Goal: Task Accomplishment & Management: Manage account settings

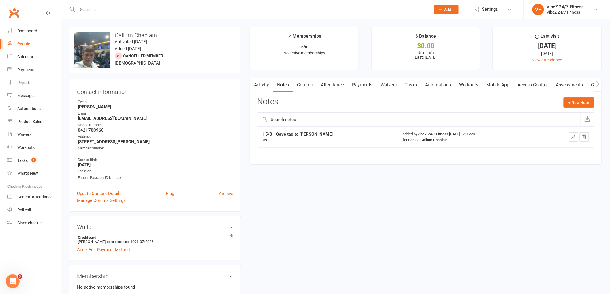
click at [119, 9] on input "text" at bounding box center [251, 9] width 351 height 8
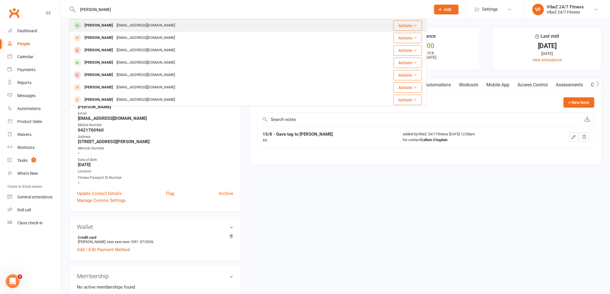
type input "ashton neall"
click at [117, 25] on div "xtlye@outlook.com" at bounding box center [146, 25] width 62 height 8
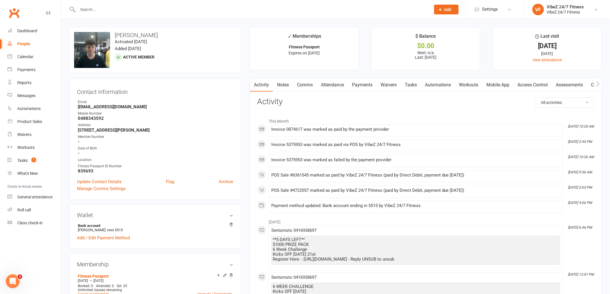
click at [532, 85] on link "Access Control" at bounding box center [533, 84] width 38 height 13
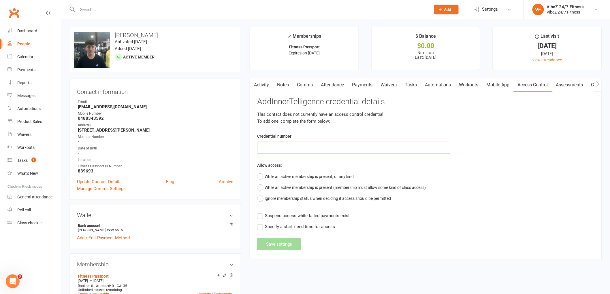
click at [323, 144] on input "text" at bounding box center [353, 148] width 193 height 12
type input "40123"
click at [261, 174] on button "While an active membership is present, of any kind" at bounding box center [305, 176] width 97 height 11
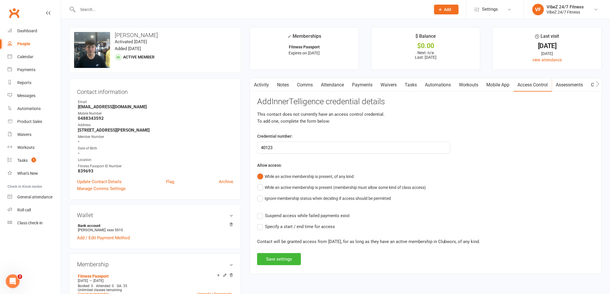
click at [262, 216] on label "Suspend access while failed payments exist" at bounding box center [303, 216] width 93 height 7
click at [262, 213] on input "Suspend access while failed payments exist" at bounding box center [303, 213] width 93 height 0
click at [272, 259] on button "Save settings" at bounding box center [279, 260] width 44 height 12
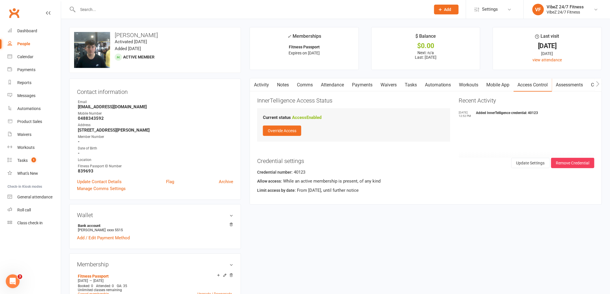
click at [134, 13] on div at bounding box center [248, 9] width 358 height 19
click at [99, 8] on input "text" at bounding box center [251, 9] width 351 height 8
click at [46, 197] on div "General attendance" at bounding box center [34, 197] width 35 height 5
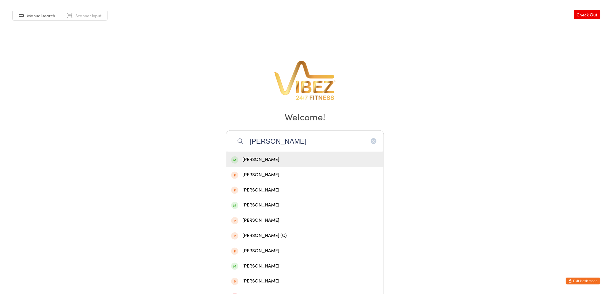
type input "[PERSON_NAME]"
click at [266, 156] on div "[PERSON_NAME]" at bounding box center [305, 160] width 148 height 8
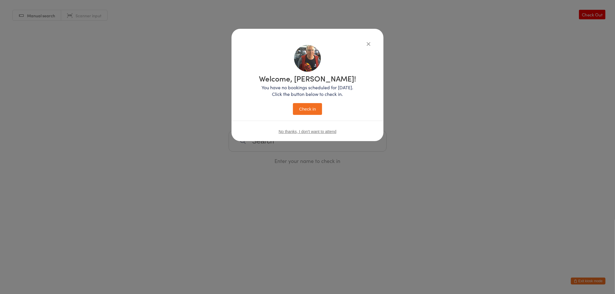
click at [295, 111] on button "Check in" at bounding box center [307, 109] width 29 height 12
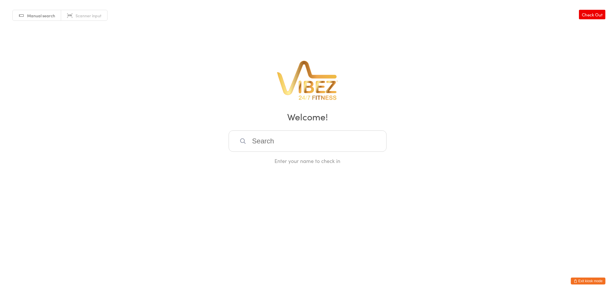
click at [579, 279] on button "Exit kiosk mode" at bounding box center [588, 281] width 35 height 7
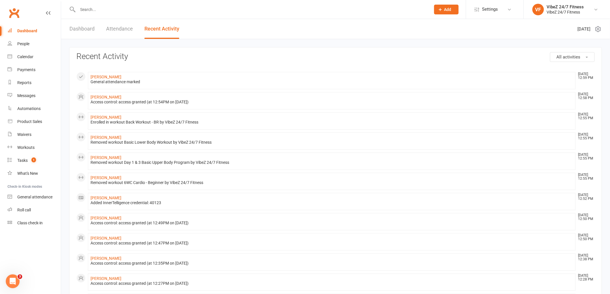
click at [195, 7] on input "text" at bounding box center [251, 9] width 351 height 8
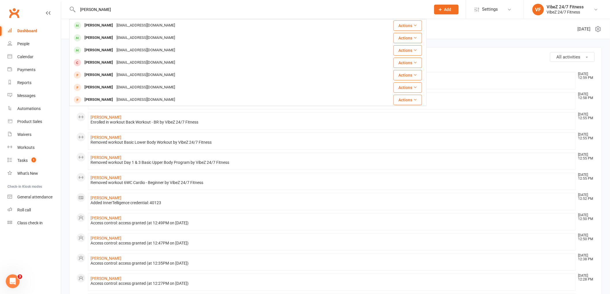
type input "cameron hog"
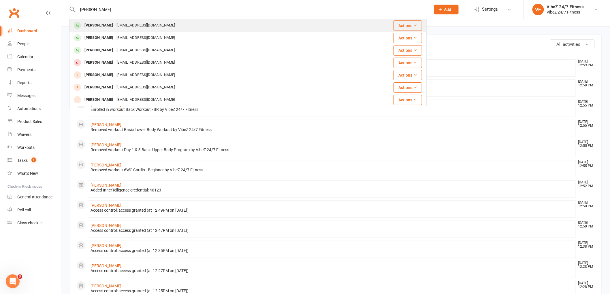
click at [192, 25] on div "Cameron Hogbin cameronhogbin1@gmail.com" at bounding box center [213, 26] width 287 height 12
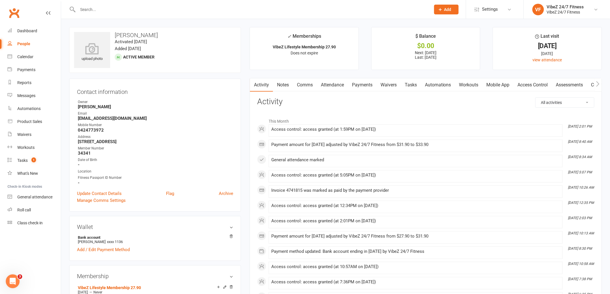
click at [364, 84] on link "Payments" at bounding box center [362, 84] width 29 height 13
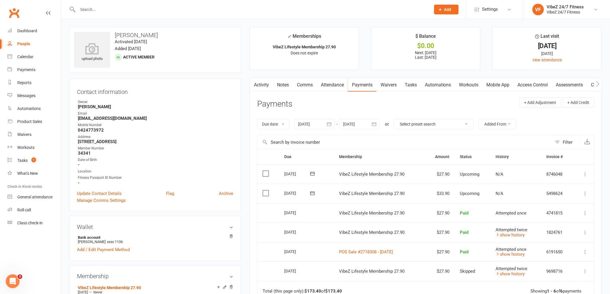
click at [586, 193] on icon at bounding box center [586, 194] width 6 height 6
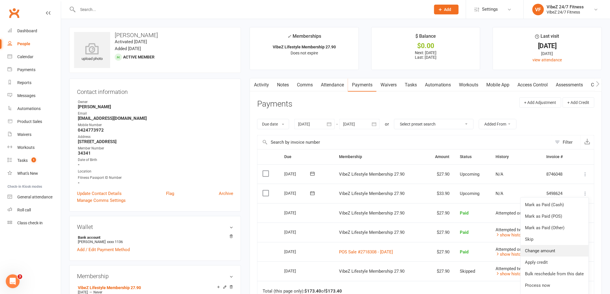
click at [549, 250] on link "Change amount" at bounding box center [555, 251] width 68 height 12
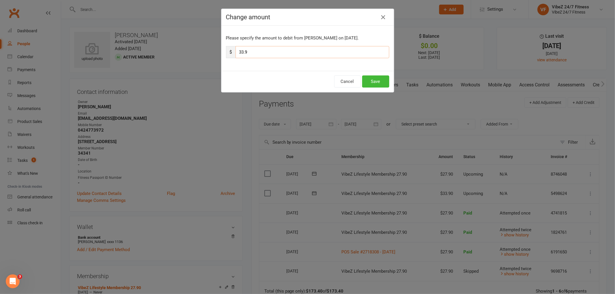
click at [241, 51] on input "33.9" at bounding box center [313, 52] width 154 height 12
type input "39.9"
click at [376, 84] on button "Save" at bounding box center [375, 82] width 27 height 12
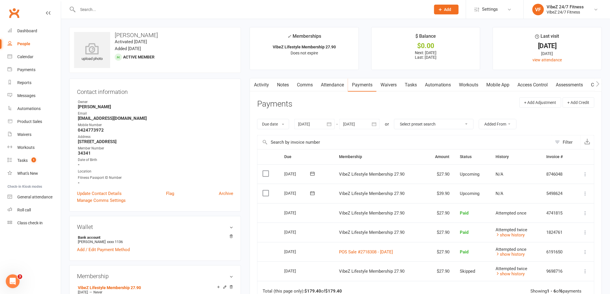
click at [187, 9] on input "text" at bounding box center [251, 9] width 351 height 8
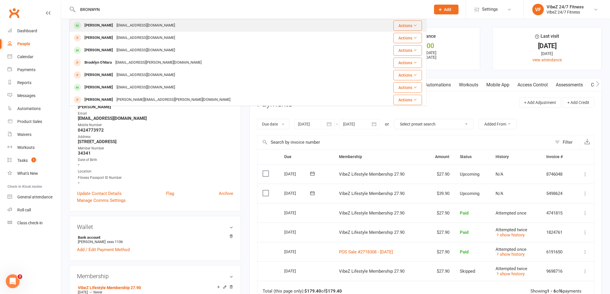
type input "BRONWYN"
click at [183, 24] on div "Bronwyn Payne bronwynpayne74@gmail.com" at bounding box center [218, 26] width 297 height 12
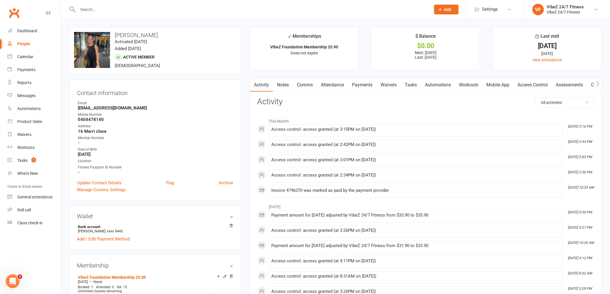
click at [364, 85] on link "Payments" at bounding box center [362, 84] width 29 height 13
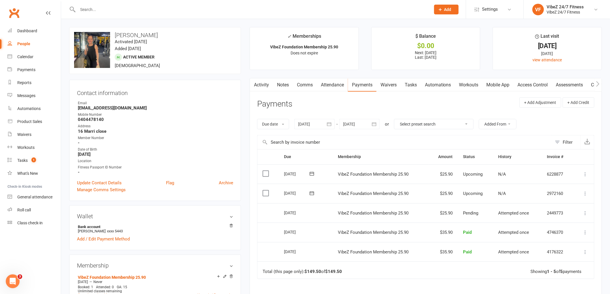
click at [587, 194] on icon at bounding box center [586, 194] width 6 height 6
click at [553, 251] on link "Change amount" at bounding box center [555, 251] width 68 height 12
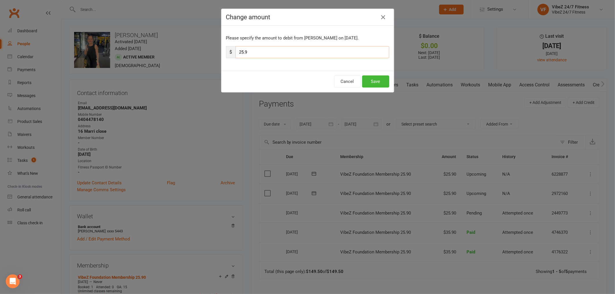
click at [241, 52] on input "25.9" at bounding box center [313, 52] width 154 height 12
click at [242, 52] on input "25.9" at bounding box center [313, 52] width 154 height 12
type input "27.9"
click at [376, 83] on button "Save" at bounding box center [375, 82] width 27 height 12
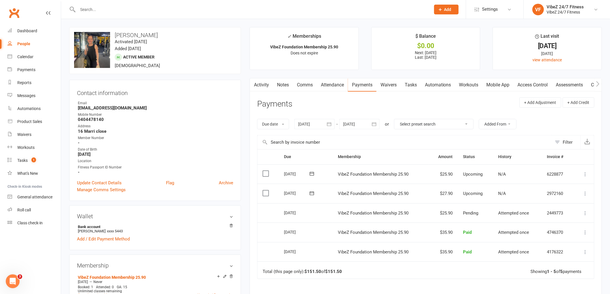
click at [283, 15] on div at bounding box center [248, 9] width 358 height 19
click at [278, 3] on div at bounding box center [248, 9] width 358 height 19
click at [199, 12] on input "text" at bounding box center [251, 9] width 351 height 8
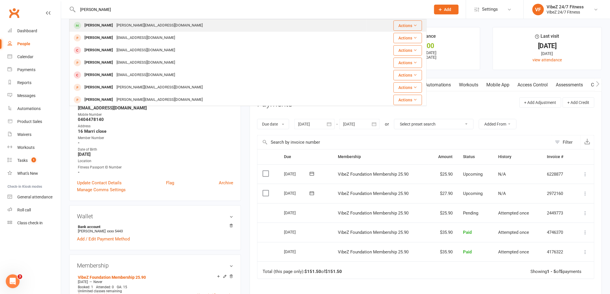
type input "RHYS GREE"
click at [189, 26] on div "Rhys Greenstreet rhys.greenstreet@hotmail.com" at bounding box center [218, 26] width 297 height 12
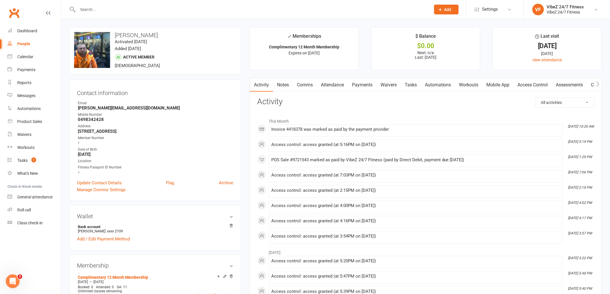
click at [353, 86] on link "Payments" at bounding box center [362, 84] width 29 height 13
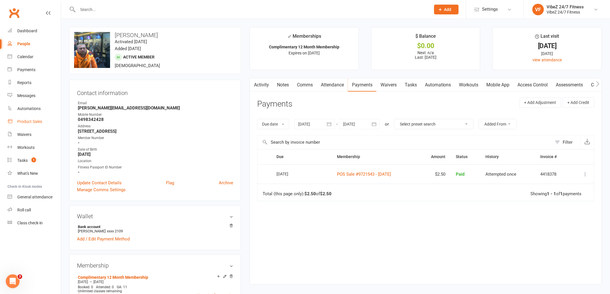
click at [32, 123] on div "Product Sales" at bounding box center [29, 121] width 25 height 5
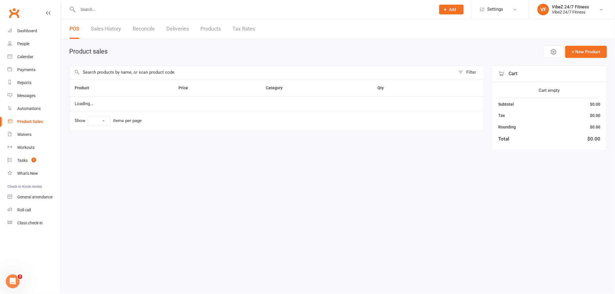
select select "100"
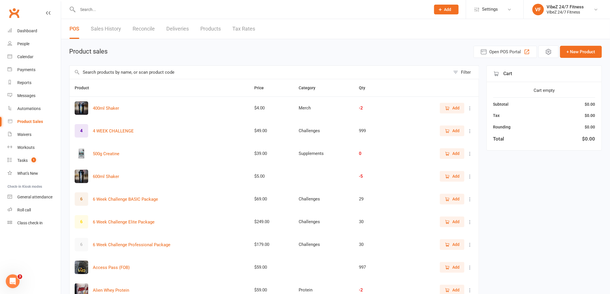
click at [125, 72] on input "text" at bounding box center [260, 72] width 381 height 13
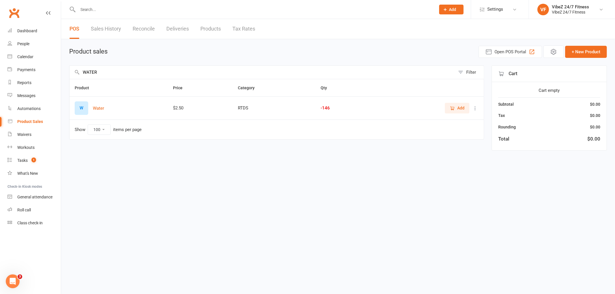
type input "WATER"
click at [461, 106] on span "Add" at bounding box center [460, 108] width 7 height 6
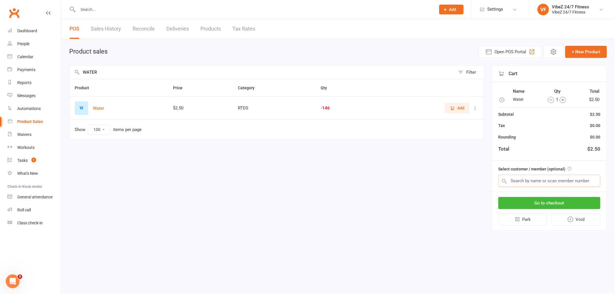
click at [524, 180] on input "text" at bounding box center [549, 181] width 102 height 12
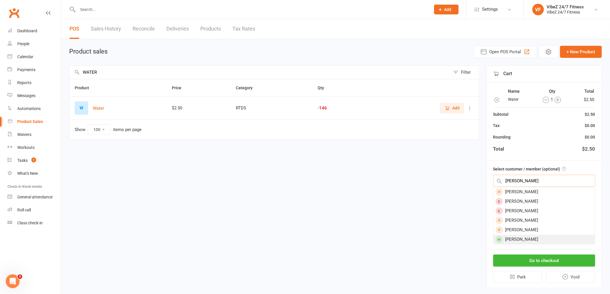
type input "RHYS"
click at [533, 240] on div "Rhys Greenstreet" at bounding box center [545, 240] width 102 height 10
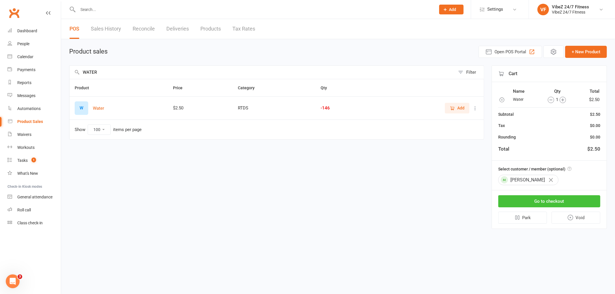
click at [559, 200] on button "Go to checkout" at bounding box center [549, 202] width 102 height 12
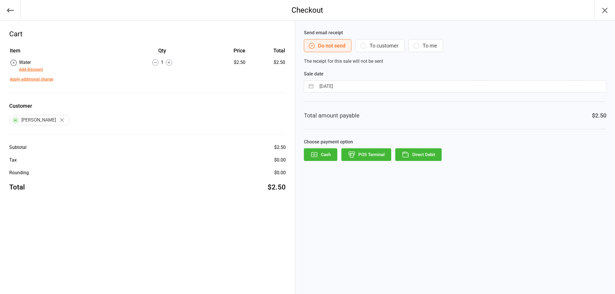
click at [420, 153] on button "Direct Debit" at bounding box center [418, 155] width 46 height 13
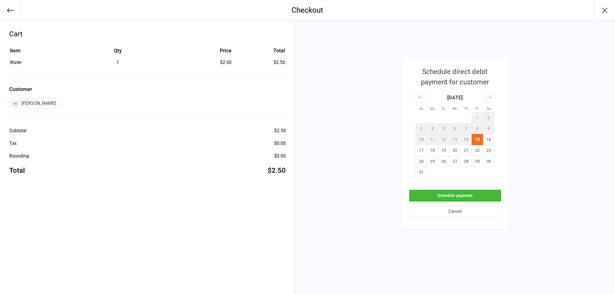
click at [479, 138] on td "15" at bounding box center [477, 139] width 11 height 11
click at [475, 192] on button "Schedule payment" at bounding box center [455, 196] width 92 height 12
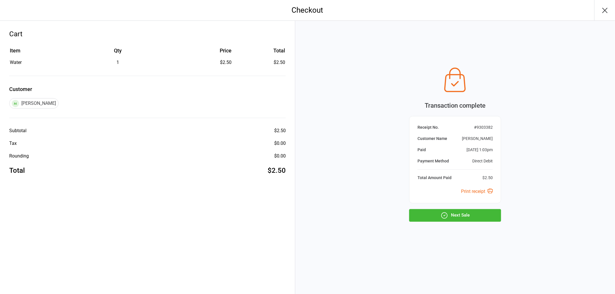
click at [467, 218] on button "Next Sale" at bounding box center [455, 215] width 92 height 13
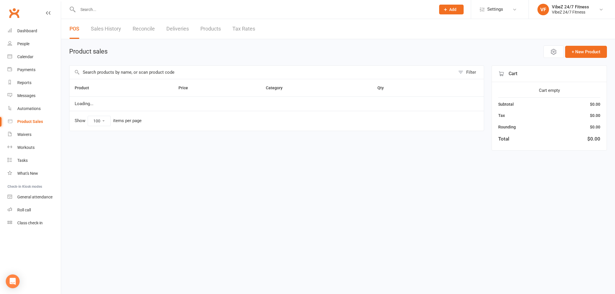
select select "100"
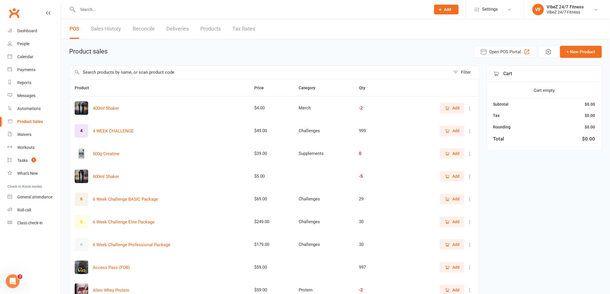
click at [115, 7] on input "text" at bounding box center [251, 9] width 351 height 8
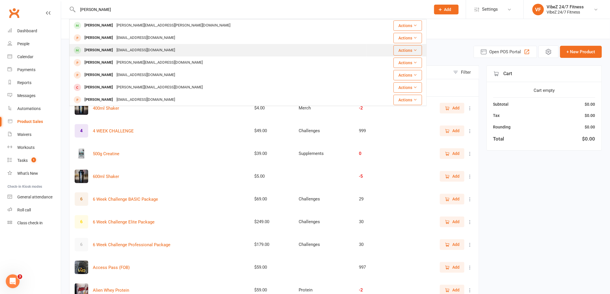
type input "[PERSON_NAME]"
click at [119, 48] on div "[EMAIL_ADDRESS][DOMAIN_NAME]" at bounding box center [146, 50] width 62 height 8
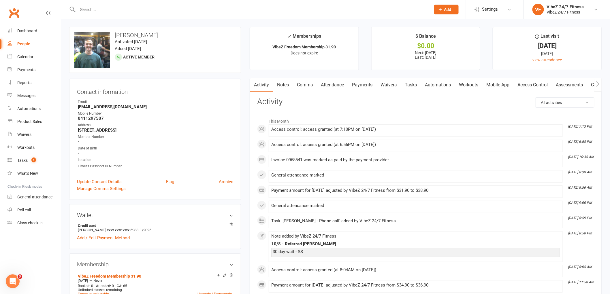
click at [358, 85] on link "Payments" at bounding box center [362, 84] width 29 height 13
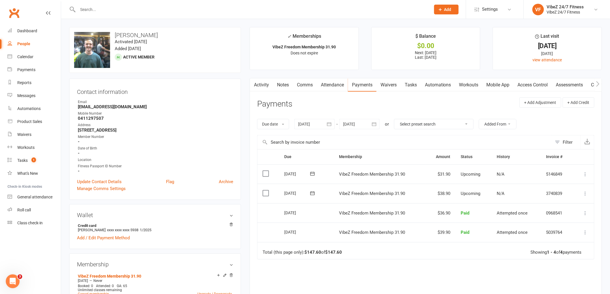
click at [586, 194] on icon at bounding box center [586, 194] width 6 height 6
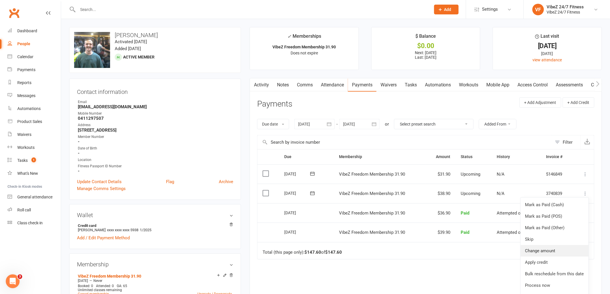
click at [553, 249] on link "Change amount" at bounding box center [555, 251] width 68 height 12
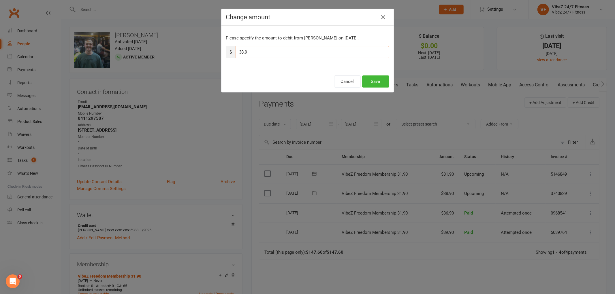
click at [241, 50] on input "38.9" at bounding box center [313, 52] width 154 height 12
type input "40.9"
click at [366, 78] on button "Save" at bounding box center [375, 82] width 27 height 12
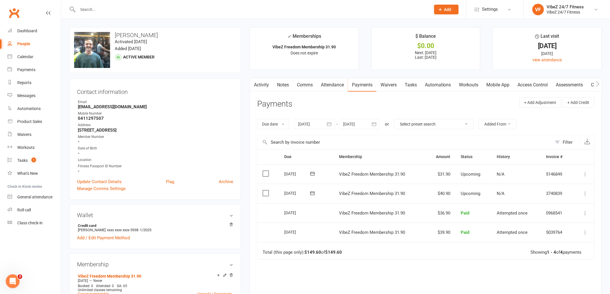
click at [108, 11] on input "text" at bounding box center [251, 9] width 351 height 8
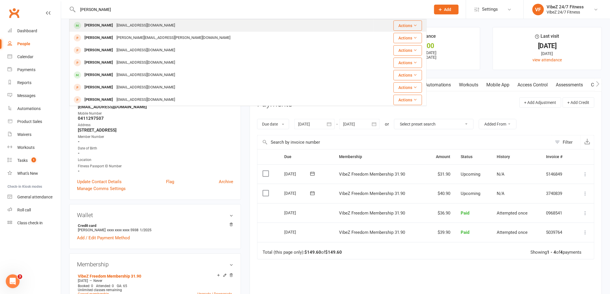
type input "THOMAS WILL"
click at [116, 25] on div "Tombowillis@gmail.com" at bounding box center [146, 25] width 62 height 8
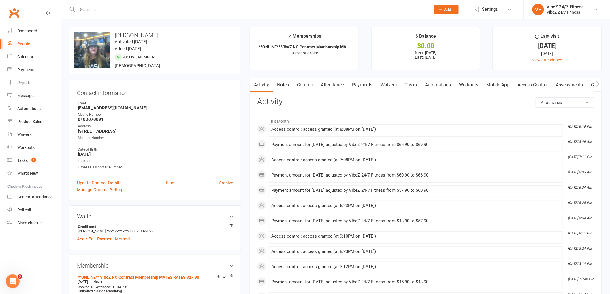
click at [360, 85] on link "Payments" at bounding box center [362, 84] width 29 height 13
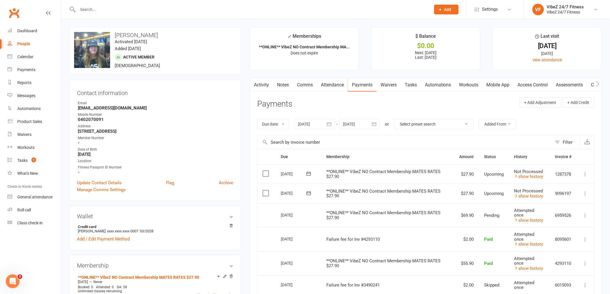
click at [585, 194] on icon at bounding box center [586, 194] width 6 height 6
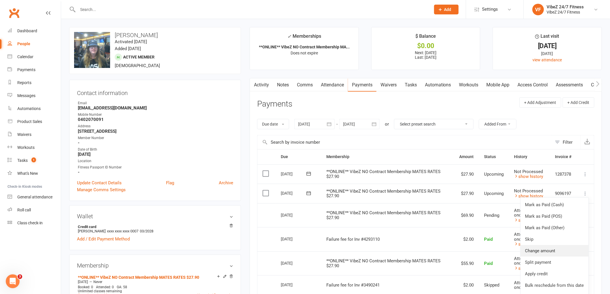
click at [556, 251] on link "Change amount" at bounding box center [555, 251] width 68 height 12
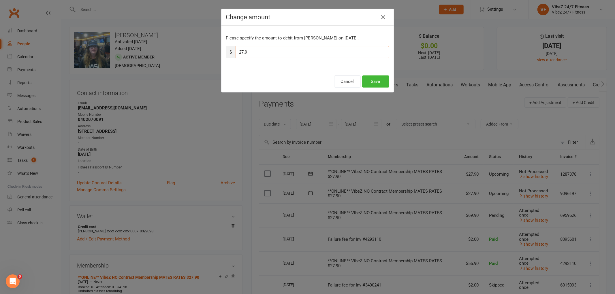
click at [241, 51] on input "27.9" at bounding box center [313, 52] width 154 height 12
click at [241, 52] on input "27.9" at bounding box center [313, 52] width 154 height 12
type input "30.9"
click at [382, 82] on button "Save" at bounding box center [375, 82] width 27 height 12
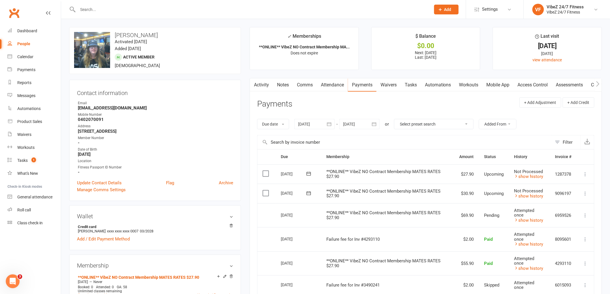
click at [235, 12] on input "text" at bounding box center [251, 9] width 351 height 8
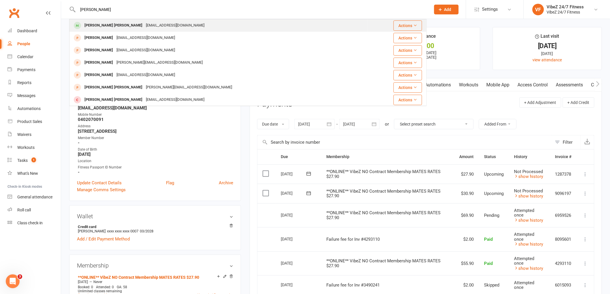
type input "JACKSON BN"
click at [212, 26] on div "Jackson Bunn jacksonbunn@gmail.com" at bounding box center [218, 26] width 297 height 12
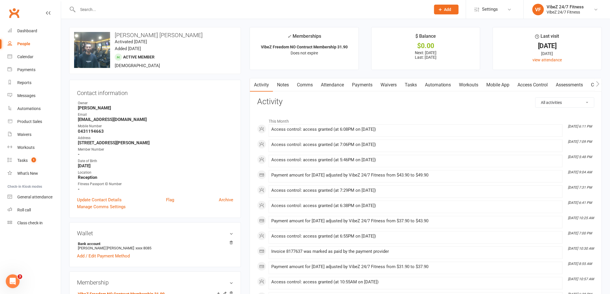
click at [357, 87] on link "Payments" at bounding box center [362, 84] width 29 height 13
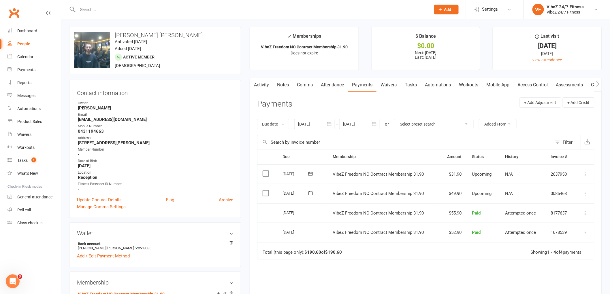
click at [586, 192] on icon at bounding box center [586, 194] width 6 height 6
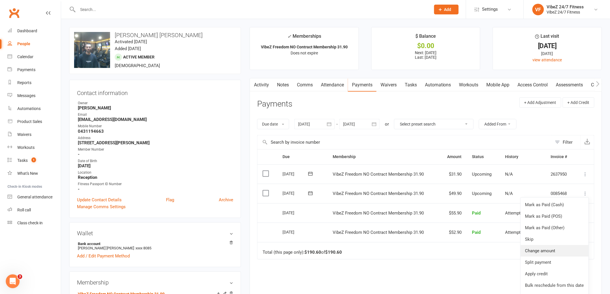
click at [535, 251] on link "Change amount" at bounding box center [555, 251] width 68 height 12
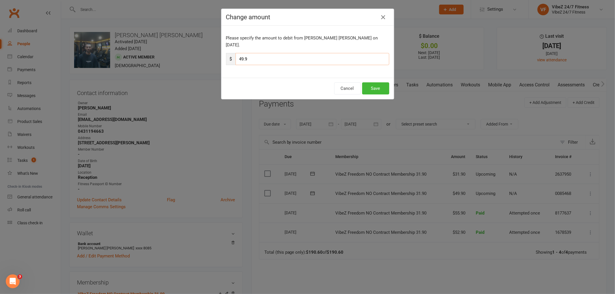
click at [241, 53] on input "49.9" at bounding box center [313, 59] width 154 height 12
type input "55.9"
click at [375, 84] on button "Save" at bounding box center [375, 88] width 27 height 12
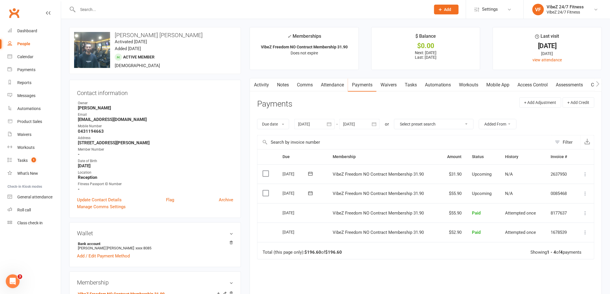
click at [179, 12] on input "text" at bounding box center [251, 9] width 351 height 8
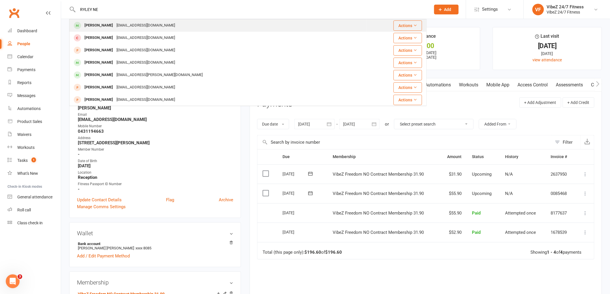
type input "RYLEY NE"
click at [152, 24] on div "Ryley Neall ryley_96@outlook.com" at bounding box center [218, 26] width 297 height 12
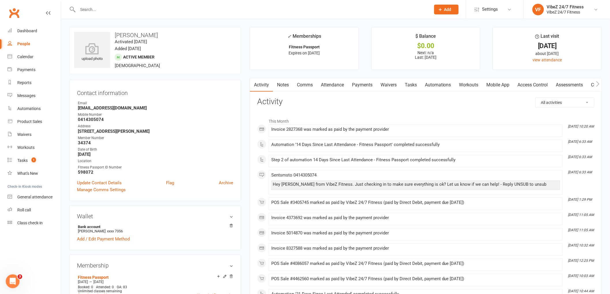
click at [356, 87] on link "Payments" at bounding box center [362, 84] width 29 height 13
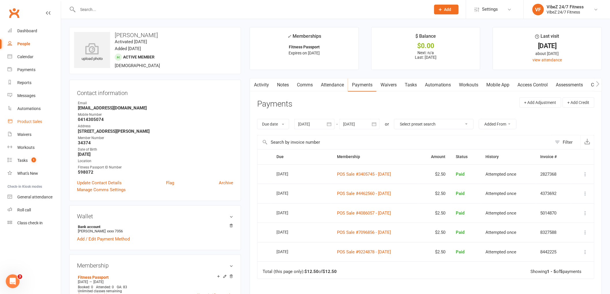
click at [30, 120] on div "Product Sales" at bounding box center [29, 121] width 25 height 5
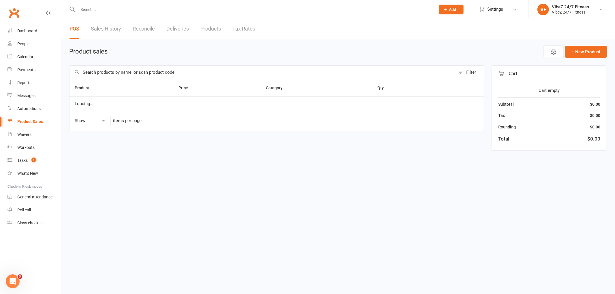
select select "100"
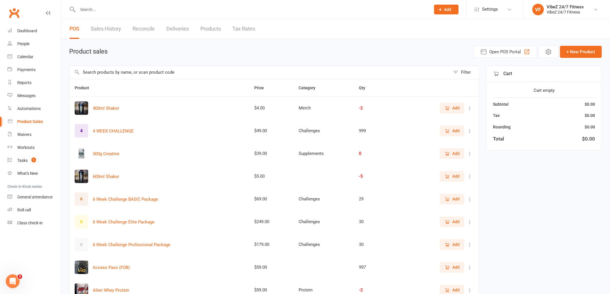
click at [127, 74] on input "text" at bounding box center [260, 72] width 381 height 13
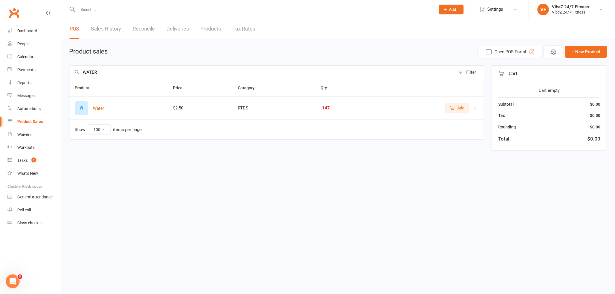
type input "WATER"
click at [456, 107] on span "Add" at bounding box center [457, 108] width 15 height 6
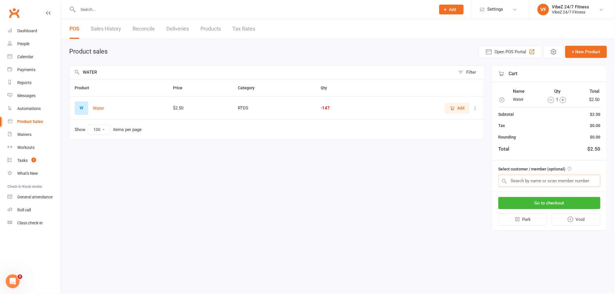
click at [534, 182] on input "text" at bounding box center [549, 181] width 102 height 12
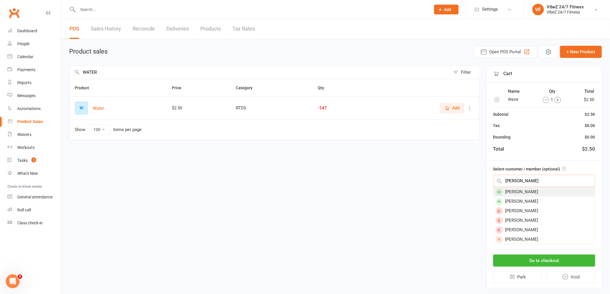
type input "RYLEY NEAL"
click at [535, 190] on div "Ryley Neall" at bounding box center [545, 192] width 102 height 10
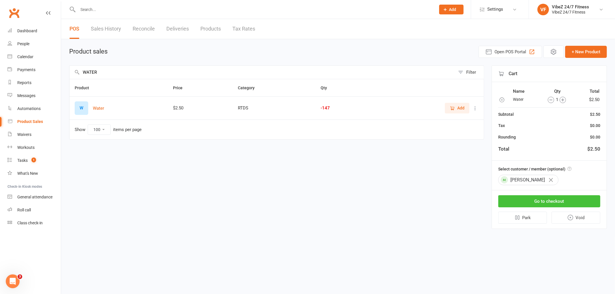
click at [545, 201] on button "Go to checkout" at bounding box center [549, 202] width 102 height 12
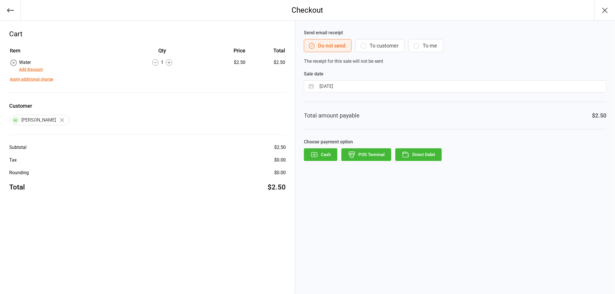
click at [421, 156] on button "Direct Debit" at bounding box center [418, 155] width 46 height 13
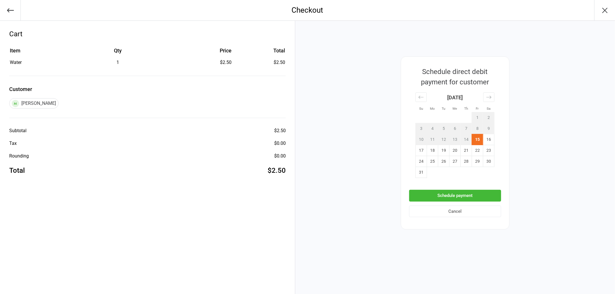
click at [465, 194] on button "Schedule payment" at bounding box center [455, 196] width 92 height 12
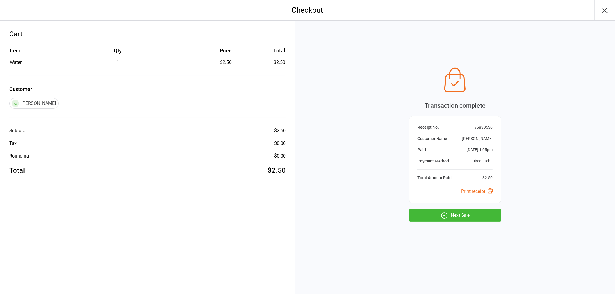
click at [462, 213] on button "Next Sale" at bounding box center [455, 215] width 92 height 13
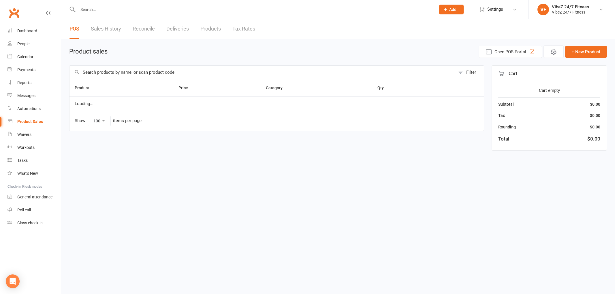
select select "100"
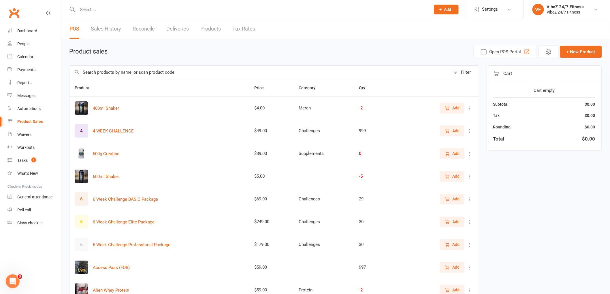
click at [227, 9] on input "text" at bounding box center [251, 9] width 351 height 8
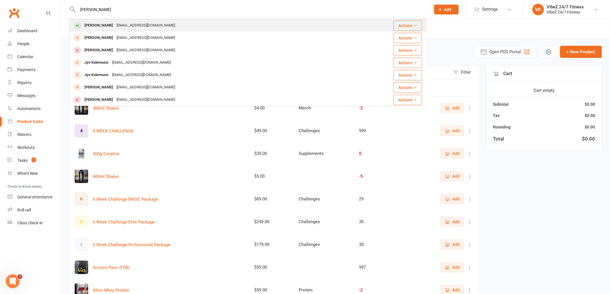
type input "JYE GELL"
click at [218, 29] on div "Jye Shelley jyeshelley72@gmail.com" at bounding box center [213, 26] width 287 height 12
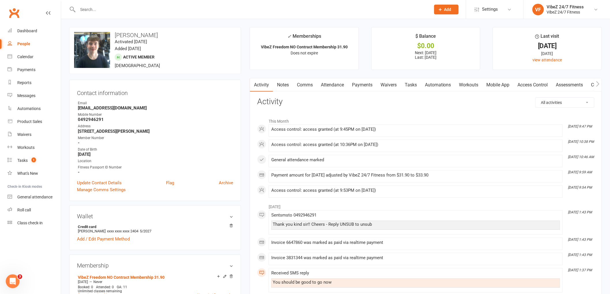
click at [366, 85] on link "Payments" at bounding box center [362, 84] width 29 height 13
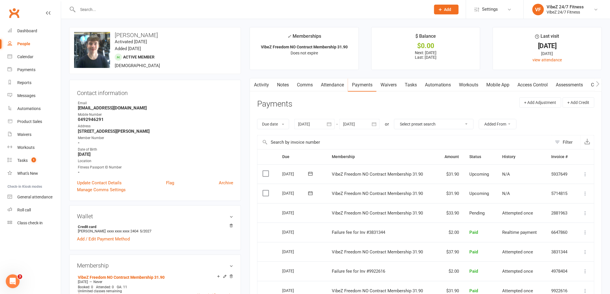
click at [587, 192] on icon at bounding box center [586, 194] width 6 height 6
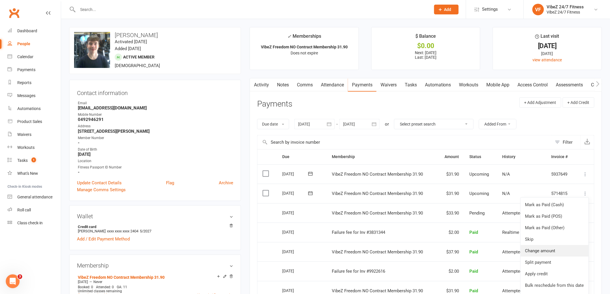
click at [548, 252] on link "Change amount" at bounding box center [555, 251] width 68 height 12
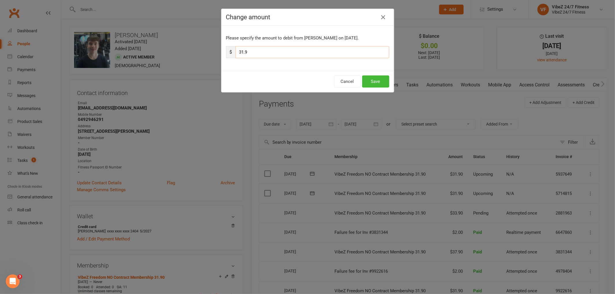
click at [241, 52] on input "31.9" at bounding box center [313, 52] width 154 height 12
type input "33.9"
click at [366, 78] on button "Save" at bounding box center [375, 82] width 27 height 12
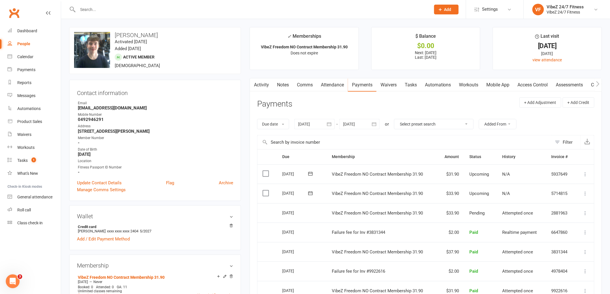
click at [162, 12] on input "text" at bounding box center [251, 9] width 351 height 8
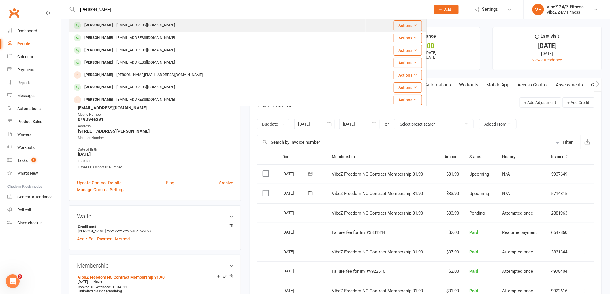
type input "GRAHAM MUL"
click at [162, 24] on div "Graham Mules gmules@live.com" at bounding box center [218, 26] width 296 height 12
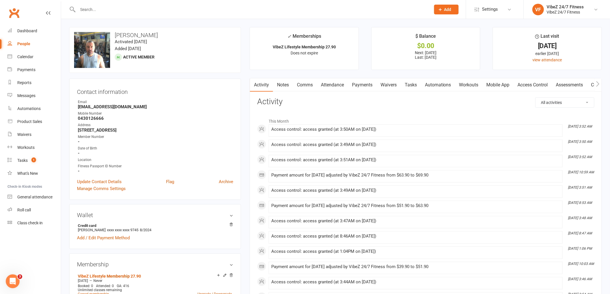
click at [368, 83] on link "Payments" at bounding box center [362, 84] width 29 height 13
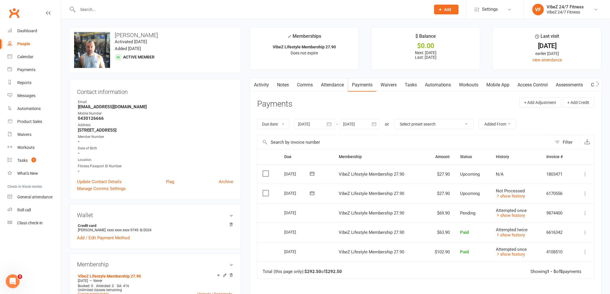
click at [586, 195] on icon at bounding box center [586, 194] width 6 height 6
click at [540, 252] on link "Change amount" at bounding box center [555, 251] width 68 height 12
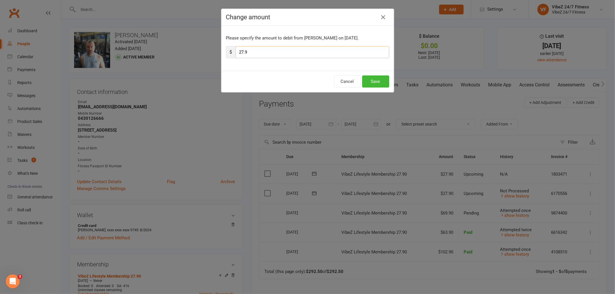
click at [241, 51] on input "27.9" at bounding box center [313, 52] width 154 height 12
click at [242, 52] on input "27.9" at bounding box center [313, 52] width 154 height 12
type input "33.9"
click at [377, 85] on button "Save" at bounding box center [375, 82] width 27 height 12
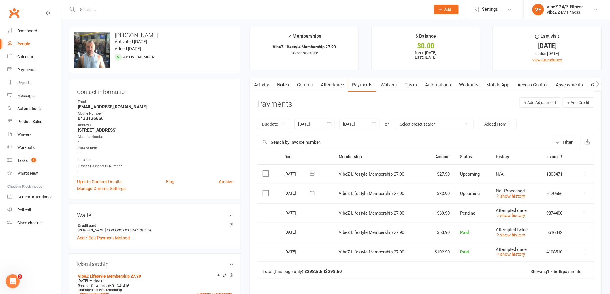
click at [193, 12] on input "text" at bounding box center [251, 9] width 351 height 8
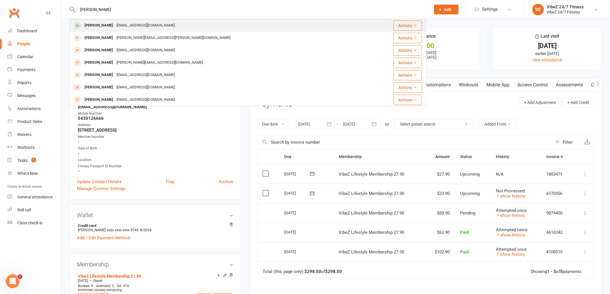
type input "MITCHELL HALL"
click at [136, 24] on div "mitchell_d_hall@hotmail.com" at bounding box center [146, 25] width 62 height 8
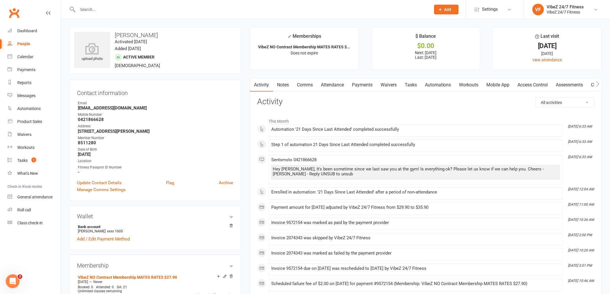
click at [364, 85] on link "Payments" at bounding box center [362, 84] width 29 height 13
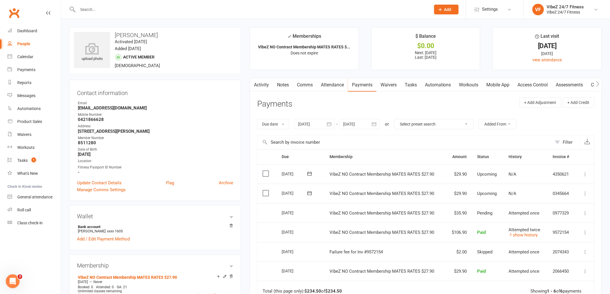
click at [584, 192] on icon at bounding box center [586, 194] width 6 height 6
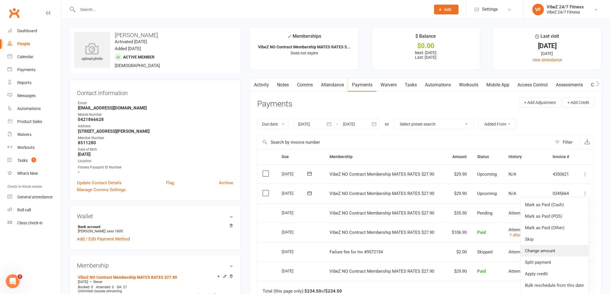
click at [540, 252] on link "Change amount" at bounding box center [555, 251] width 68 height 12
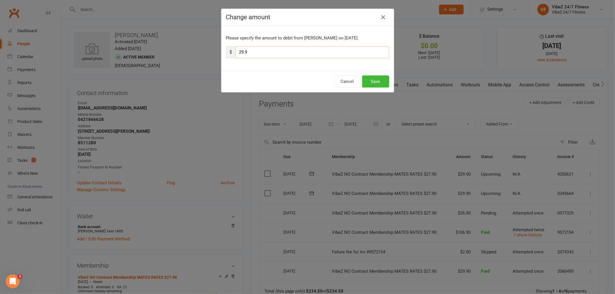
click at [242, 52] on input "29.9" at bounding box center [313, 52] width 154 height 12
type input "31.9"
click at [369, 77] on button "Save" at bounding box center [375, 82] width 27 height 12
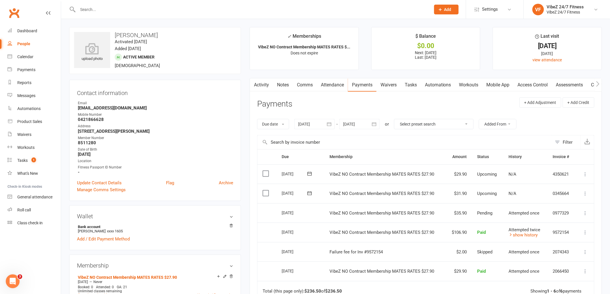
click at [220, 9] on input "text" at bounding box center [251, 9] width 351 height 8
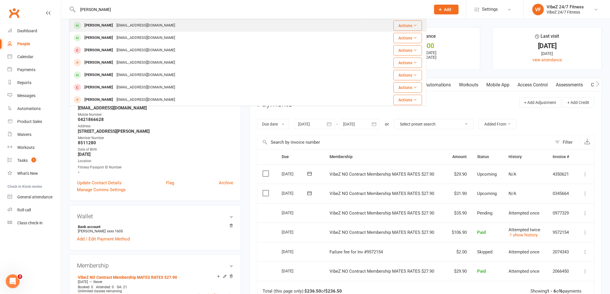
type input "NICK LAVERT"
click at [204, 21] on div "Nick Laverty nick.laverty24443@icloud.com" at bounding box center [218, 26] width 297 height 12
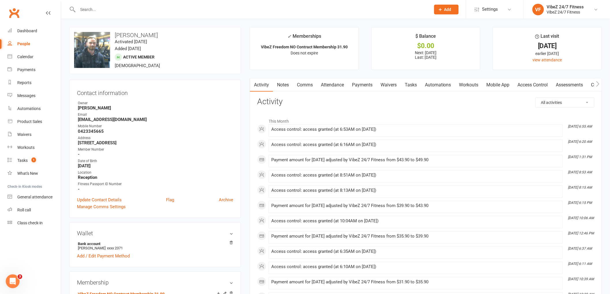
click at [359, 83] on link "Payments" at bounding box center [362, 84] width 29 height 13
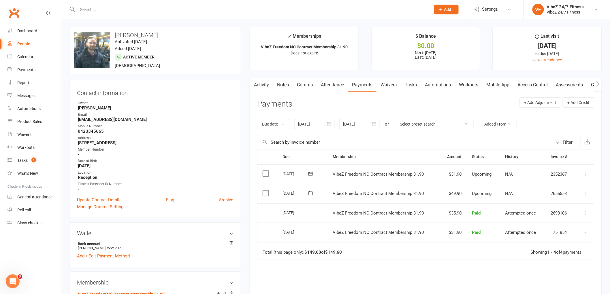
click at [586, 194] on icon at bounding box center [586, 194] width 6 height 6
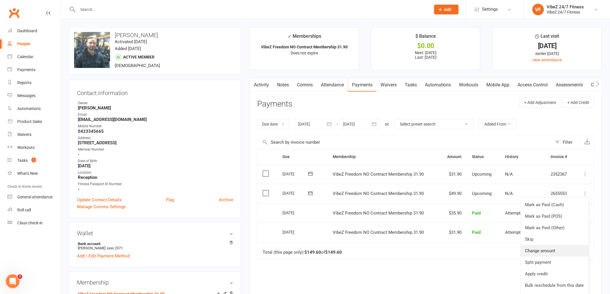
click at [541, 250] on link "Change amount" at bounding box center [555, 251] width 68 height 12
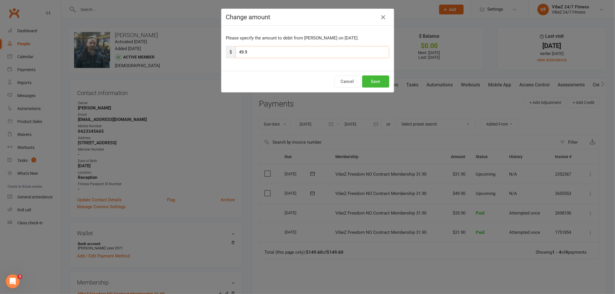
click at [241, 51] on input "49.9" at bounding box center [313, 52] width 154 height 12
type input "55.9"
click at [371, 81] on button "Save" at bounding box center [375, 82] width 27 height 12
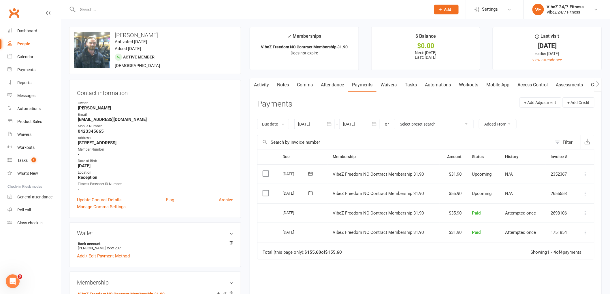
click at [112, 5] on input "text" at bounding box center [251, 9] width 351 height 8
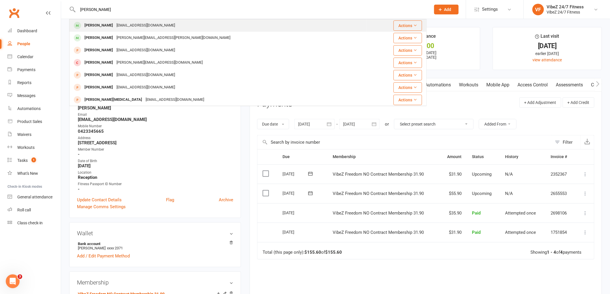
type input "JEREMY OBR"
click at [117, 28] on div "zurzys@gmail.com" at bounding box center [146, 25] width 62 height 8
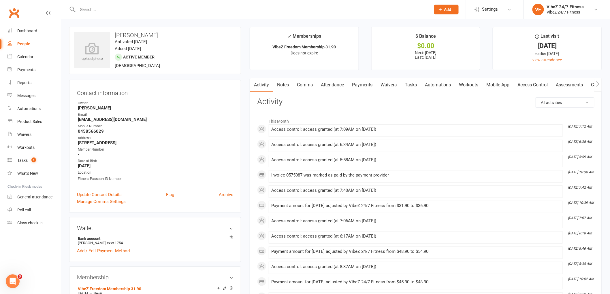
click at [367, 85] on link "Payments" at bounding box center [362, 84] width 29 height 13
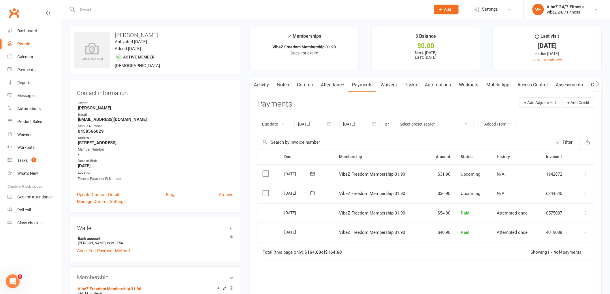
click at [585, 194] on icon at bounding box center [586, 194] width 6 height 6
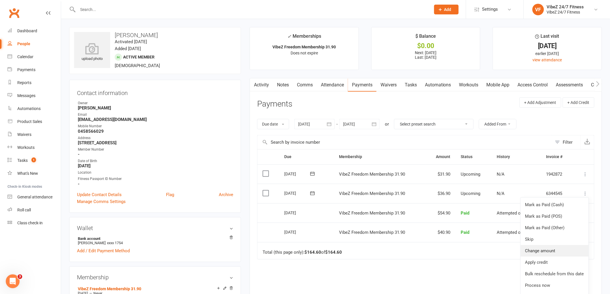
click at [548, 250] on link "Change amount" at bounding box center [555, 251] width 68 height 12
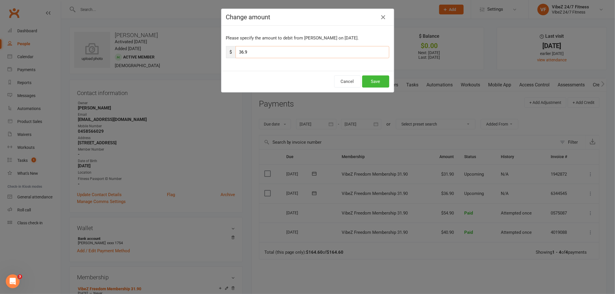
click at [241, 52] on input "36.9" at bounding box center [313, 52] width 154 height 12
type input "44.9"
click at [380, 82] on button "Save" at bounding box center [375, 82] width 27 height 12
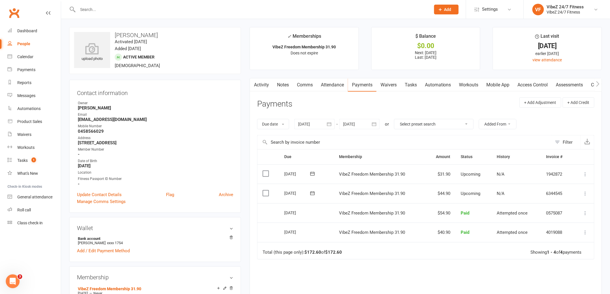
click at [189, 13] on input "text" at bounding box center [251, 9] width 351 height 8
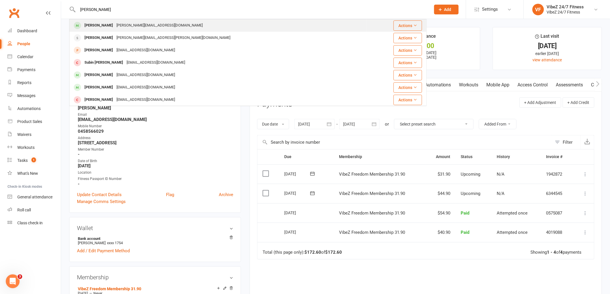
type input "jacob cain"
click at [172, 22] on div "Jacob Cain Jacob.bc@hotmail.com" at bounding box center [218, 26] width 297 height 12
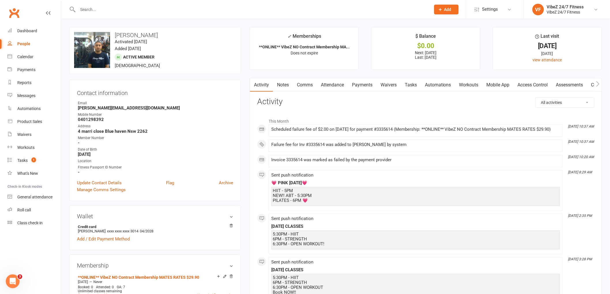
click at [359, 85] on link "Payments" at bounding box center [362, 84] width 29 height 13
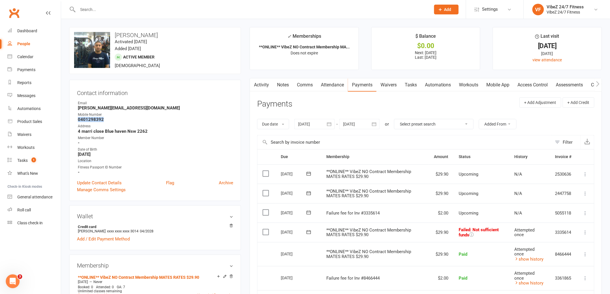
drag, startPoint x: 106, startPoint y: 120, endPoint x: 76, endPoint y: 122, distance: 29.5
click at [76, 122] on div "Contact information Owner Email Jacob.bc@hotmail.com Mobile Number 0401298392 A…" at bounding box center [155, 140] width 172 height 121
copy strong "0401298392"
click at [114, 15] on div at bounding box center [248, 9] width 358 height 19
click at [114, 6] on input "text" at bounding box center [251, 9] width 351 height 8
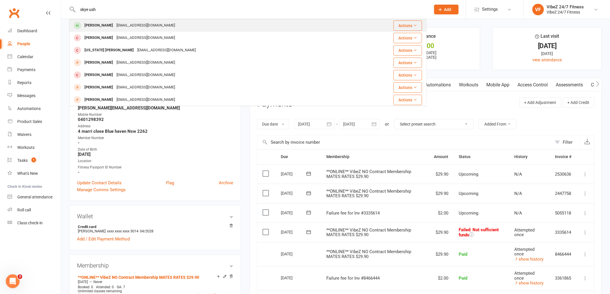
type input "skye ush"
click at [119, 22] on div "Skyeusher16@yahoo.com.au" at bounding box center [146, 25] width 62 height 8
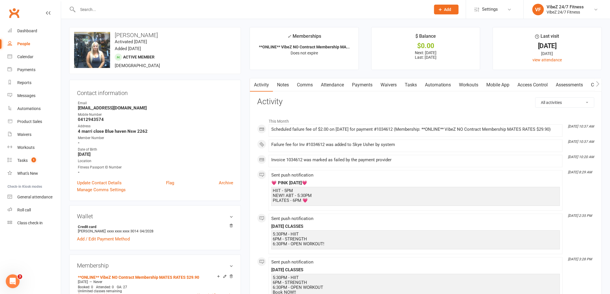
click at [368, 84] on link "Payments" at bounding box center [362, 84] width 29 height 13
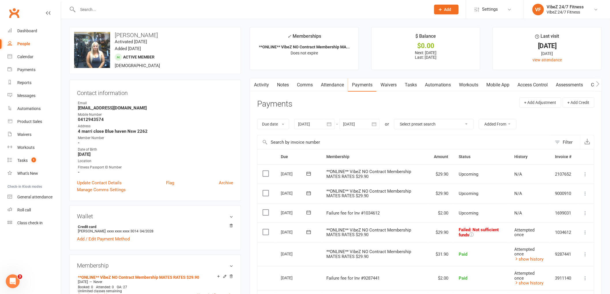
click at [151, 10] on input "text" at bounding box center [251, 9] width 351 height 8
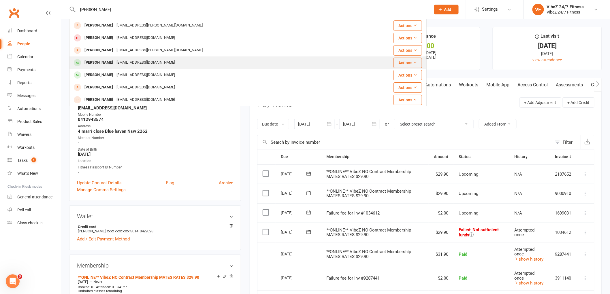
type input "chayla"
click at [134, 60] on div "violins.rock@hotmail.com" at bounding box center [146, 63] width 62 height 8
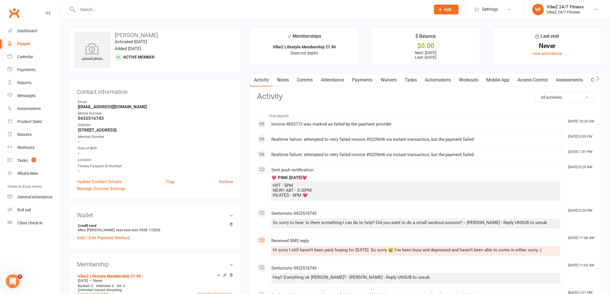
click at [364, 81] on link "Payments" at bounding box center [362, 80] width 29 height 13
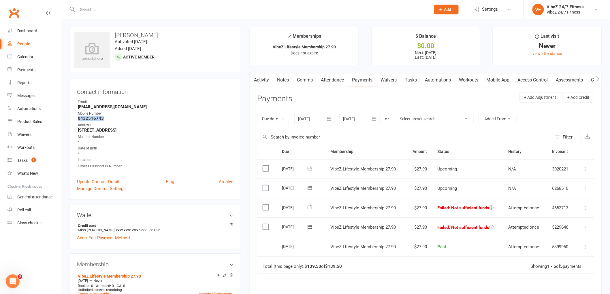
drag, startPoint x: 109, startPoint y: 121, endPoint x: 78, endPoint y: 121, distance: 30.6
click at [78, 121] on strong "0432516743" at bounding box center [155, 118] width 155 height 5
copy strong "0432516743"
click at [132, 11] on input "text" at bounding box center [251, 9] width 351 height 8
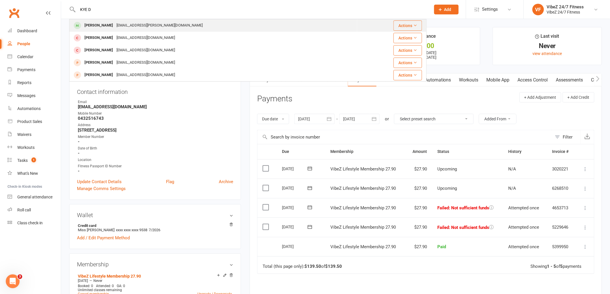
type input "KYE D"
click at [129, 24] on div "kye.difranco@hotmail.com" at bounding box center [160, 25] width 90 height 8
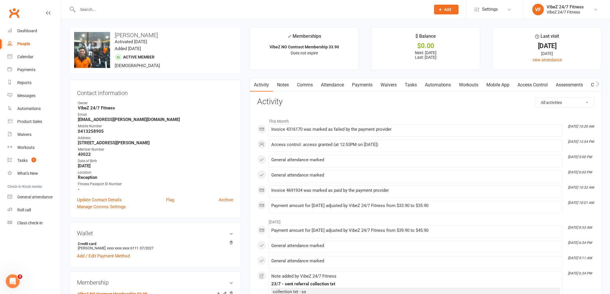
click at [365, 85] on link "Payments" at bounding box center [362, 84] width 29 height 13
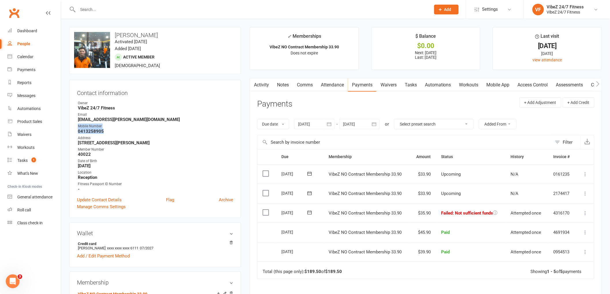
drag, startPoint x: 106, startPoint y: 132, endPoint x: 75, endPoint y: 130, distance: 30.6
click at [75, 130] on div "Contact information Owner VibeZ 24/7 Fitness Email kye.difranco@hotmail.com Mob…" at bounding box center [155, 149] width 172 height 138
drag, startPoint x: 108, startPoint y: 131, endPoint x: 79, endPoint y: 130, distance: 28.6
click at [79, 130] on strong "0413258905" at bounding box center [155, 131] width 155 height 5
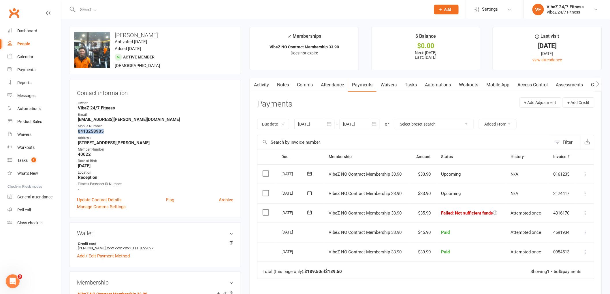
copy strong "0413258905"
click at [149, 11] on input "text" at bounding box center [251, 9] width 351 height 8
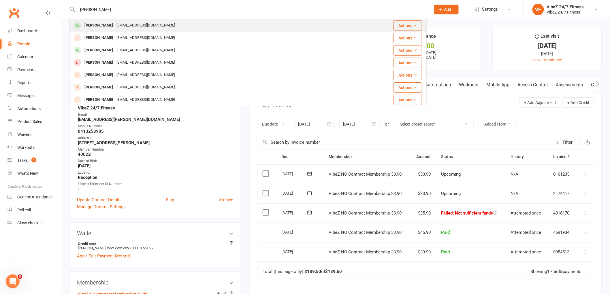
type input "mackenzie mcgr"
click at [138, 29] on div "mackenziemcgrath242@gmail.com" at bounding box center [146, 25] width 62 height 8
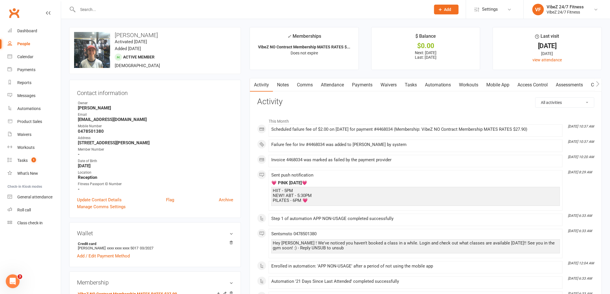
click at [365, 84] on link "Payments" at bounding box center [362, 84] width 29 height 13
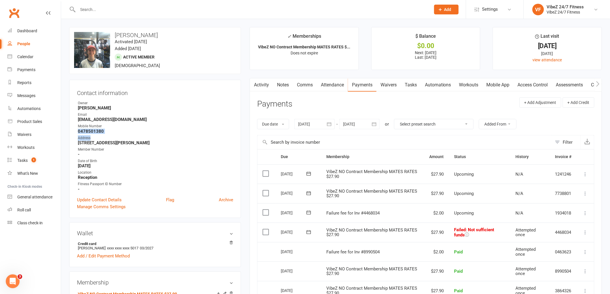
drag, startPoint x: 114, startPoint y: 134, endPoint x: 74, endPoint y: 134, distance: 40.7
click at [74, 134] on div "Contact information Owner Ricci Crittenden Email mackenziemcgrath242@gmail.com …" at bounding box center [155, 149] width 172 height 138
click at [84, 135] on ul "Owner Ricci Crittenden Email mackenziemcgrath242@gmail.com Mobile Number 047850…" at bounding box center [155, 146] width 156 height 91
click at [115, 129] on strong "0478501380" at bounding box center [155, 131] width 155 height 5
drag, startPoint x: 114, startPoint y: 129, endPoint x: 78, endPoint y: 131, distance: 35.3
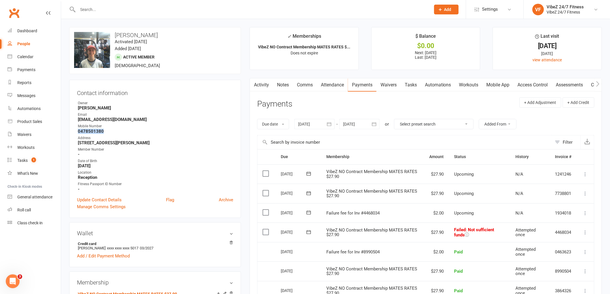
click at [78, 131] on strong "0478501380" at bounding box center [155, 131] width 155 height 5
copy strong "0478501380"
click at [191, 11] on input "text" at bounding box center [251, 9] width 351 height 8
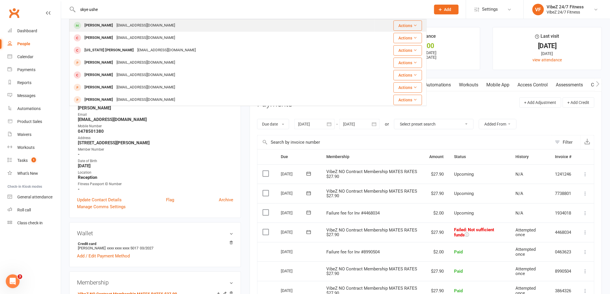
type input "skye ushe"
click at [188, 21] on div "Skye Usher Skyeusher16@yahoo.com.au" at bounding box center [222, 26] width 305 height 12
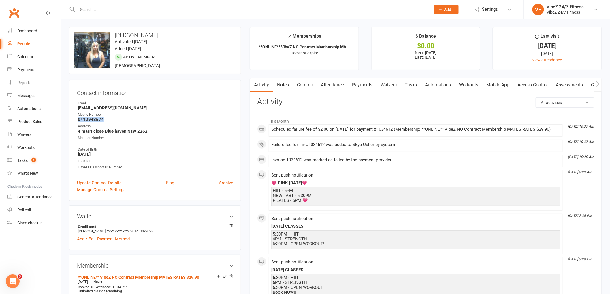
drag, startPoint x: 105, startPoint y: 119, endPoint x: 74, endPoint y: 121, distance: 30.6
click at [74, 121] on div "Contact information Owner Email Skyeusher16@yahoo.com.au Mobile Number 04129435…" at bounding box center [155, 140] width 172 height 121
copy strong "0412943574"
click at [164, 12] on input "text" at bounding box center [251, 9] width 351 height 8
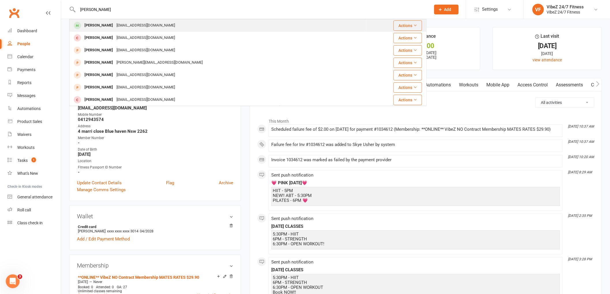
type input "nataiya w"
click at [161, 25] on div "Taiyawilliams55@gmail.com" at bounding box center [146, 25] width 62 height 8
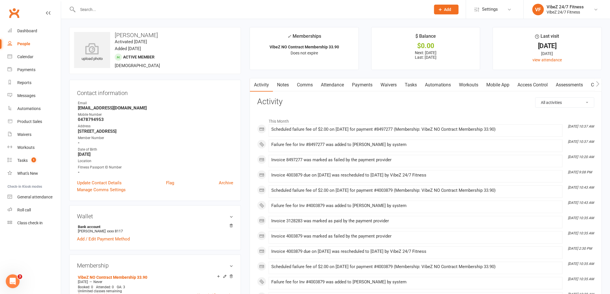
click at [369, 84] on link "Payments" at bounding box center [362, 84] width 29 height 13
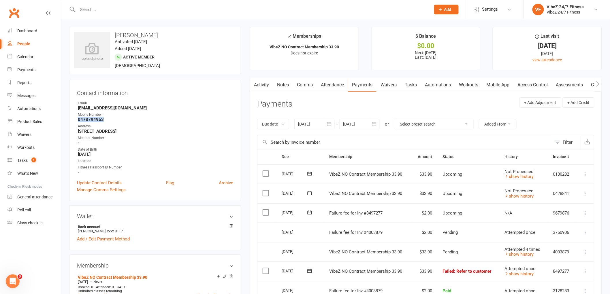
drag, startPoint x: 106, startPoint y: 122, endPoint x: 69, endPoint y: 122, distance: 36.3
click at [69, 122] on div "Contact information Owner Email Taiyawilliams55@gmail.com Mobile Number 0478794…" at bounding box center [155, 140] width 172 height 121
copy strong "0478794953"
click at [108, 10] on input "text" at bounding box center [251, 9] width 351 height 8
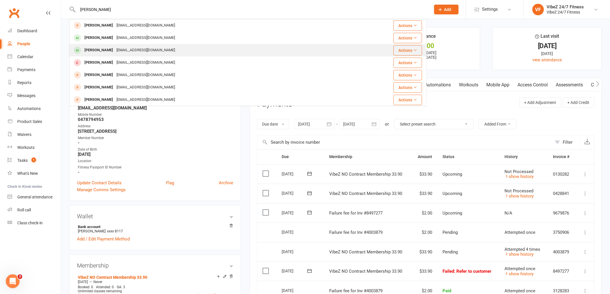
type input "MACKENZIE"
click at [115, 49] on div "Mackenzie McGrath" at bounding box center [99, 50] width 32 height 8
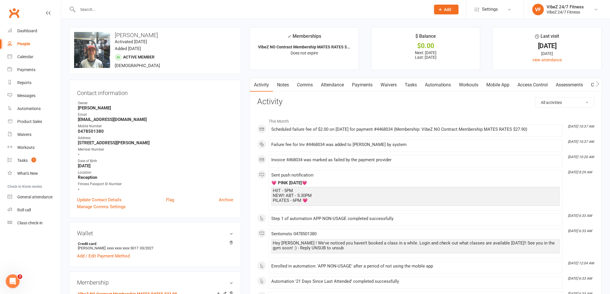
click at [361, 85] on link "Payments" at bounding box center [362, 84] width 29 height 13
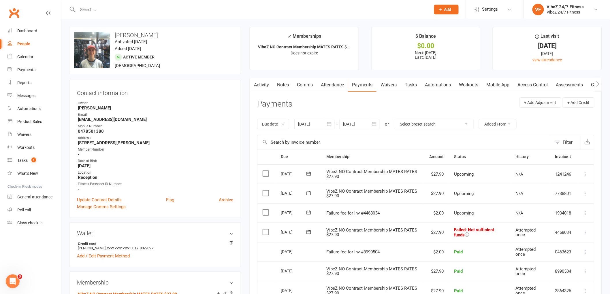
click at [584, 231] on icon at bounding box center [586, 233] width 6 height 6
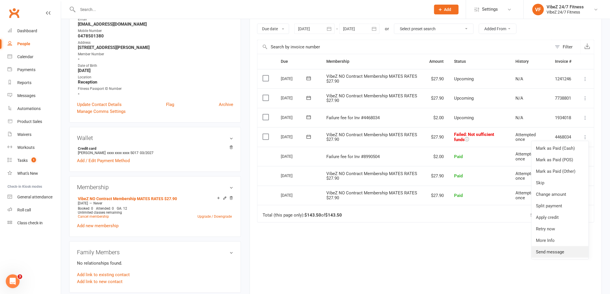
scroll to position [96, 0]
click at [545, 228] on link "Retry now" at bounding box center [560, 229] width 57 height 12
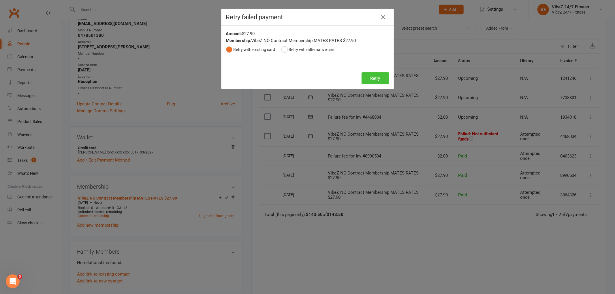
click at [378, 79] on button "Retry" at bounding box center [376, 78] width 28 height 12
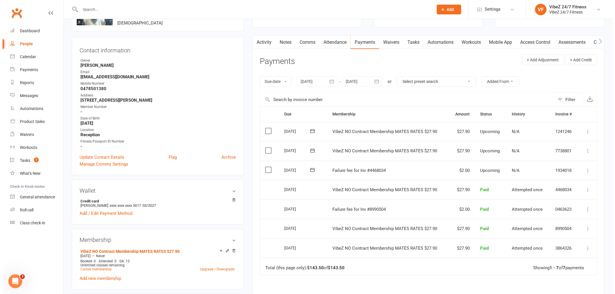
scroll to position [0, 0]
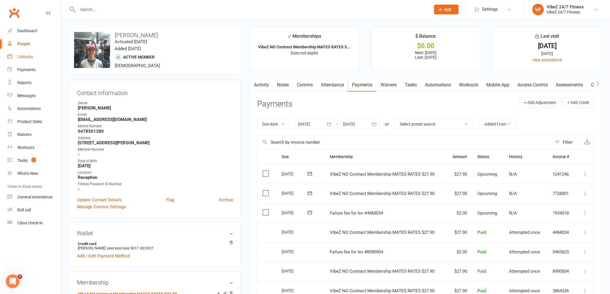
click at [30, 55] on div "Calendar" at bounding box center [25, 57] width 16 height 5
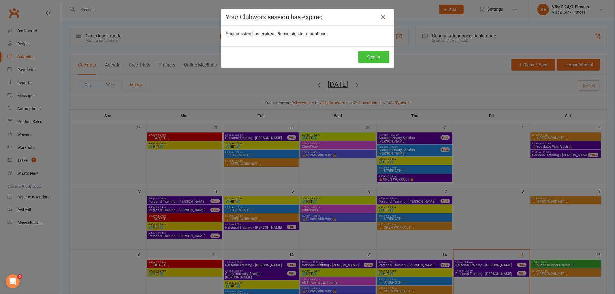
click at [365, 57] on button "Sign In" at bounding box center [373, 57] width 31 height 12
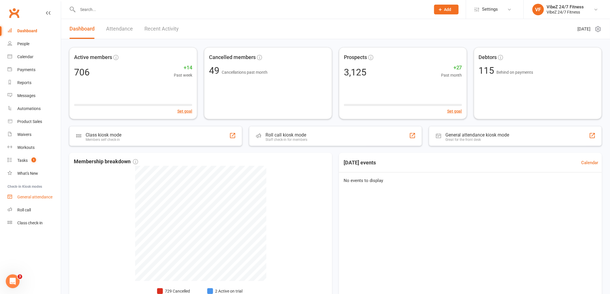
click at [40, 198] on div "General attendance" at bounding box center [34, 197] width 35 height 5
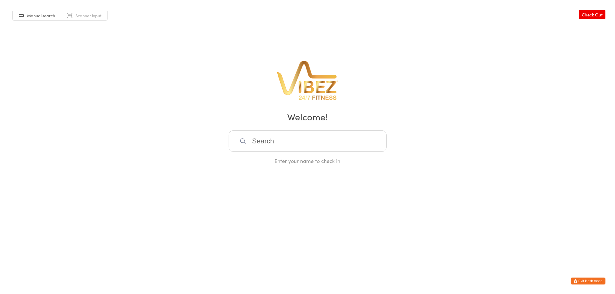
click at [287, 146] on input "search" at bounding box center [308, 141] width 158 height 21
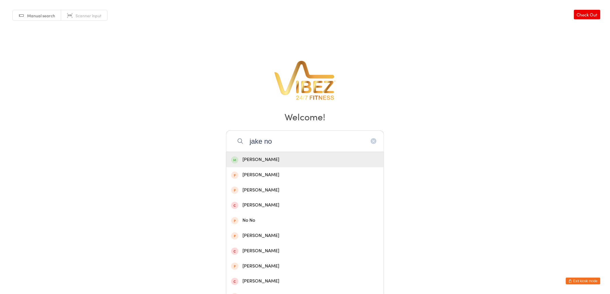
type input "jake no"
click at [284, 154] on div "[PERSON_NAME]" at bounding box center [304, 159] width 157 height 15
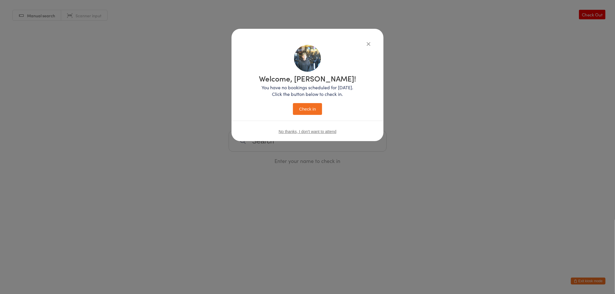
click at [316, 111] on button "Check in" at bounding box center [307, 109] width 29 height 12
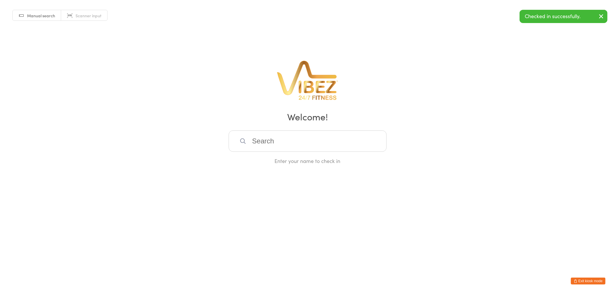
click at [290, 144] on input "search" at bounding box center [308, 141] width 158 height 21
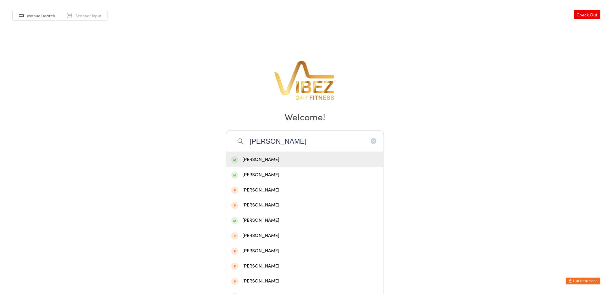
type input "[PERSON_NAME]"
click at [289, 156] on div "[PERSON_NAME]" at bounding box center [305, 160] width 148 height 8
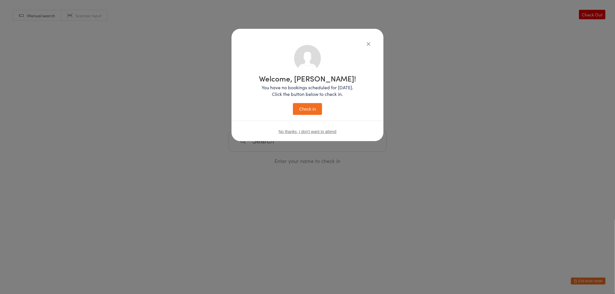
click at [307, 109] on button "Check in" at bounding box center [307, 109] width 29 height 12
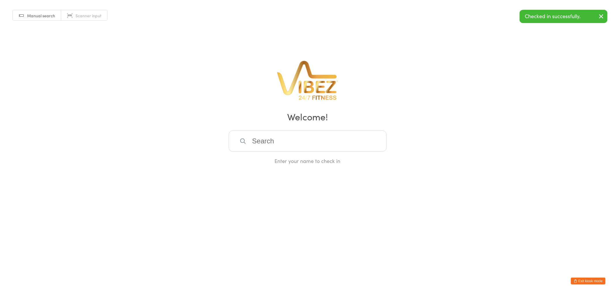
click at [292, 138] on input "search" at bounding box center [308, 141] width 158 height 21
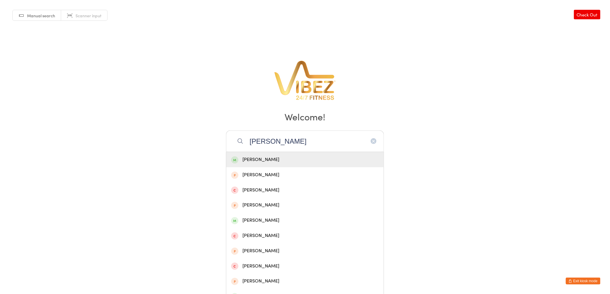
type input "[PERSON_NAME]"
click at [282, 157] on div "[PERSON_NAME]" at bounding box center [305, 160] width 148 height 8
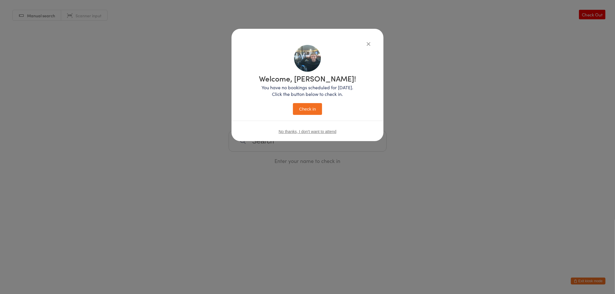
click at [304, 100] on div "Welcome, [PERSON_NAME]! You have no bookings scheduled for [DATE]. Click the bu…" at bounding box center [307, 95] width 97 height 40
click at [304, 108] on button "Check in" at bounding box center [307, 109] width 29 height 12
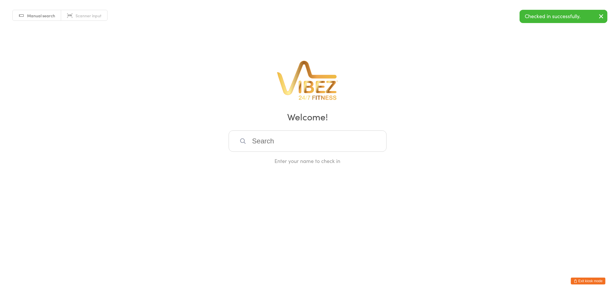
click at [584, 281] on button "Exit kiosk mode" at bounding box center [588, 281] width 35 height 7
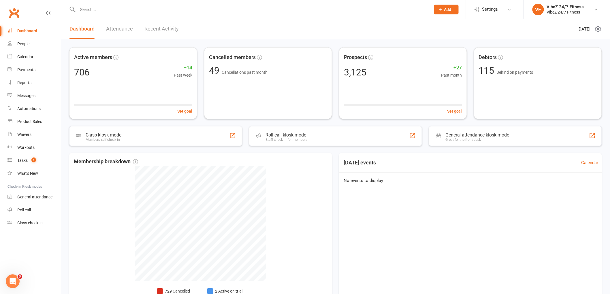
click at [99, 7] on input "text" at bounding box center [251, 9] width 351 height 8
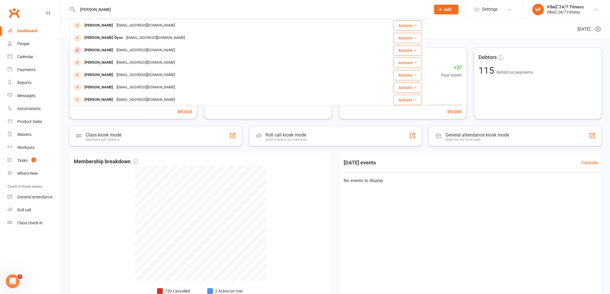
type input "leilani iole"
click at [463, 24] on header "Dashboard Attendance Recent Activity Friday 15th, August 2025" at bounding box center [335, 29] width 549 height 20
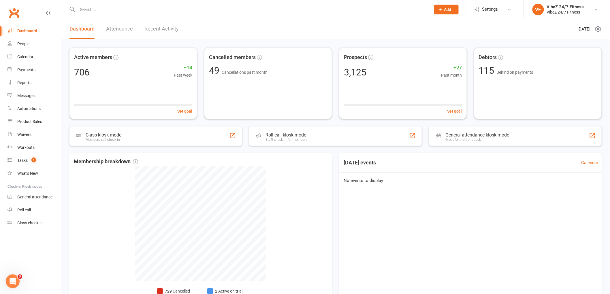
click at [448, 12] on span "Add" at bounding box center [447, 9] width 7 height 5
click at [446, 36] on link "Member" at bounding box center [440, 39] width 51 height 13
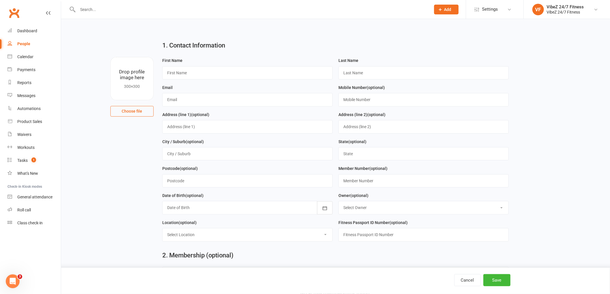
click at [136, 85] on input "file" at bounding box center [132, 78] width 43 height 43
click at [131, 75] on input "file" at bounding box center [132, 78] width 43 height 43
type input "C:\fakepath\WIN_20250815_15_01_27_Pro.jpg"
click at [206, 74] on input "text" at bounding box center [247, 72] width 170 height 13
type input "l"
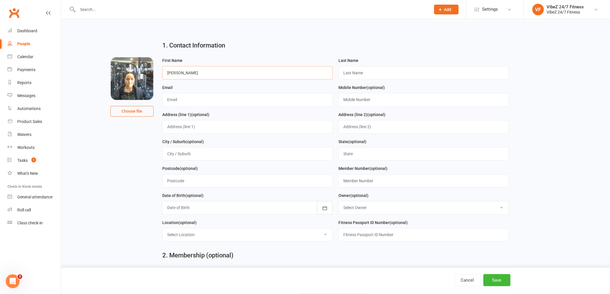
type input "Leilani"
click at [386, 73] on input "text" at bounding box center [424, 72] width 170 height 13
type input "Iole"
click at [219, 97] on input "text" at bounding box center [247, 99] width 170 height 13
type input "l"
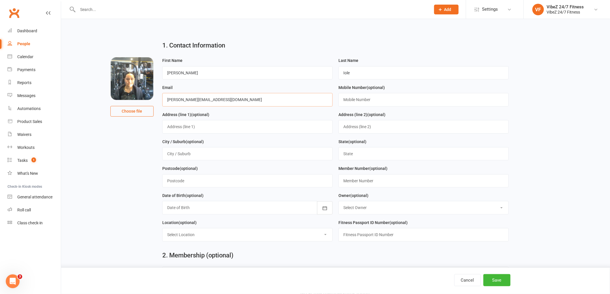
type input "Leilani.Iole1@icould.com"
click at [403, 105] on input "text" at bounding box center [424, 99] width 170 height 13
type input "0420449147"
click at [208, 128] on input "text" at bounding box center [247, 126] width 170 height 13
type input "16 loongana"
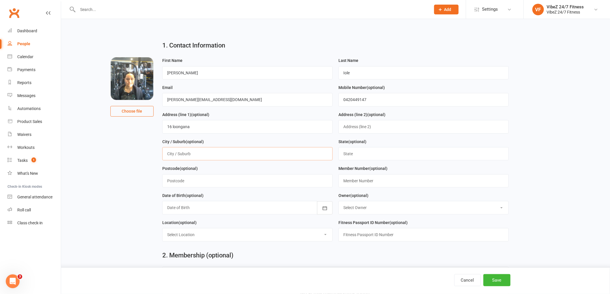
click at [212, 148] on input "text" at bounding box center [247, 153] width 170 height 13
type input "Blue Haven"
click at [365, 152] on input "text" at bounding box center [424, 153] width 170 height 13
type input "[GEOGRAPHIC_DATA]"
click at [185, 183] on input "text" at bounding box center [247, 180] width 170 height 13
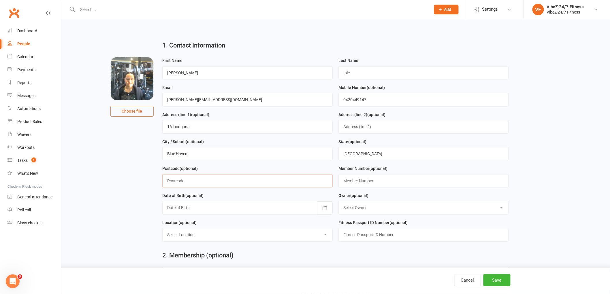
type input "2262"
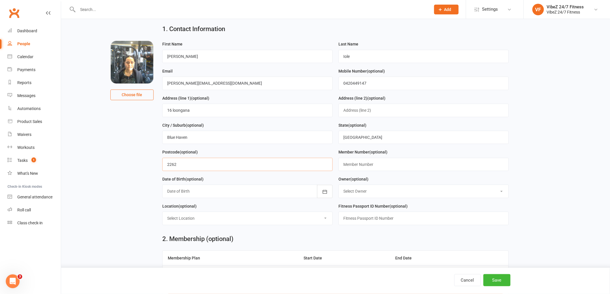
scroll to position [32, 0]
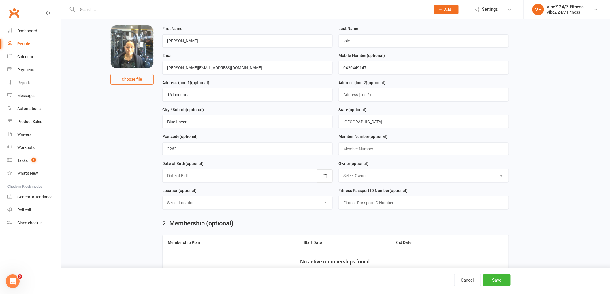
click at [211, 173] on div at bounding box center [247, 175] width 170 height 13
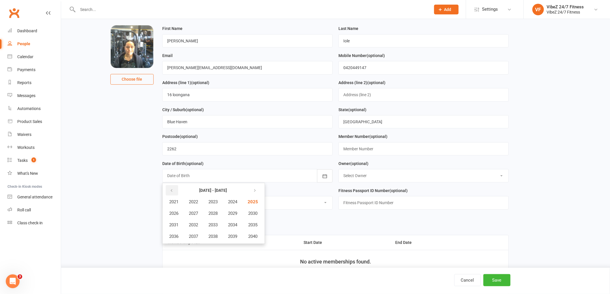
click at [177, 191] on button "button" at bounding box center [172, 190] width 12 height 10
click at [237, 215] on span "2009" at bounding box center [232, 213] width 9 height 5
click at [234, 200] on span "March" at bounding box center [236, 202] width 12 height 5
click at [221, 214] on span "04" at bounding box center [223, 213] width 5 height 5
type input "04 Mar 2009"
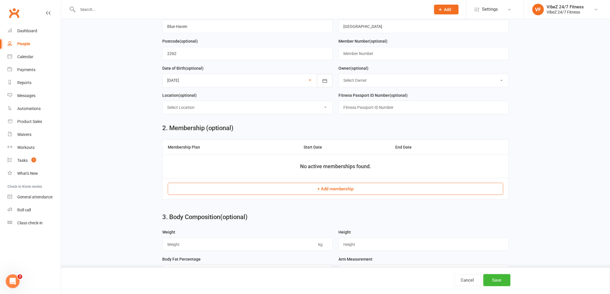
scroll to position [128, 0]
click at [344, 193] on button "+ Add membership" at bounding box center [336, 189] width 336 height 12
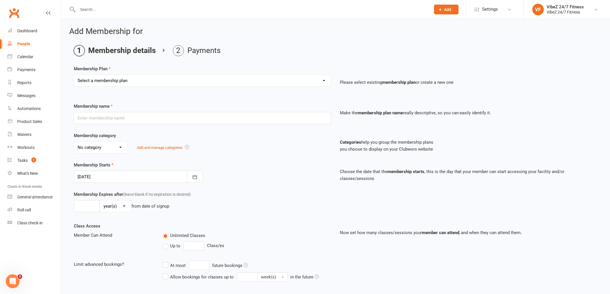
click at [128, 80] on select "Select a membership plan Create new Membership Plan Complimentary 12 Month Memb…" at bounding box center [202, 81] width 257 height 12
select select "2"
click at [74, 75] on select "Select a membership plan Create new Membership Plan Complimentary 12 Month Memb…" at bounding box center [202, 81] width 257 height 12
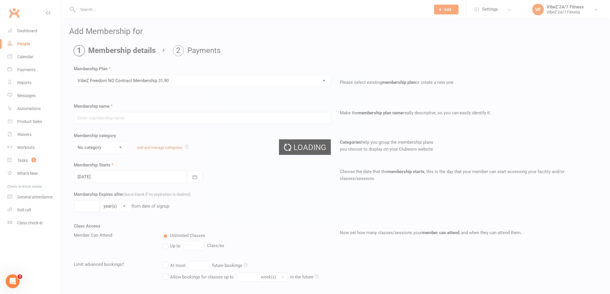
type input "VibeZ Freedom NO Contract Membership 31.90"
select select "2"
type input "0"
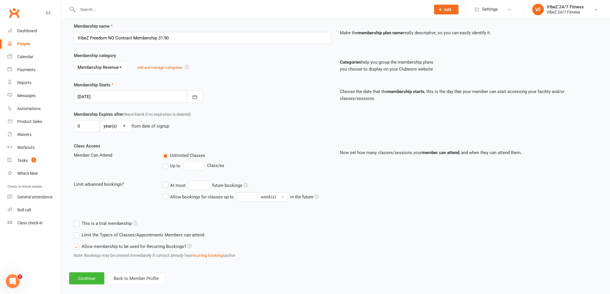
scroll to position [87, 0]
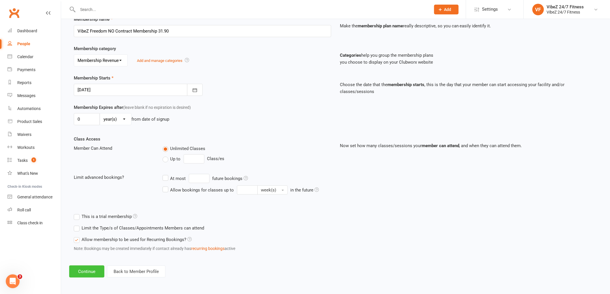
click at [95, 271] on button "Continue" at bounding box center [86, 272] width 35 height 12
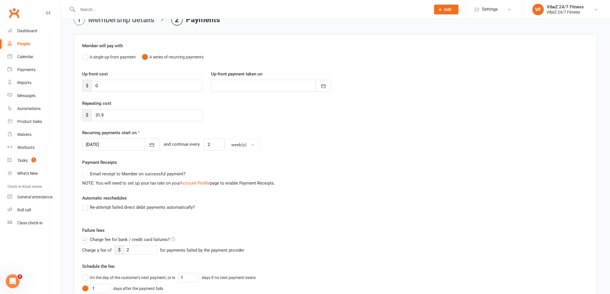
scroll to position [32, 0]
click at [120, 142] on div at bounding box center [121, 144] width 78 height 12
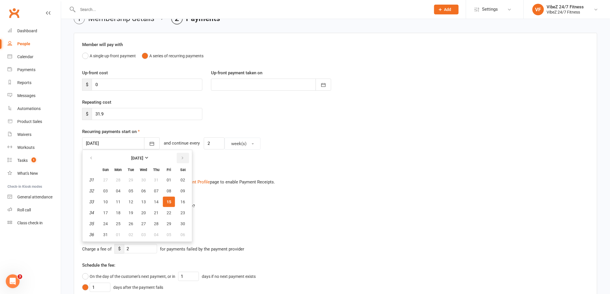
click at [177, 158] on button "button" at bounding box center [183, 158] width 12 height 10
click at [156, 190] on span "11" at bounding box center [156, 191] width 5 height 5
type input "11 Sep 2025"
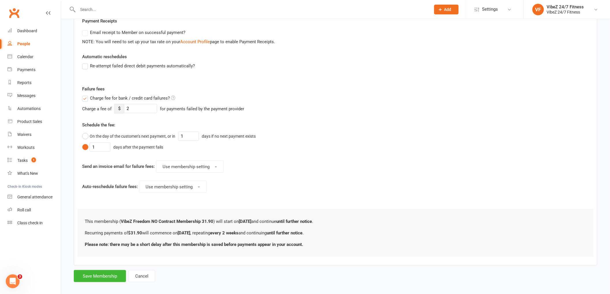
scroll to position [178, 0]
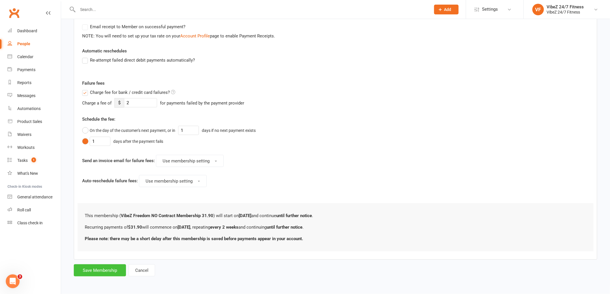
click at [101, 269] on button "Save Membership" at bounding box center [100, 271] width 52 height 12
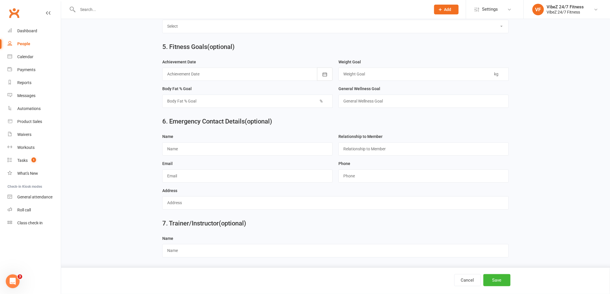
scroll to position [473, 0]
click at [223, 146] on input "text" at bounding box center [247, 148] width 170 height 13
type input "k"
type input "jessica buckwell"
click at [373, 154] on input "text" at bounding box center [424, 148] width 170 height 13
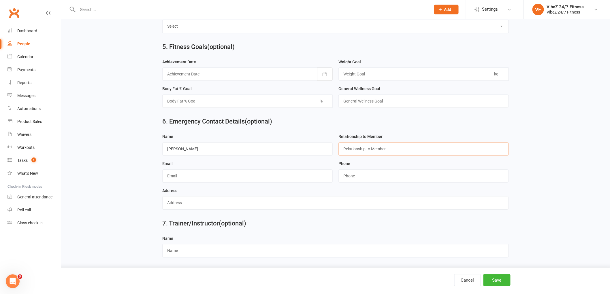
type input "Mother"
click at [370, 181] on input "string" at bounding box center [424, 176] width 170 height 13
type input "0451377147"
click at [499, 282] on button "Save" at bounding box center [497, 281] width 27 height 12
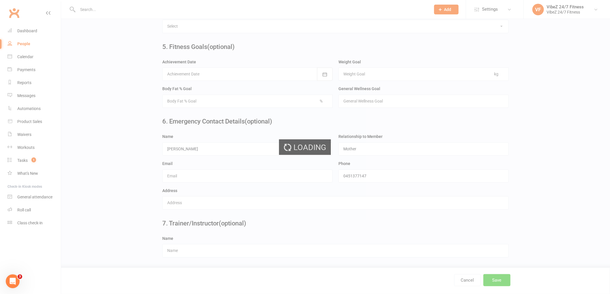
scroll to position [0, 0]
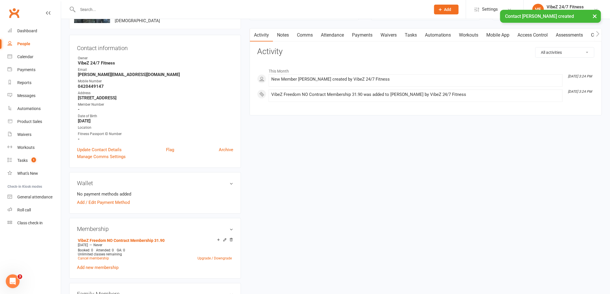
scroll to position [64, 0]
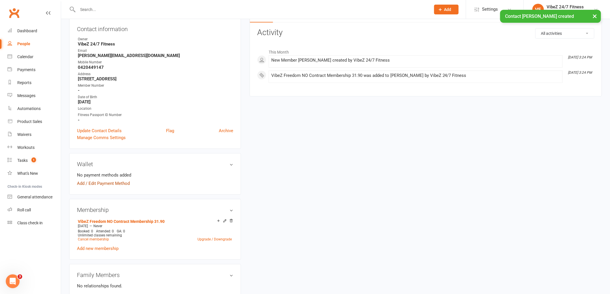
click at [107, 181] on link "Add / Edit Payment Method" at bounding box center [103, 183] width 53 height 7
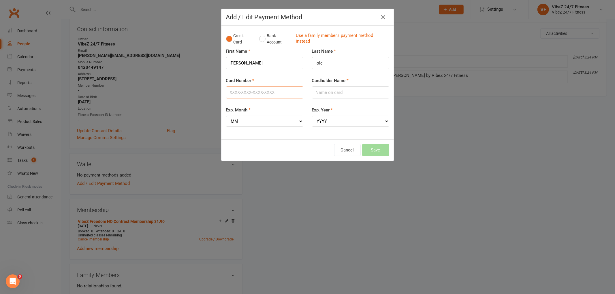
click at [268, 97] on input "Card Number" at bounding box center [264, 93] width 77 height 12
type input "5217293013582613"
click at [334, 90] on input "Cardholder Name" at bounding box center [350, 93] width 77 height 12
type input "[PERSON_NAME]"
click at [271, 121] on select "MM 01 02 03 04 05 06 07 08 09 10 11 12" at bounding box center [264, 121] width 77 height 11
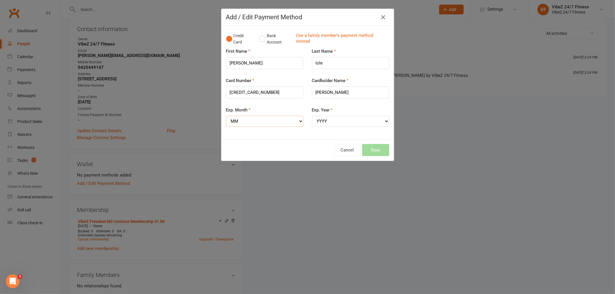
select select "08"
click at [226, 116] on select "MM 01 02 03 04 05 06 07 08 09 10 11 12" at bounding box center [264, 121] width 77 height 11
click at [329, 120] on select "YYYY 2025 2026 2027 2028 2029 2030 2031 2032 2033 2034" at bounding box center [350, 121] width 77 height 11
select select "2028"
click at [312, 116] on select "YYYY 2025 2026 2027 2028 2029 2030 2031 2032 2033 2034" at bounding box center [350, 121] width 77 height 11
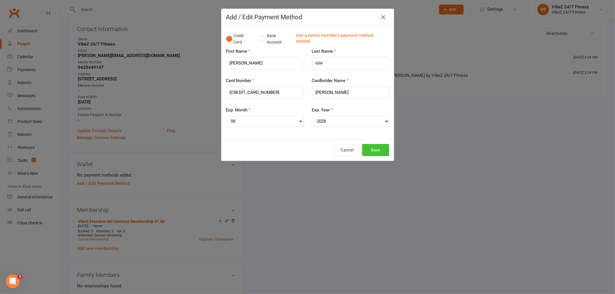
click at [373, 147] on button "Save" at bounding box center [375, 150] width 27 height 12
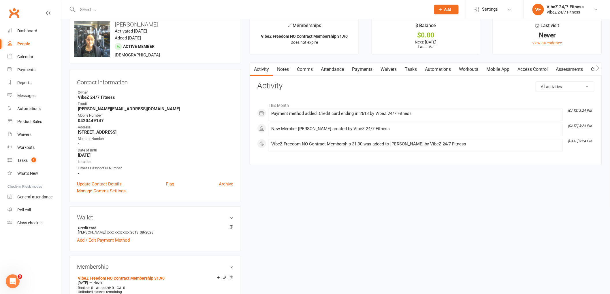
scroll to position [0, 0]
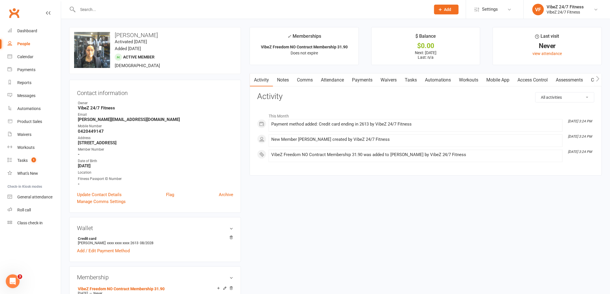
click at [374, 79] on link "Payments" at bounding box center [362, 80] width 29 height 13
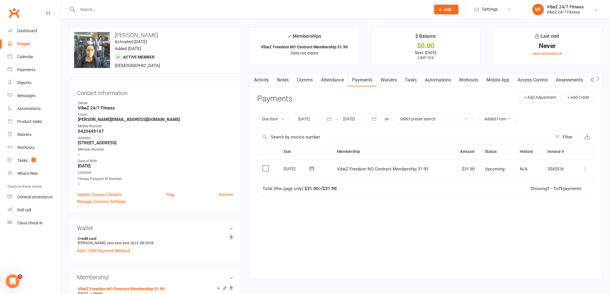
click at [536, 81] on link "Access Control" at bounding box center [533, 80] width 38 height 13
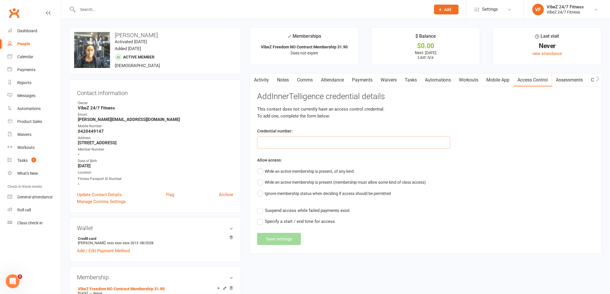
click at [340, 143] on input "text" at bounding box center [353, 143] width 193 height 12
type input "40244"
click at [261, 168] on button "While an active membership is present, of any kind" at bounding box center [305, 171] width 97 height 11
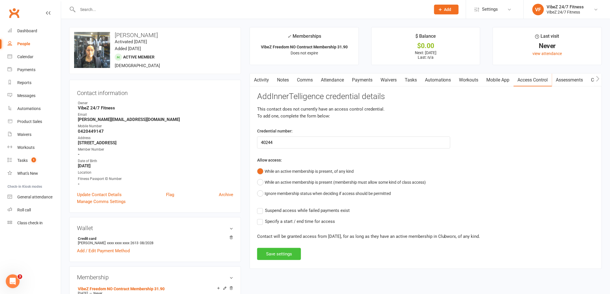
click at [292, 259] on button "Save settings" at bounding box center [279, 254] width 44 height 12
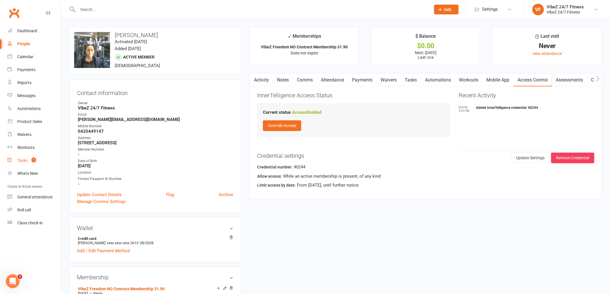
click at [49, 162] on link "Tasks 1" at bounding box center [33, 160] width 53 height 13
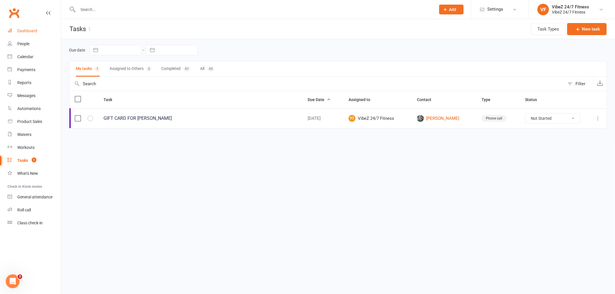
click at [30, 30] on div "Dashboard" at bounding box center [27, 31] width 20 height 5
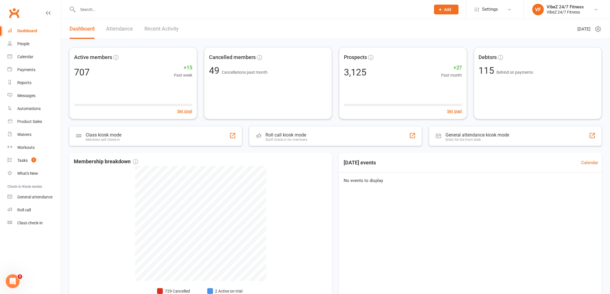
click at [197, 5] on div at bounding box center [248, 9] width 358 height 19
click at [189, 7] on input "text" at bounding box center [251, 9] width 351 height 8
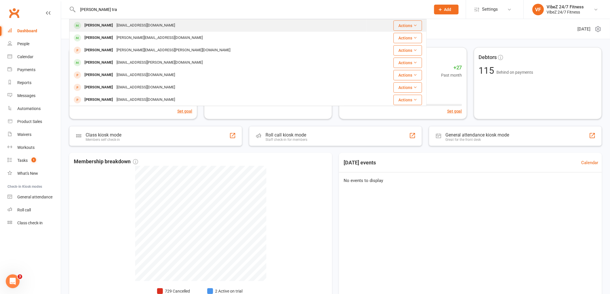
type input "brock tra"
click at [278, 30] on div "Brock Trapman brocktrapboy@gmail.com" at bounding box center [218, 26] width 297 height 12
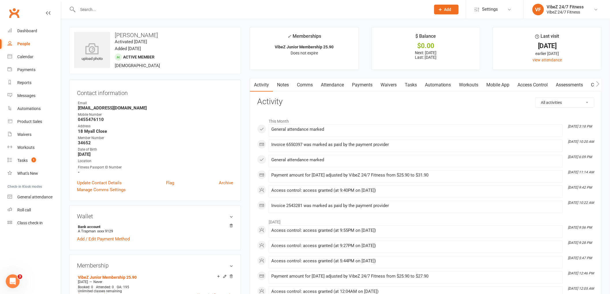
click at [361, 87] on link "Payments" at bounding box center [362, 84] width 29 height 13
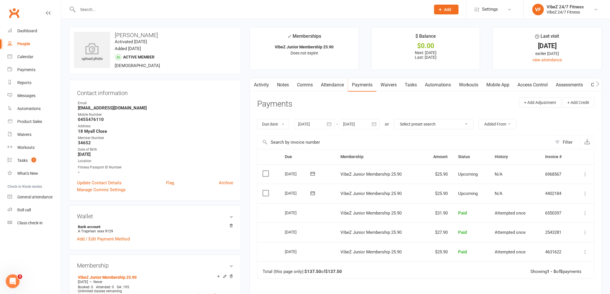
click at [584, 192] on icon at bounding box center [586, 194] width 6 height 6
click at [557, 251] on link "Change amount" at bounding box center [555, 251] width 68 height 12
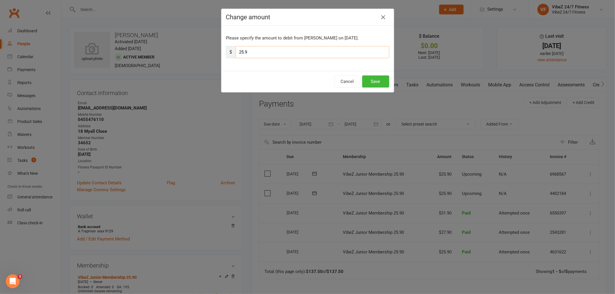
click at [257, 47] on input "25.9" at bounding box center [313, 52] width 154 height 12
type input "2"
type input "31.90"
click at [375, 81] on button "Save" at bounding box center [375, 82] width 27 height 12
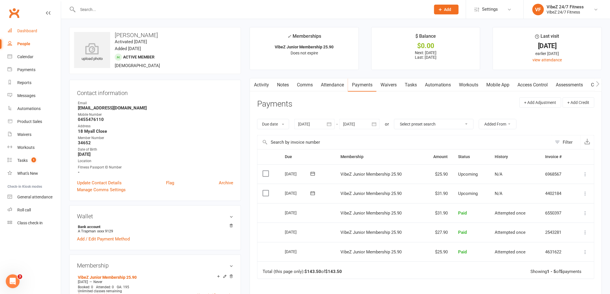
click at [33, 31] on div "Dashboard" at bounding box center [27, 31] width 20 height 5
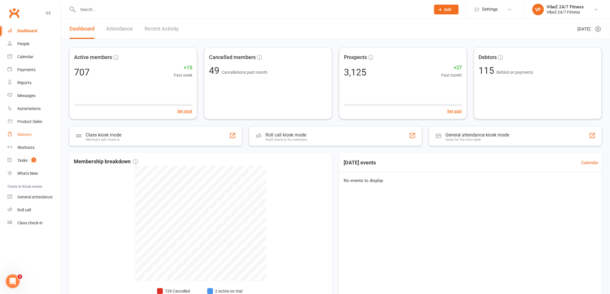
click at [38, 138] on link "Waivers" at bounding box center [33, 134] width 53 height 13
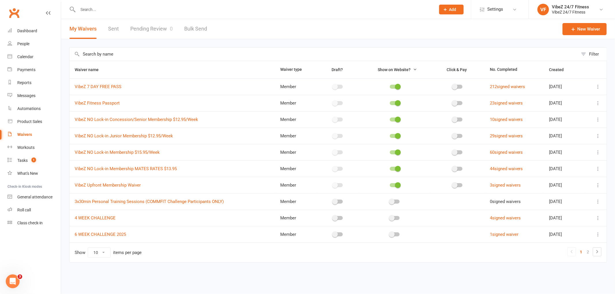
click at [111, 27] on link "Sent" at bounding box center [113, 29] width 11 height 20
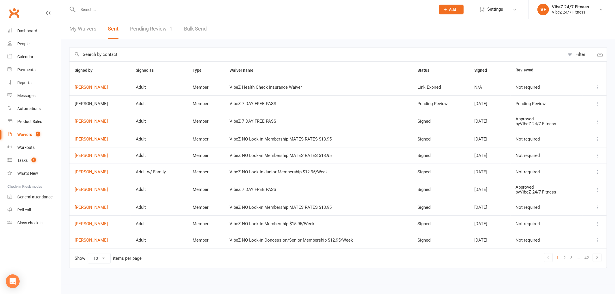
click at [157, 31] on link "Pending Review 1" at bounding box center [151, 29] width 42 height 20
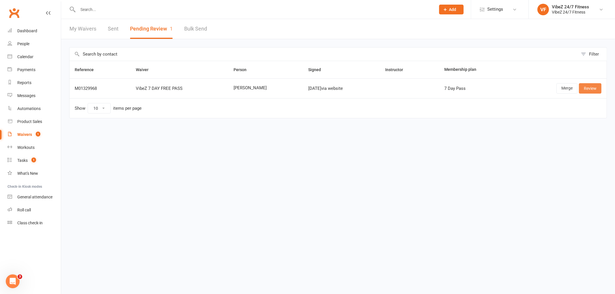
click at [590, 90] on link "Review" at bounding box center [590, 88] width 22 height 10
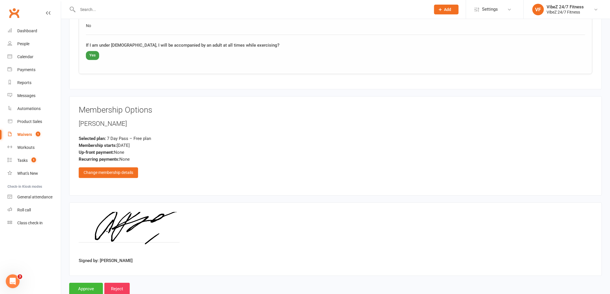
scroll to position [606, 0]
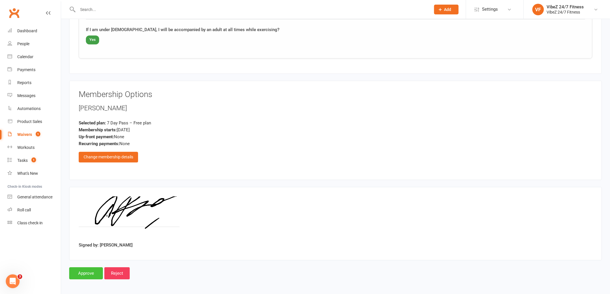
click at [77, 274] on input "Approve" at bounding box center [86, 274] width 34 height 12
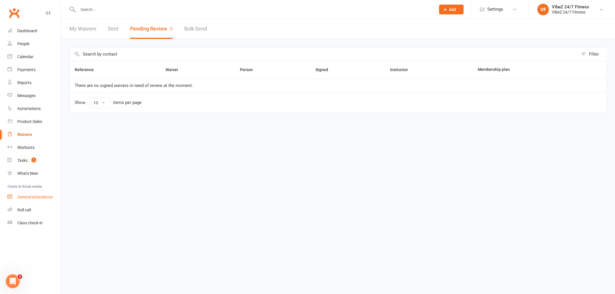
click at [45, 196] on div "General attendance" at bounding box center [34, 197] width 35 height 5
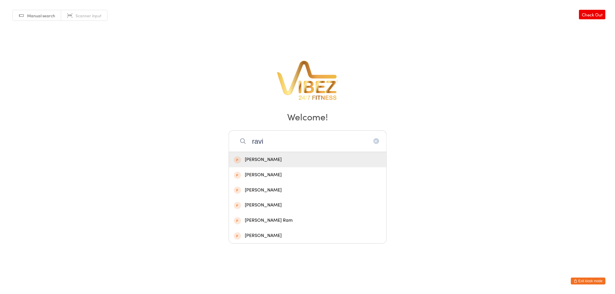
type input "ravi"
click at [282, 162] on div "[PERSON_NAME]" at bounding box center [308, 160] width 148 height 8
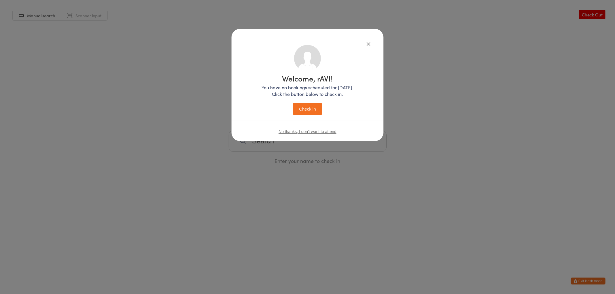
click at [318, 110] on button "Check in" at bounding box center [307, 109] width 29 height 12
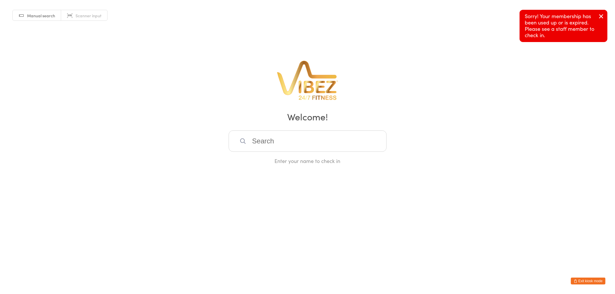
click at [586, 282] on button "Exit kiosk mode" at bounding box center [588, 281] width 35 height 7
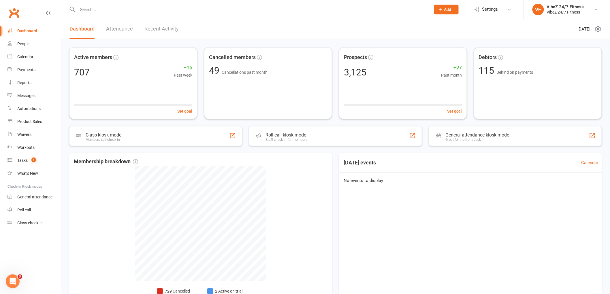
click at [108, 9] on input "text" at bounding box center [251, 9] width 351 height 8
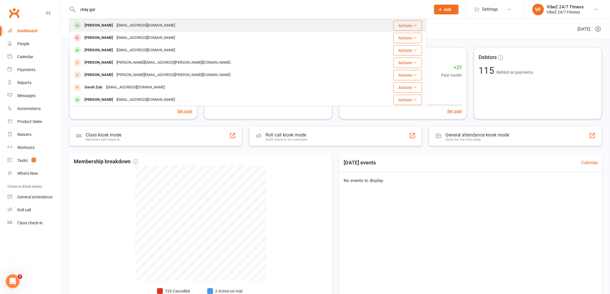
type input "chey gor"
click at [108, 24] on div "Chey Gormley" at bounding box center [99, 25] width 32 height 8
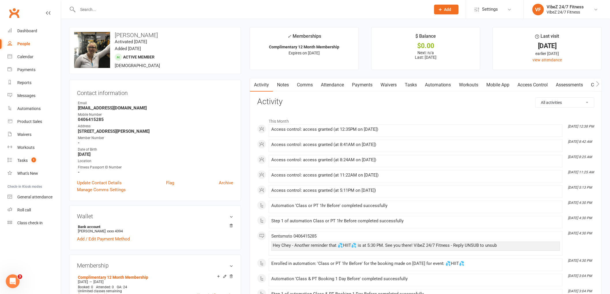
click at [364, 85] on link "Payments" at bounding box center [362, 84] width 29 height 13
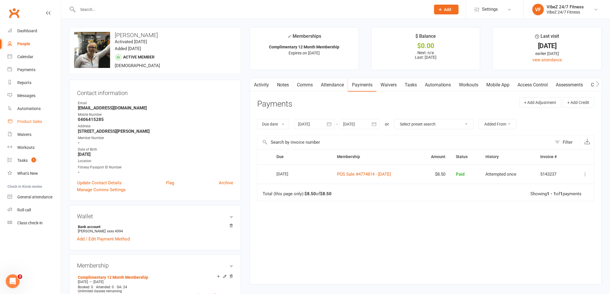
click at [36, 122] on div "Product Sales" at bounding box center [29, 121] width 25 height 5
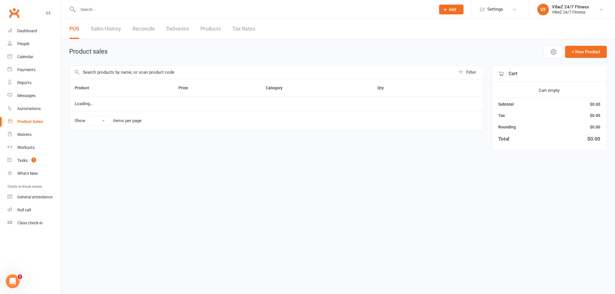
select select "100"
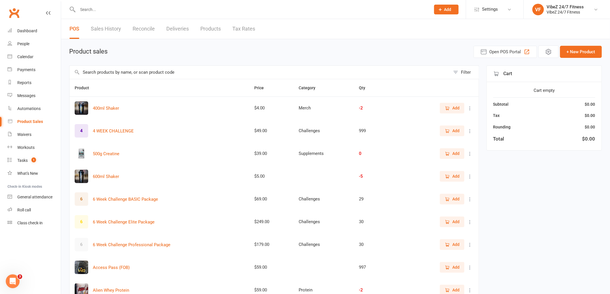
click at [134, 76] on input "text" at bounding box center [260, 72] width 381 height 13
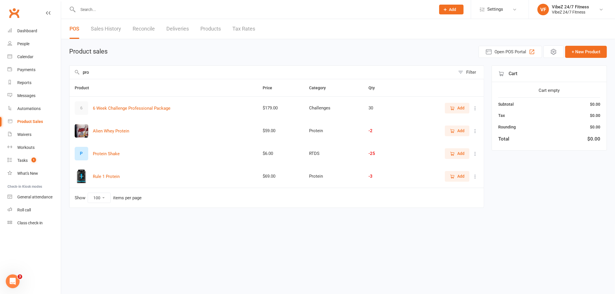
type input "pro"
click at [217, 155] on div "P Protein Shake" at bounding box center [164, 154] width 178 height 14
click at [104, 154] on button "Protein Shake" at bounding box center [106, 154] width 27 height 7
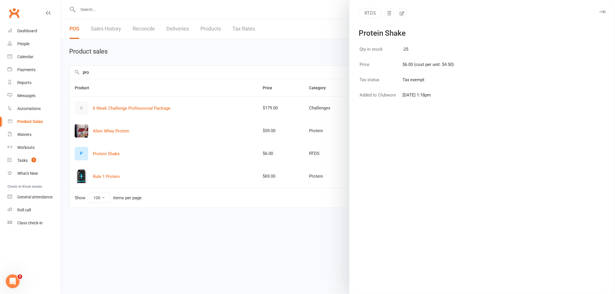
click at [304, 248] on div at bounding box center [338, 147] width 554 height 294
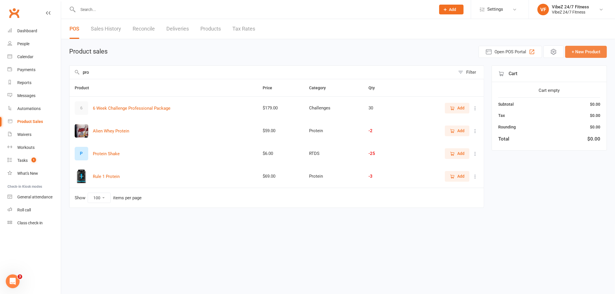
click at [589, 51] on button "+ New Product" at bounding box center [586, 52] width 42 height 12
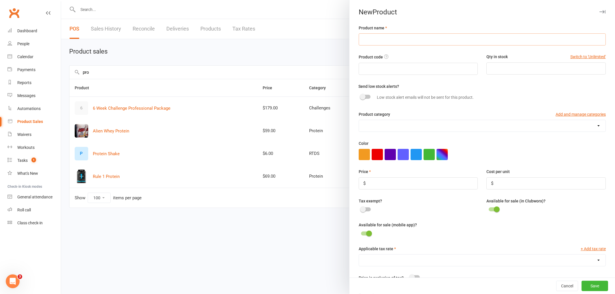
click at [409, 42] on input "text" at bounding box center [482, 39] width 247 height 12
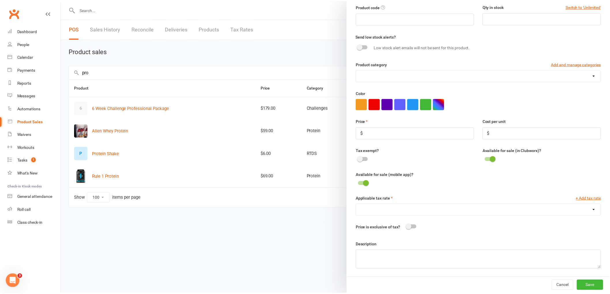
scroll to position [51, 0]
type input "pro"
click at [556, 289] on button "Cancel" at bounding box center [567, 286] width 22 height 10
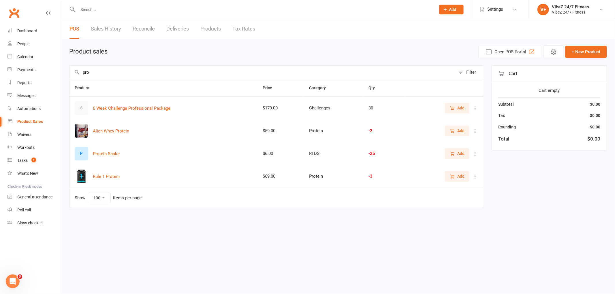
click at [460, 150] on button "Add" at bounding box center [457, 154] width 25 height 10
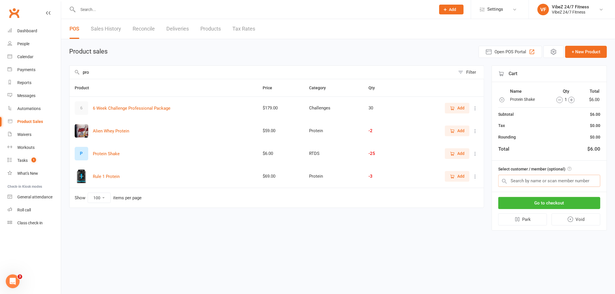
click at [548, 180] on input "text" at bounding box center [549, 181] width 102 height 12
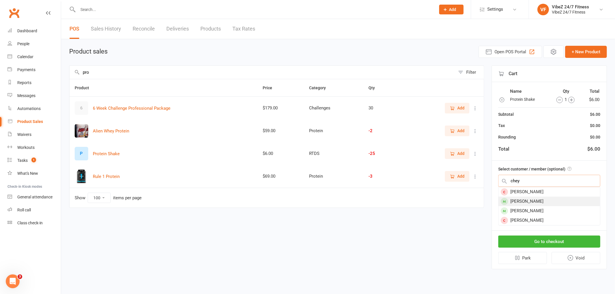
type input "chey"
click at [549, 199] on div "Chey Gormley" at bounding box center [550, 202] width 102 height 10
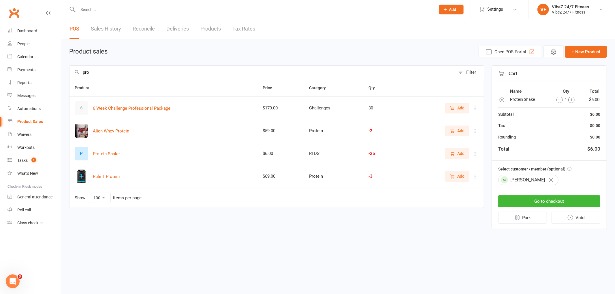
click at [546, 182] on button "button" at bounding box center [551, 180] width 10 height 10
click at [583, 220] on button "Void" at bounding box center [576, 220] width 49 height 12
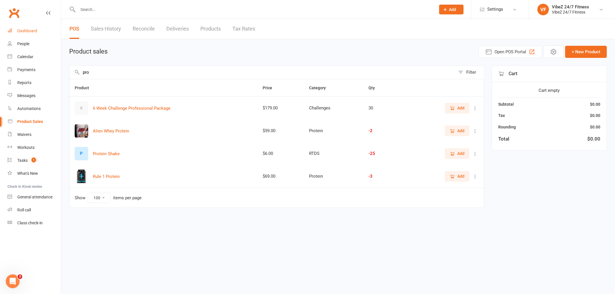
click at [40, 29] on link "Dashboard" at bounding box center [33, 31] width 53 height 13
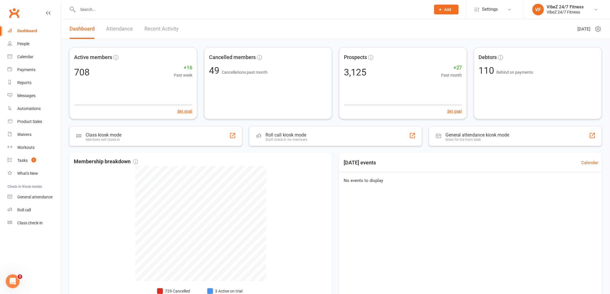
click at [128, 10] on input "text" at bounding box center [251, 9] width 351 height 8
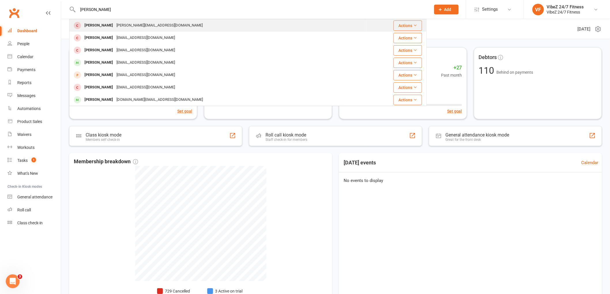
type input "lucas cousi"
click at [135, 22] on div "Justin.cousins01@icloud.com" at bounding box center [160, 25] width 90 height 8
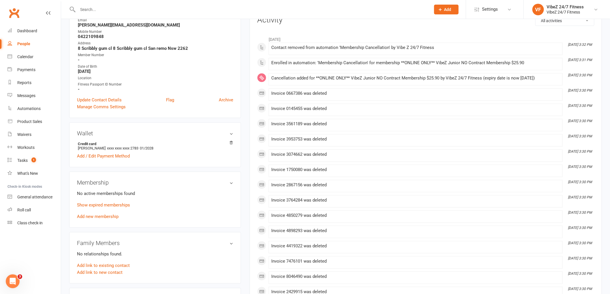
scroll to position [96, 0]
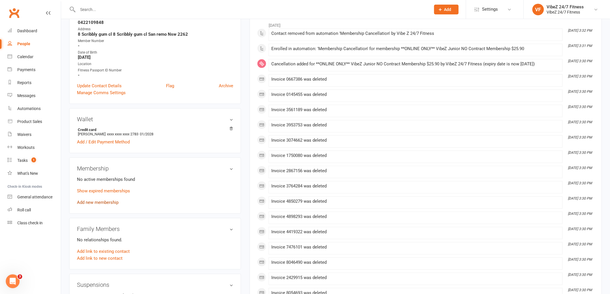
click at [113, 202] on link "Add new membership" at bounding box center [98, 202] width 42 height 5
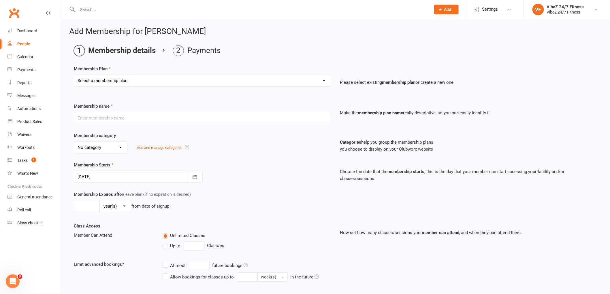
click at [160, 80] on select "Select a membership plan Create new Membership Plan Complimentary 12 Month Memb…" at bounding box center [202, 81] width 257 height 12
select select "4"
click at [74, 75] on select "Select a membership plan Create new Membership Plan Complimentary 12 Month Memb…" at bounding box center [202, 81] width 257 height 12
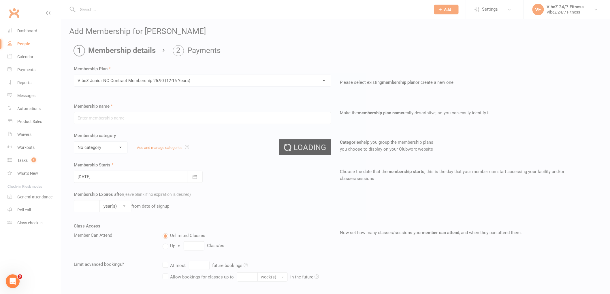
type input "VibeZ Junior NO Contract Membership 25.90 (12-16 Years)"
select select "2"
type input "0"
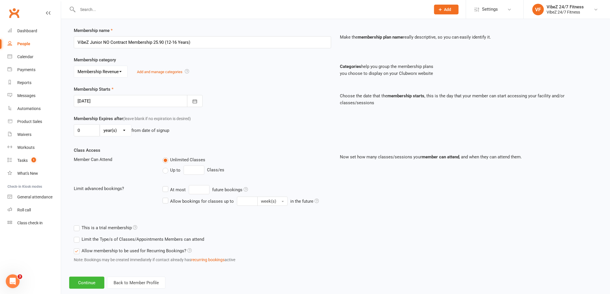
scroll to position [87, 0]
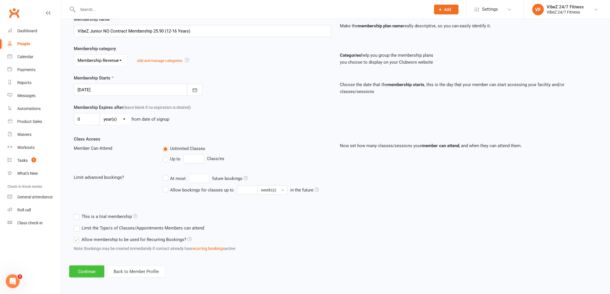
click at [78, 269] on button "Continue" at bounding box center [86, 272] width 35 height 12
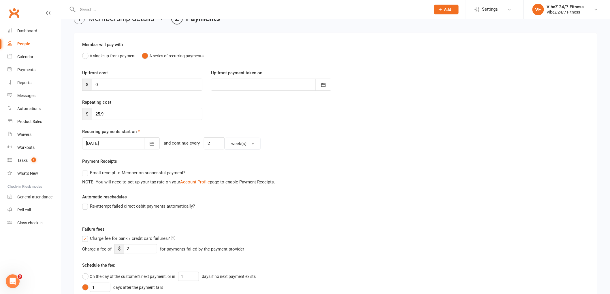
scroll to position [64, 0]
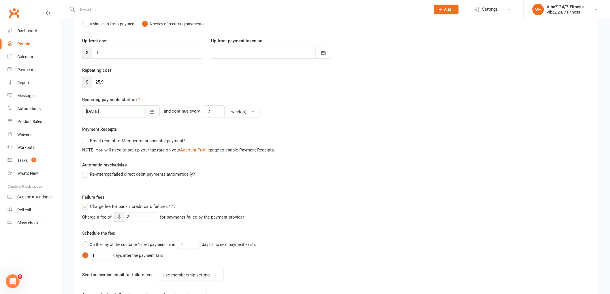
click at [148, 115] on button "button" at bounding box center [152, 112] width 16 height 12
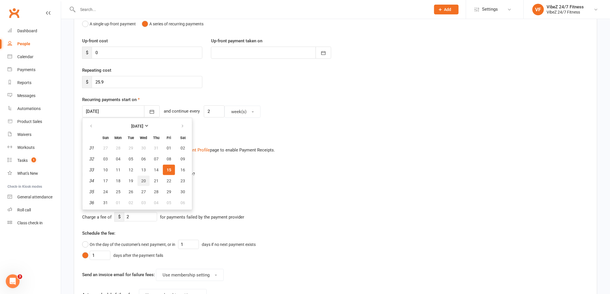
click at [142, 179] on span "20" at bounding box center [143, 181] width 5 height 5
type input "20 Aug 2025"
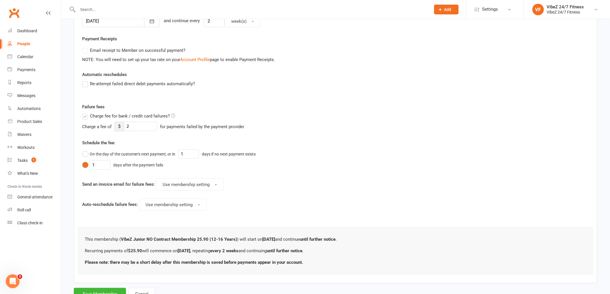
scroll to position [178, 0]
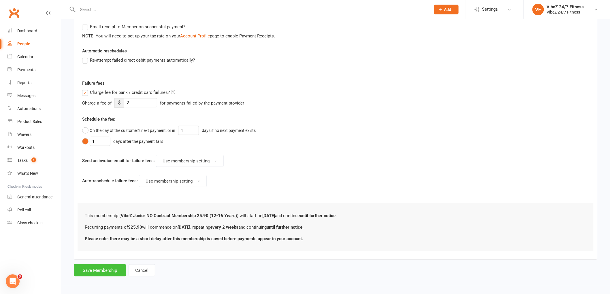
click at [91, 272] on button "Save Membership" at bounding box center [100, 271] width 52 height 12
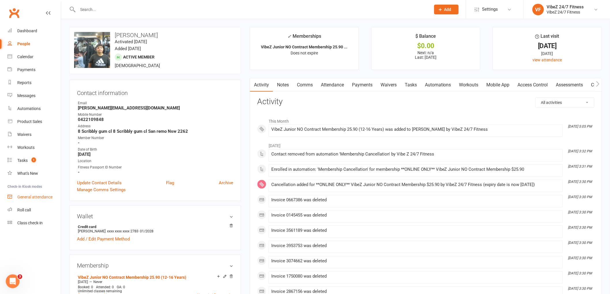
click at [60, 197] on link "General attendance" at bounding box center [33, 197] width 53 height 13
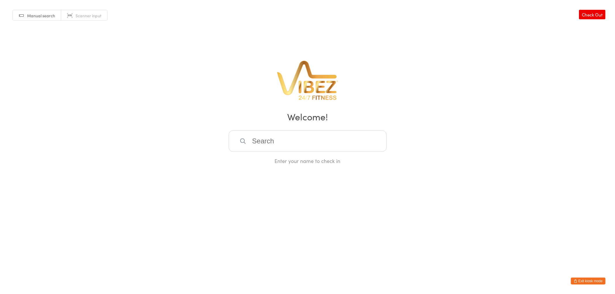
drag, startPoint x: 0, startPoint y: 0, endPoint x: 249, endPoint y: 147, distance: 288.8
click at [249, 147] on input "search" at bounding box center [308, 141] width 158 height 21
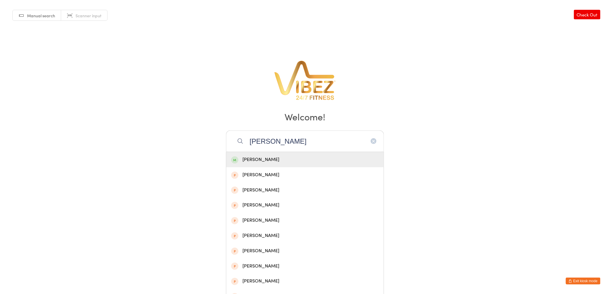
type input "[PERSON_NAME]"
click at [373, 140] on icon "button" at bounding box center [373, 141] width 5 height 5
click at [375, 145] on input "[PERSON_NAME]" at bounding box center [305, 141] width 158 height 21
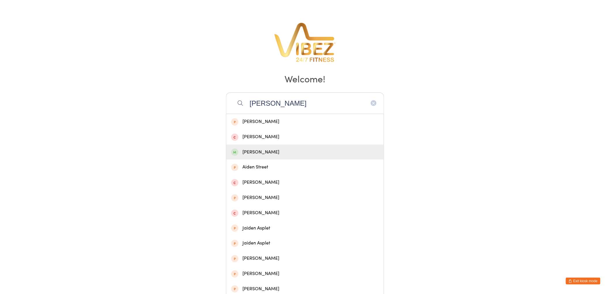
scroll to position [84, 0]
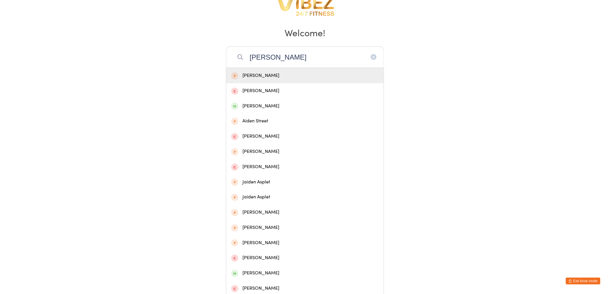
type input "[PERSON_NAME]"
click at [373, 55] on icon "button" at bounding box center [373, 57] width 5 height 5
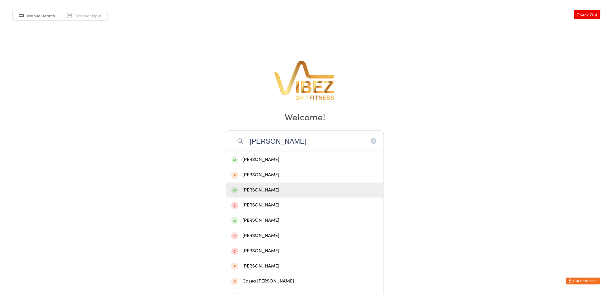
type input "[PERSON_NAME]"
click at [289, 188] on div "[PERSON_NAME]" at bounding box center [305, 191] width 148 height 8
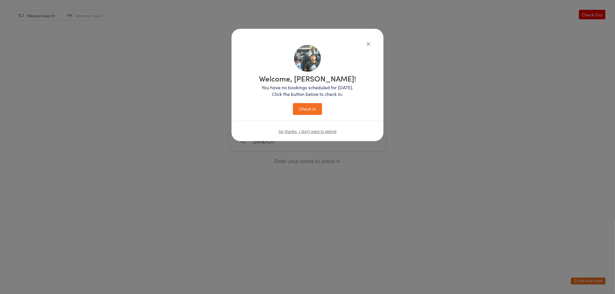
click at [315, 104] on button "Check in" at bounding box center [307, 109] width 29 height 12
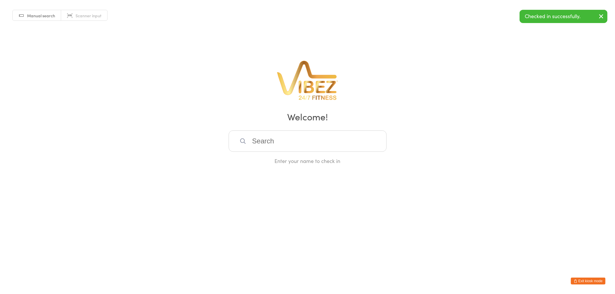
click at [596, 280] on button "Exit kiosk mode" at bounding box center [588, 281] width 35 height 7
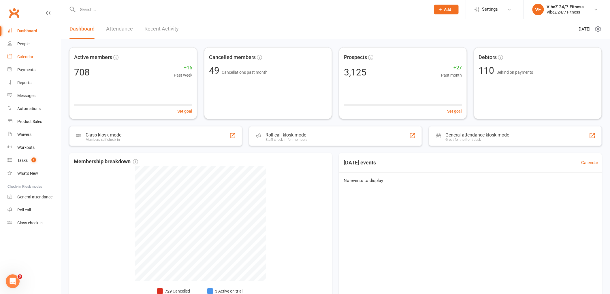
click at [42, 59] on link "Calendar" at bounding box center [33, 56] width 53 height 13
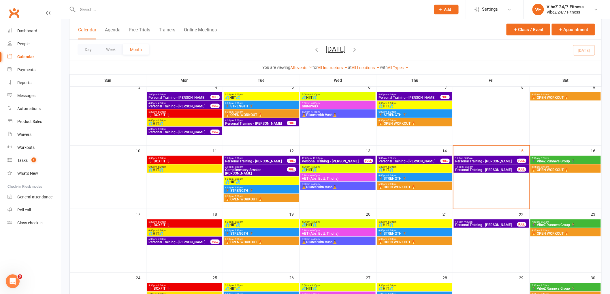
scroll to position [128, 0]
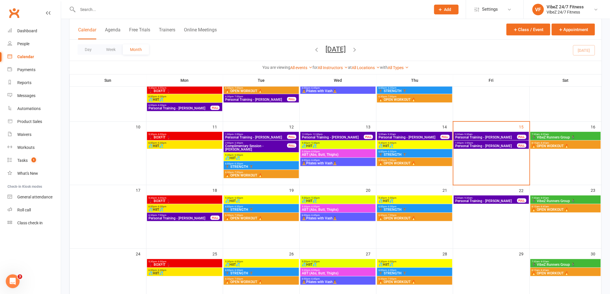
click at [572, 136] on span "🏃‍♀️ VibeZ Runners Group 🏃‍♀️" at bounding box center [566, 137] width 68 height 3
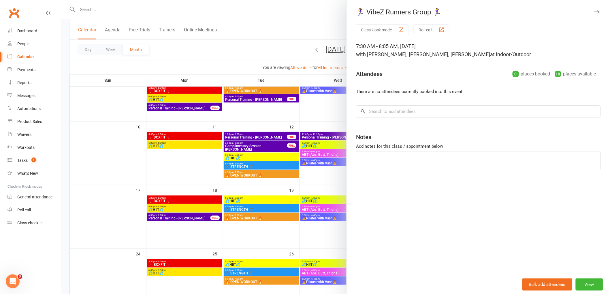
click at [302, 33] on div at bounding box center [335, 147] width 549 height 294
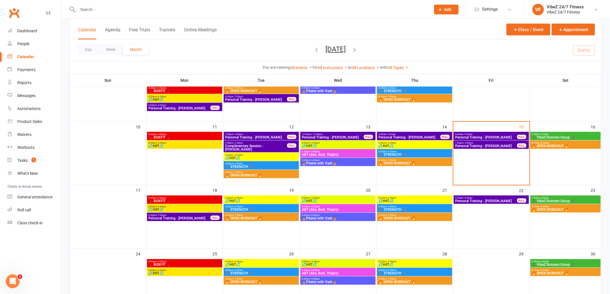
click at [560, 144] on span "🔥 OPEN WORKOUT 🔥" at bounding box center [566, 145] width 68 height 3
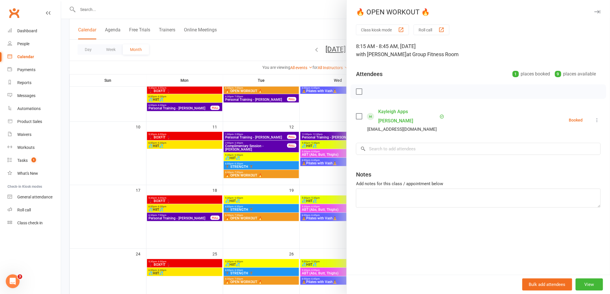
click at [289, 34] on div at bounding box center [335, 147] width 549 height 294
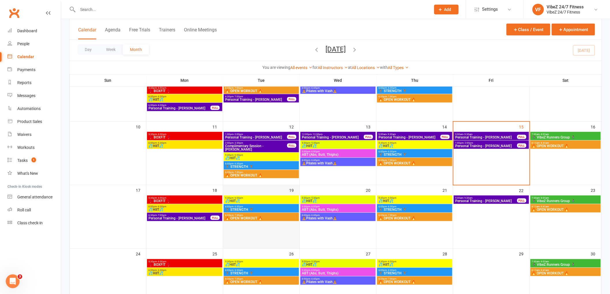
scroll to position [160, 0]
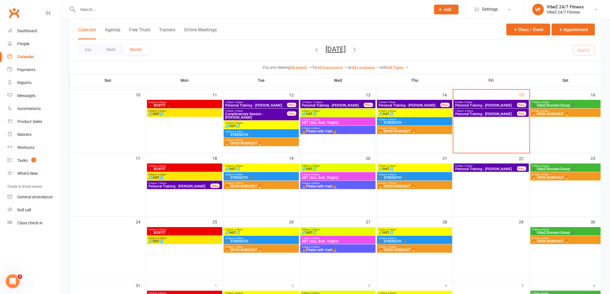
click at [189, 165] on span "5:30pm - 6:00pm" at bounding box center [184, 166] width 73 height 3
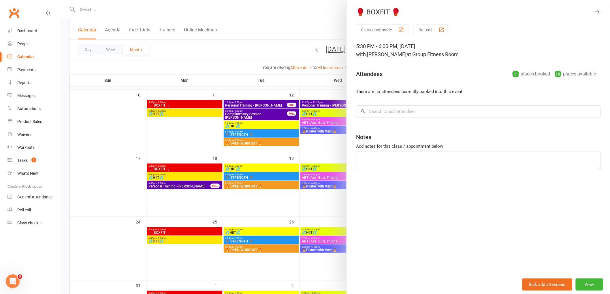
click at [279, 47] on div at bounding box center [335, 147] width 549 height 294
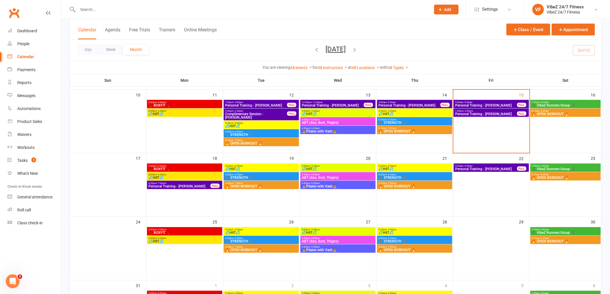
click at [180, 174] on span "6:00pm - 6:30pm" at bounding box center [184, 175] width 73 height 3
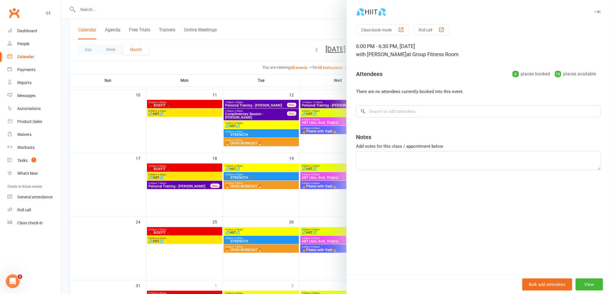
click at [271, 54] on div at bounding box center [335, 147] width 549 height 294
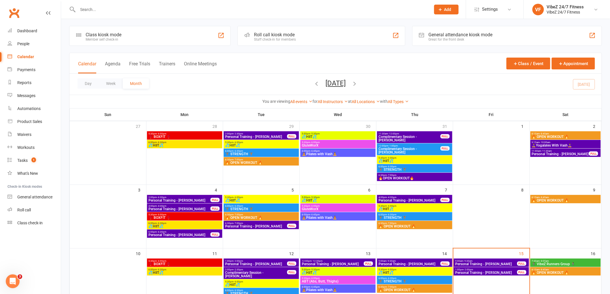
scroll to position [0, 0]
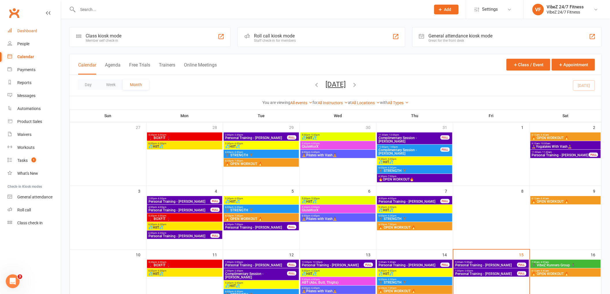
click at [42, 32] on link "Dashboard" at bounding box center [33, 31] width 53 height 13
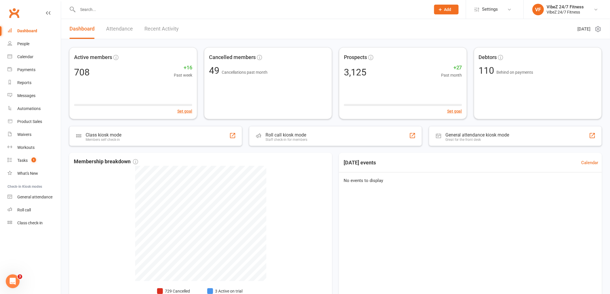
click at [101, 5] on input "text" at bounding box center [251, 9] width 351 height 8
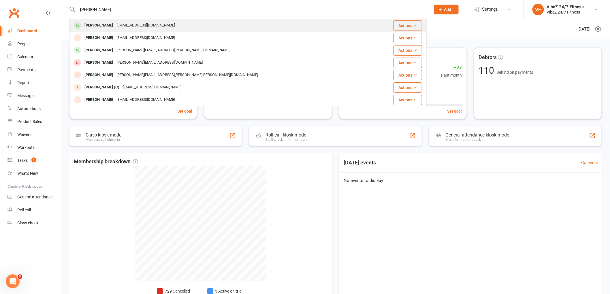
type input "[PERSON_NAME]"
click at [128, 23] on div "[EMAIL_ADDRESS][DOMAIN_NAME]" at bounding box center [146, 25] width 62 height 8
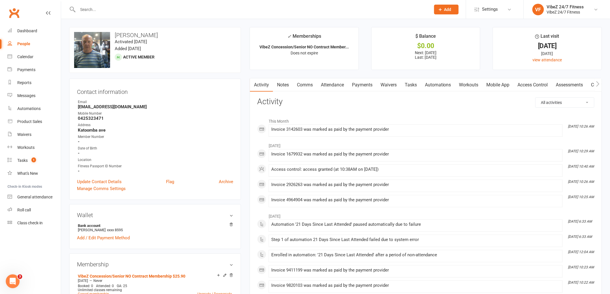
click at [364, 85] on link "Payments" at bounding box center [362, 84] width 29 height 13
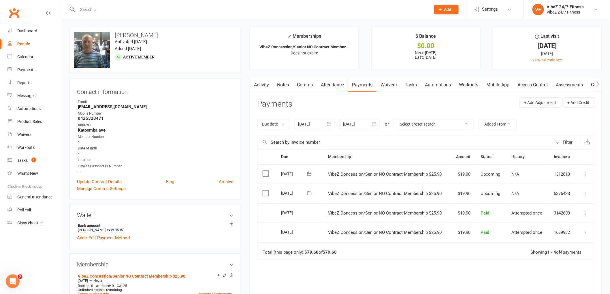
click at [125, 5] on input "text" at bounding box center [251, 9] width 351 height 8
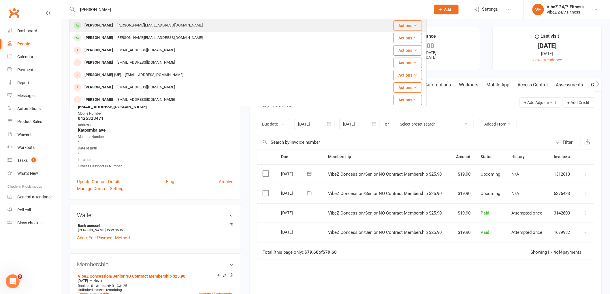
type input "[PERSON_NAME]"
click at [153, 25] on div "[PERSON_NAME][EMAIL_ADDRESS][DOMAIN_NAME]" at bounding box center [160, 25] width 90 height 8
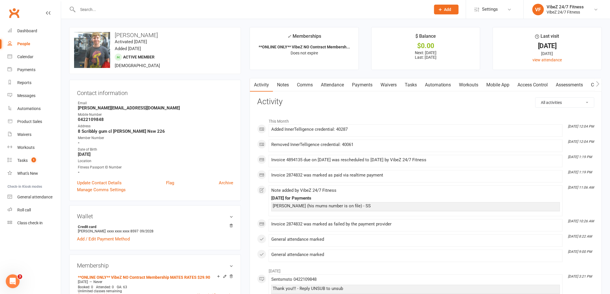
click at [355, 84] on link "Payments" at bounding box center [362, 84] width 29 height 13
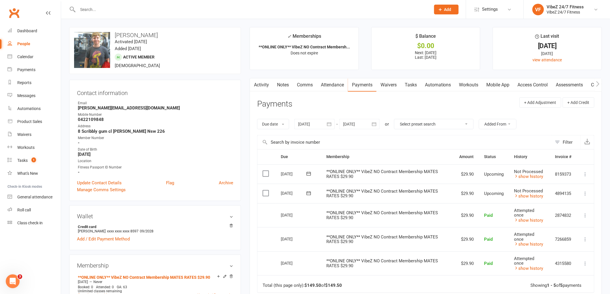
click at [309, 195] on icon at bounding box center [309, 194] width 6 height 6
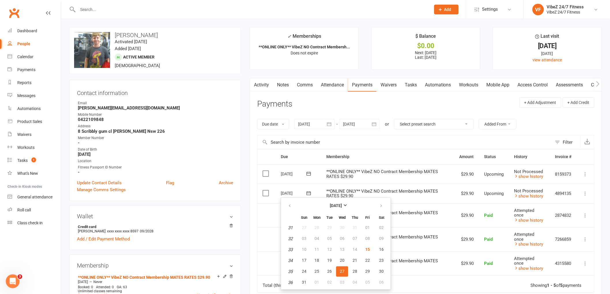
click at [417, 288] on td "Total (this page only): $149.50 of $149.50 Showing 1 - 5 of 5 payments" at bounding box center [426, 284] width 337 height 17
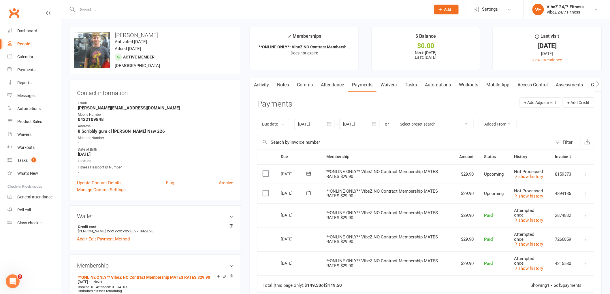
click at [134, 14] on div at bounding box center [248, 9] width 358 height 19
click at [140, 10] on input "text" at bounding box center [251, 9] width 351 height 8
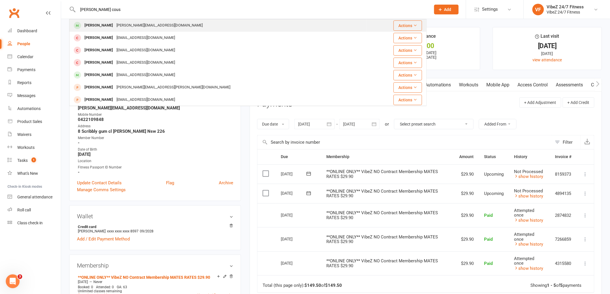
type input "[PERSON_NAME] cous"
click at [110, 29] on div "[PERSON_NAME]" at bounding box center [99, 25] width 32 height 8
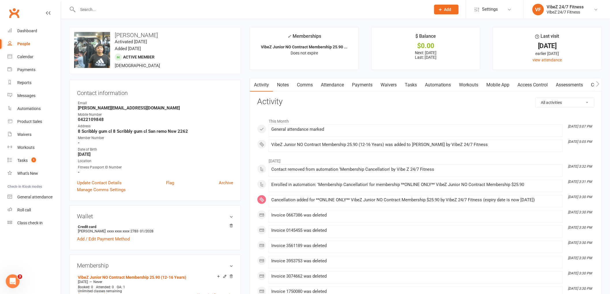
click at [353, 85] on link "Payments" at bounding box center [362, 84] width 29 height 13
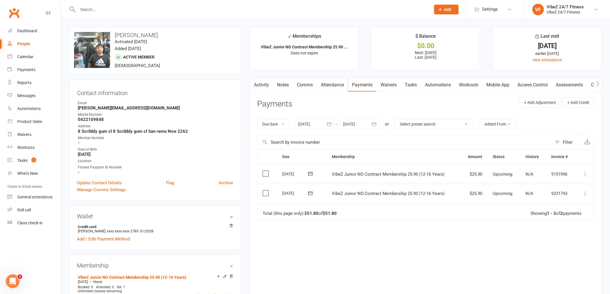
click at [309, 195] on icon at bounding box center [311, 194] width 6 height 6
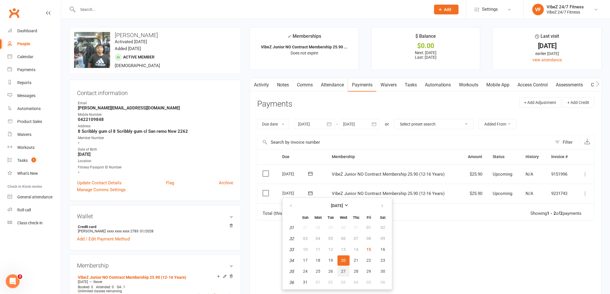
click at [342, 269] on span "27" at bounding box center [343, 271] width 5 height 5
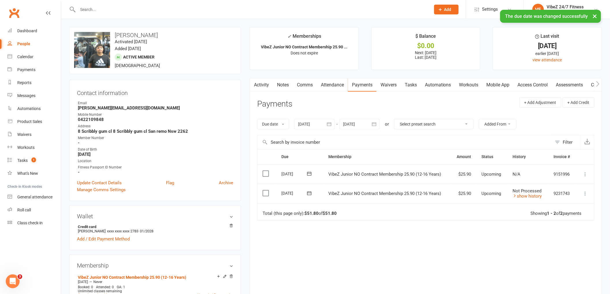
click at [307, 175] on icon at bounding box center [310, 174] width 6 height 6
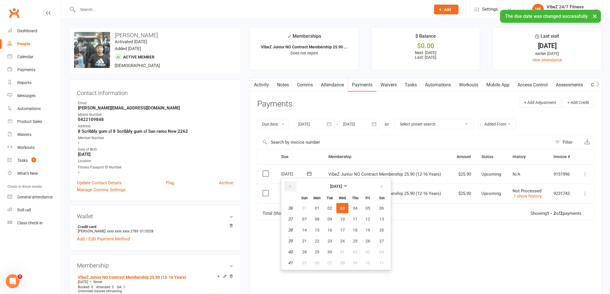
click at [294, 186] on button "button" at bounding box center [290, 186] width 12 height 10
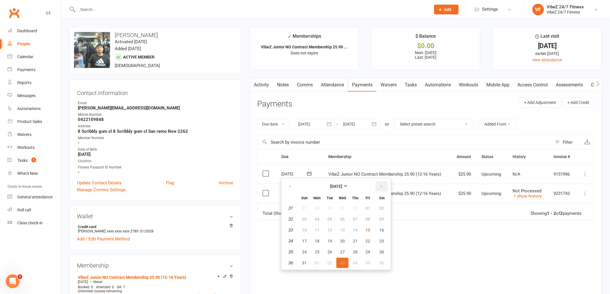
click at [380, 186] on icon "button" at bounding box center [382, 187] width 4 height 5
click at [460, 235] on div "Due Contact Membership Amount Status History Invoice # Select this [DATE] [DATE…" at bounding box center [425, 222] width 337 height 146
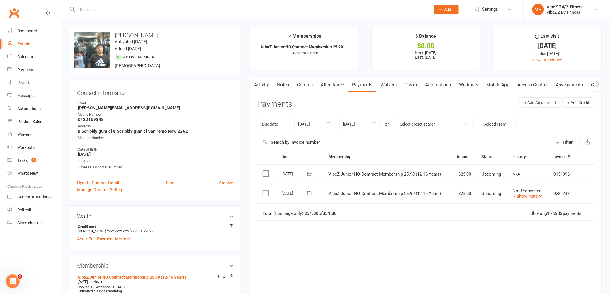
click at [585, 177] on icon at bounding box center [586, 175] width 6 height 6
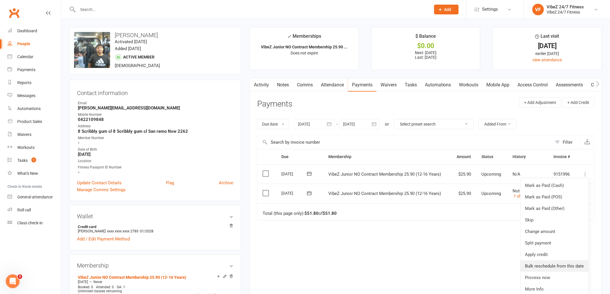
click at [566, 269] on link "Bulk reschedule from this date" at bounding box center [555, 267] width 68 height 12
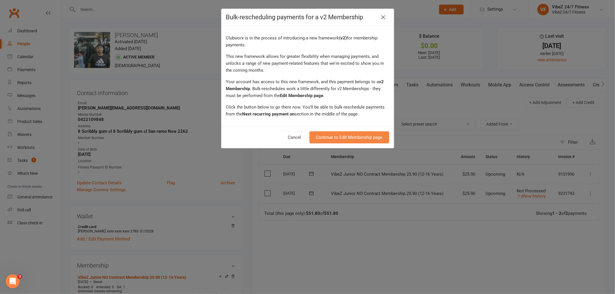
click at [330, 136] on link "Continue to Edit Membership page" at bounding box center [349, 138] width 80 height 12
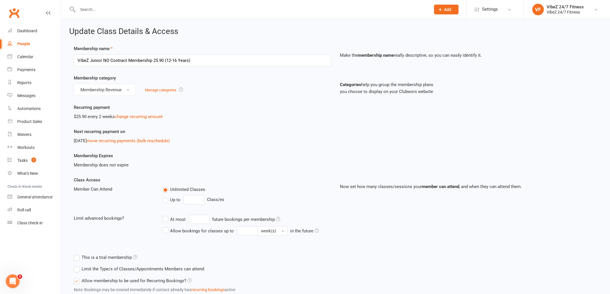
scroll to position [32, 0]
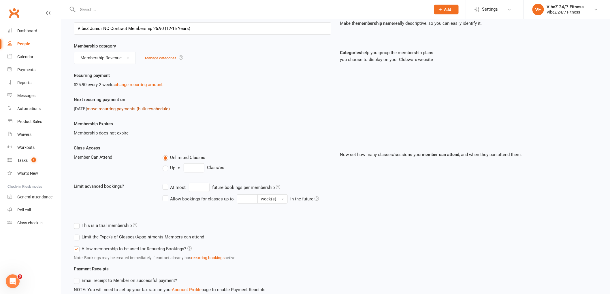
click at [144, 108] on link "move recurring payments (bulk-reschedule)" at bounding box center [128, 108] width 83 height 5
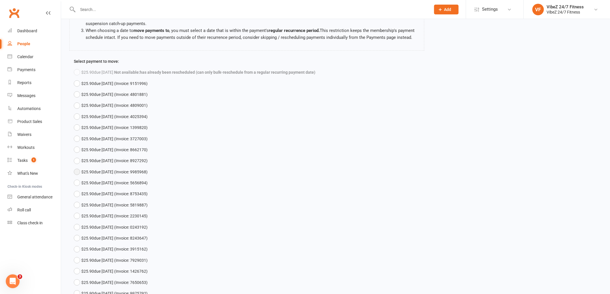
scroll to position [96, 0]
click at [76, 88] on button "$25.90 due [DATE] (Invoice: 9151996)" at bounding box center [111, 82] width 74 height 11
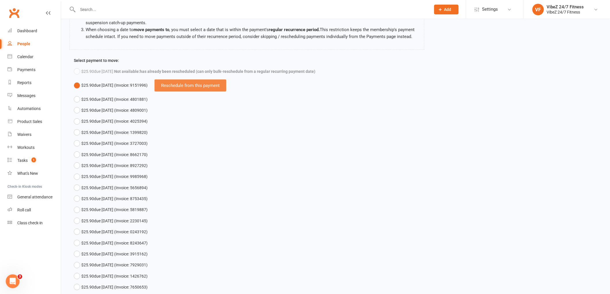
click at [214, 89] on div "Reschedule from this payment" at bounding box center [191, 86] width 72 height 12
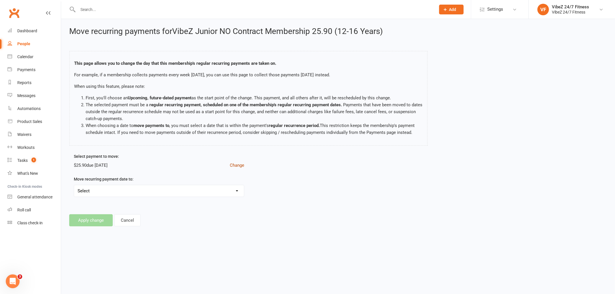
click at [243, 169] on button "Change" at bounding box center [237, 165] width 14 height 7
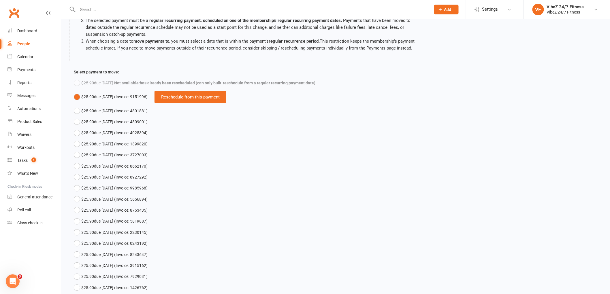
scroll to position [96, 0]
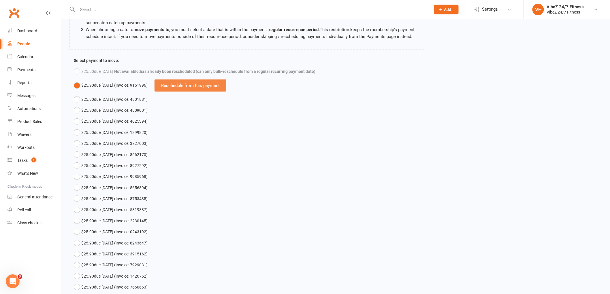
click at [204, 90] on div "Reschedule from this payment" at bounding box center [191, 86] width 72 height 12
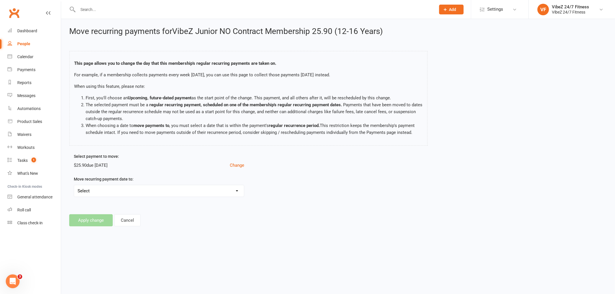
click at [158, 197] on select "Select [DATE] - Move payments forward by 1 day [DATE] - Move payments forward b…" at bounding box center [159, 191] width 170 height 12
click at [376, 243] on html "Prospect Member Non-attending contact Class / event Appointment Task Membership…" at bounding box center [307, 121] width 615 height 243
click at [92, 191] on div "Move recurring payment date to: Select [DATE] - Move payments forward by 1 day …" at bounding box center [159, 186] width 170 height 21
click at [90, 196] on select "Select [DATE] - Move payments forward by 1 day [DATE] - Move payments forward b…" at bounding box center [159, 191] width 170 height 12
select select "[DATE]"
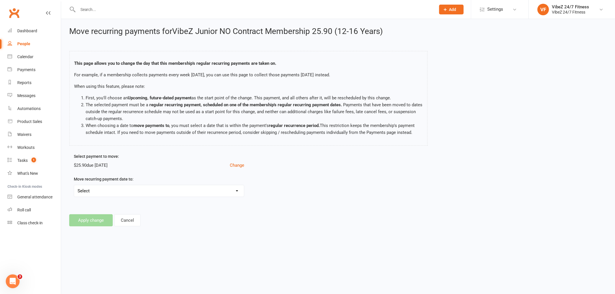
click at [74, 192] on select "Select [DATE] - Move payments forward by 1 day [DATE] - Move payments forward b…" at bounding box center [159, 191] width 170 height 12
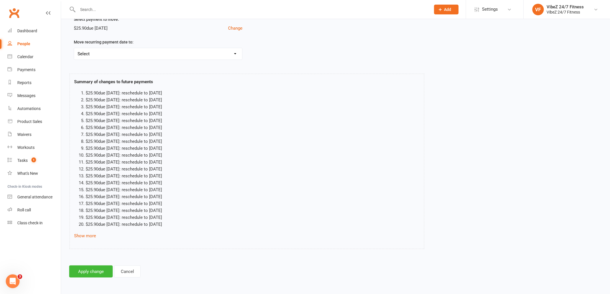
scroll to position [144, 0]
click at [97, 270] on button "Apply change" at bounding box center [91, 272] width 44 height 12
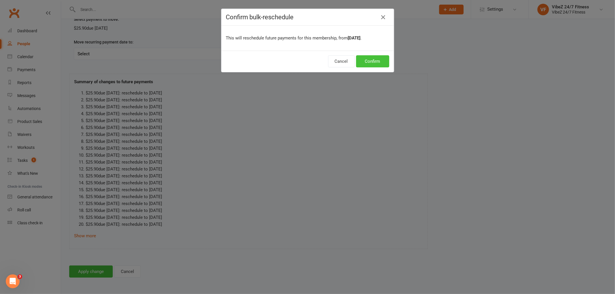
click at [377, 65] on button "Confirm" at bounding box center [372, 61] width 33 height 12
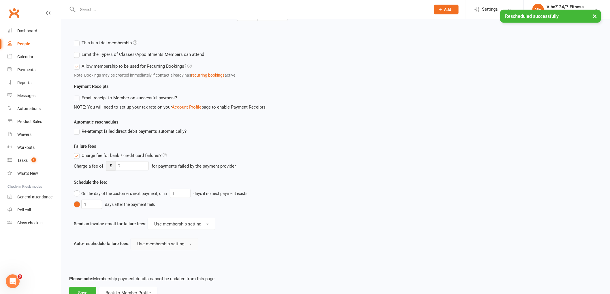
scroll to position [236, 0]
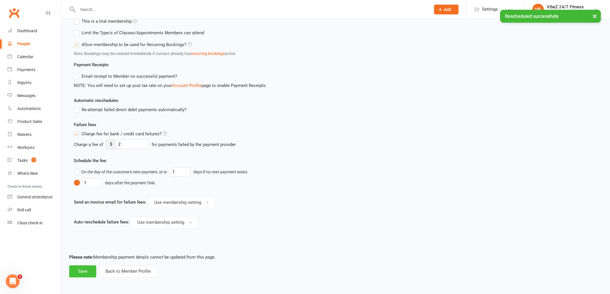
click at [84, 271] on button "Save" at bounding box center [82, 272] width 27 height 12
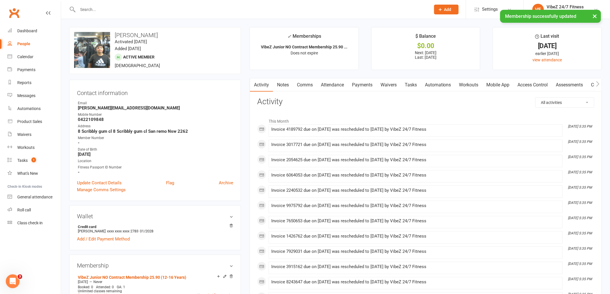
click at [355, 87] on link "Payments" at bounding box center [362, 84] width 29 height 13
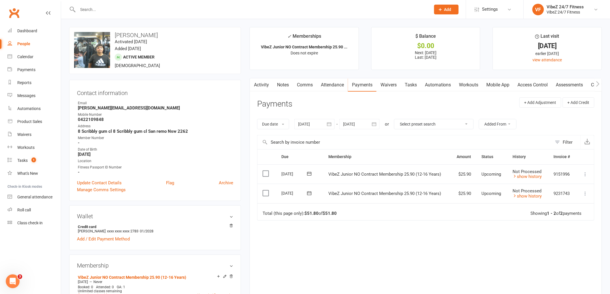
click at [144, 12] on input "text" at bounding box center [251, 9] width 351 height 8
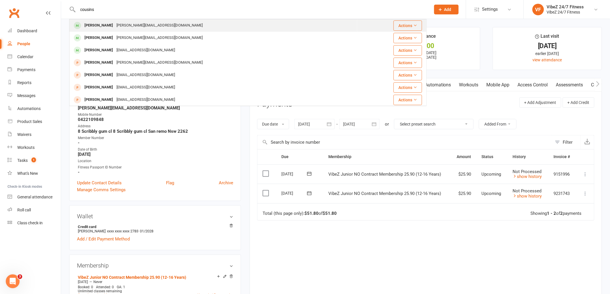
type input "cousins"
click at [153, 27] on div "[PERSON_NAME][EMAIL_ADDRESS][DOMAIN_NAME]" at bounding box center [160, 25] width 90 height 8
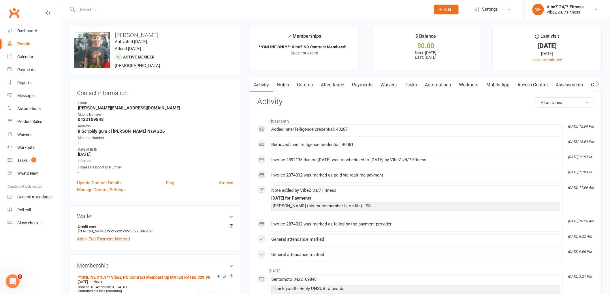
click at [370, 85] on link "Payments" at bounding box center [362, 84] width 29 height 13
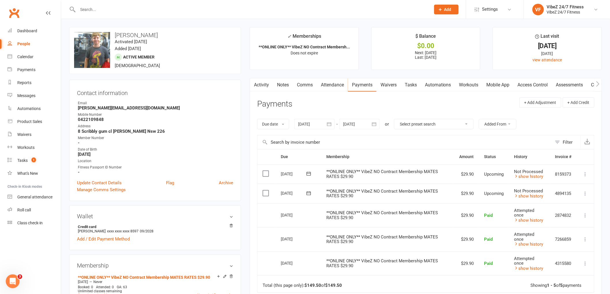
click at [306, 174] on icon at bounding box center [309, 174] width 6 height 6
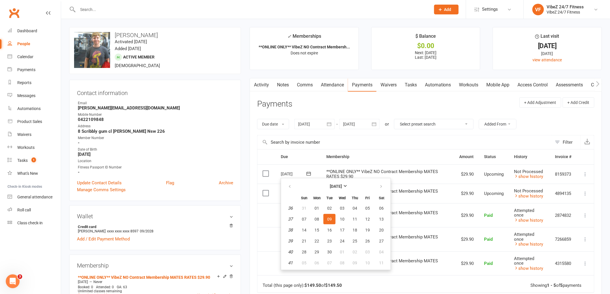
click at [357, 123] on div at bounding box center [359, 124] width 40 height 10
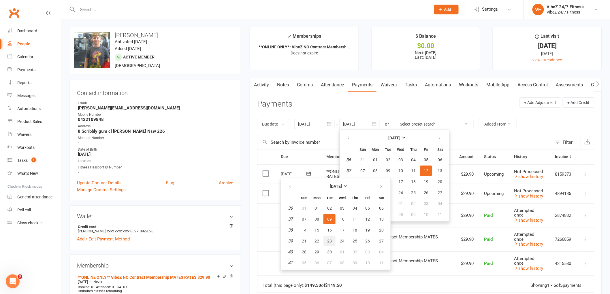
click at [332, 241] on button "23" at bounding box center [330, 241] width 12 height 10
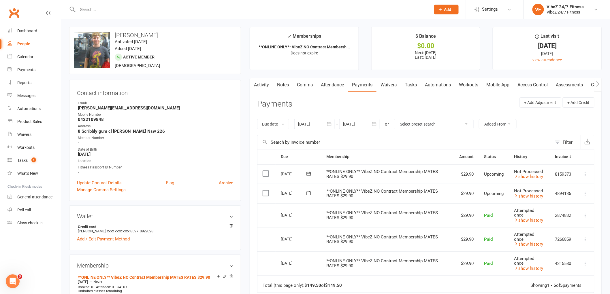
click at [373, 125] on icon "button" at bounding box center [374, 124] width 6 height 6
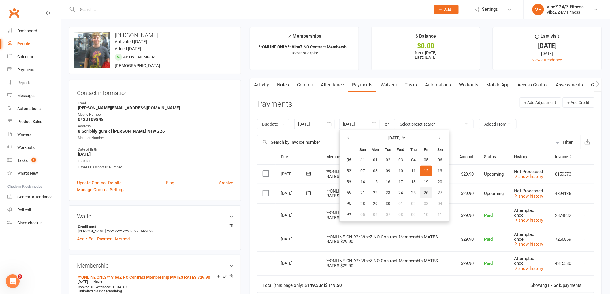
click at [427, 193] on button "26" at bounding box center [426, 193] width 12 height 10
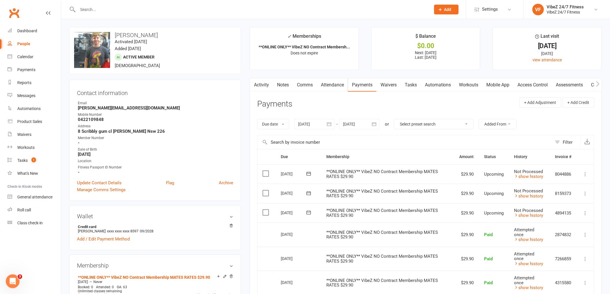
click at [309, 175] on icon at bounding box center [309, 174] width 6 height 6
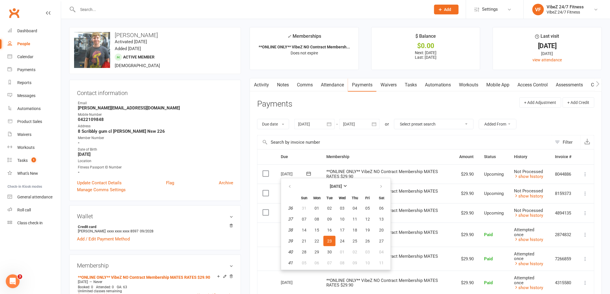
click at [368, 143] on input "text" at bounding box center [405, 143] width 295 height 14
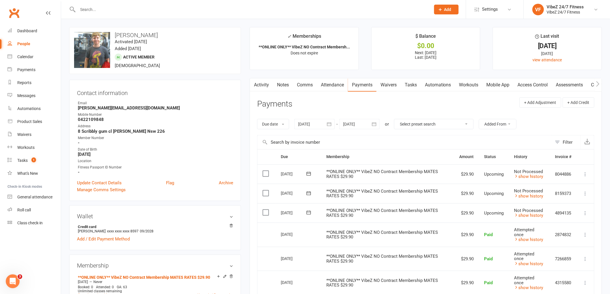
click at [583, 194] on icon at bounding box center [586, 194] width 6 height 6
click at [307, 194] on icon at bounding box center [309, 193] width 4 height 4
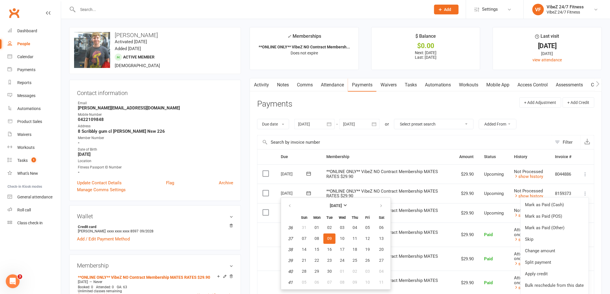
click at [250, 168] on div "Activity Notes Comms Attendance Payments Waivers Tasks Automations Workouts Mob…" at bounding box center [426, 237] width 352 height 318
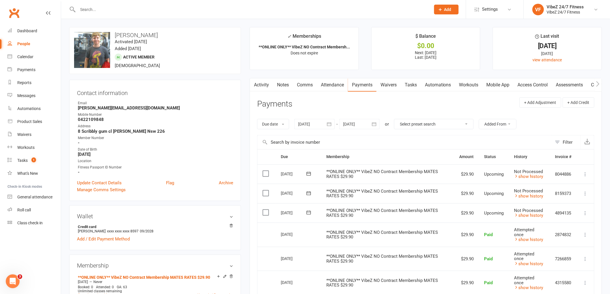
click at [307, 212] on icon at bounding box center [309, 213] width 6 height 6
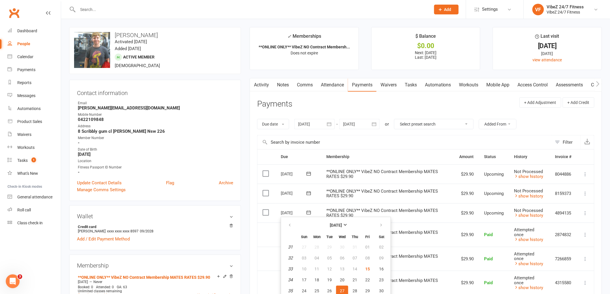
click at [374, 122] on icon "button" at bounding box center [374, 124] width 6 height 6
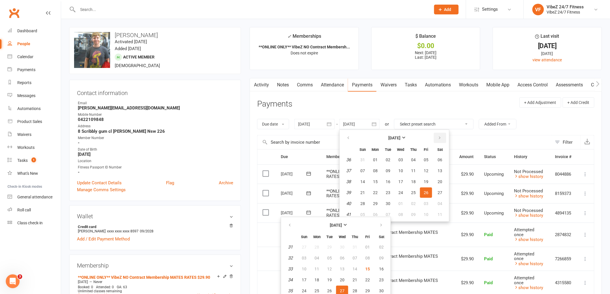
click at [435, 134] on button "button" at bounding box center [440, 138] width 12 height 10
click at [422, 202] on button "31" at bounding box center [426, 204] width 12 height 10
type input "[DATE]"
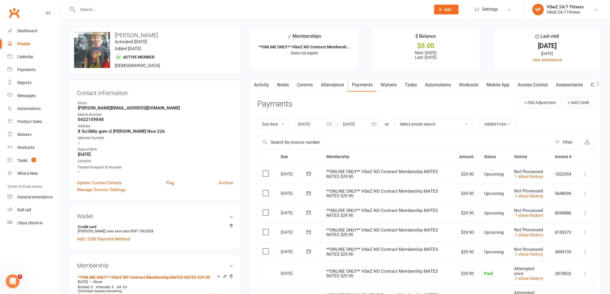
scroll to position [32, 0]
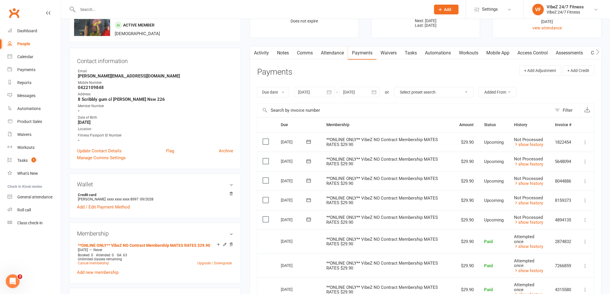
click at [308, 163] on icon at bounding box center [309, 161] width 4 height 4
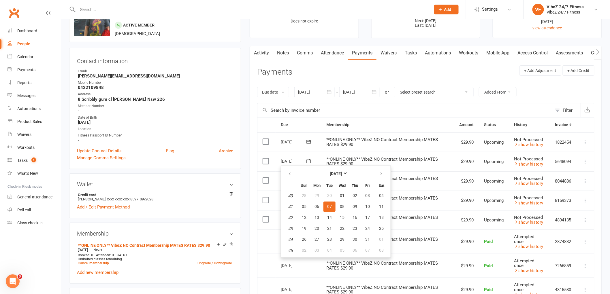
click at [306, 142] on icon at bounding box center [309, 142] width 6 height 6
click at [155, 5] on div at bounding box center [248, 9] width 358 height 19
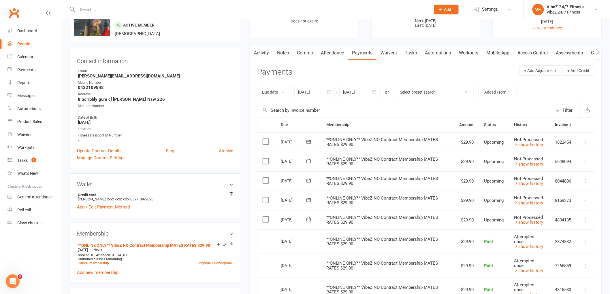
click at [116, 8] on input "text" at bounding box center [251, 9] width 351 height 8
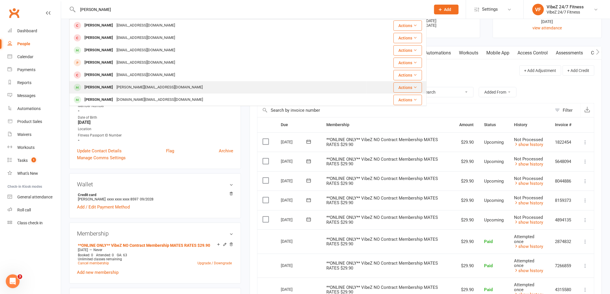
type input "[PERSON_NAME]"
click at [121, 87] on div "[PERSON_NAME][EMAIL_ADDRESS][DOMAIN_NAME]" at bounding box center [160, 87] width 90 height 8
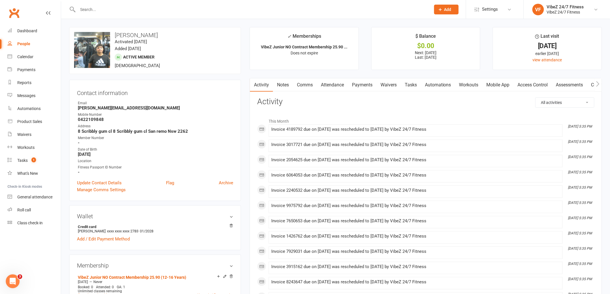
click at [367, 84] on link "Payments" at bounding box center [362, 84] width 29 height 13
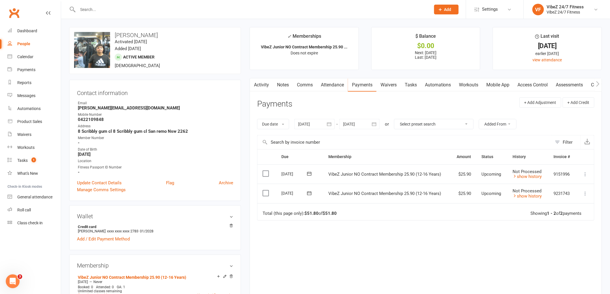
click at [585, 173] on icon at bounding box center [586, 175] width 6 height 6
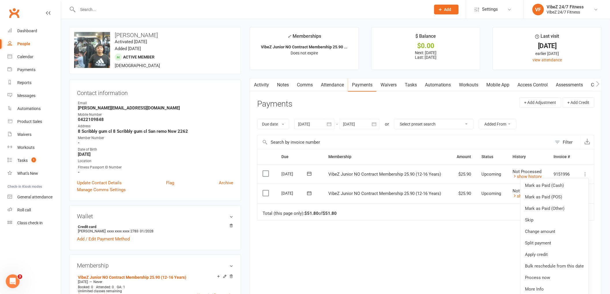
click at [452, 243] on div "Due Contact Membership Amount Status History Invoice # Select this [DATE] [PERS…" at bounding box center [425, 222] width 337 height 146
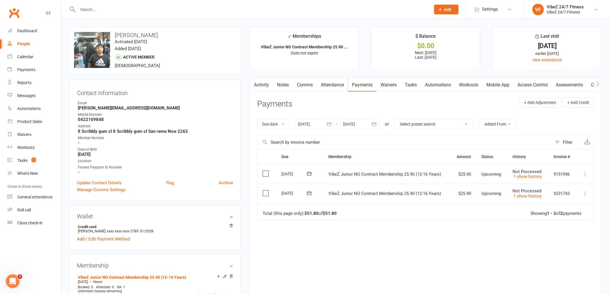
click at [584, 172] on icon at bounding box center [586, 175] width 6 height 6
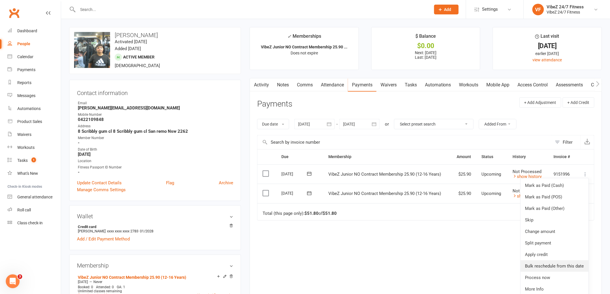
click at [557, 269] on link "Bulk reschedule from this date" at bounding box center [555, 267] width 68 height 12
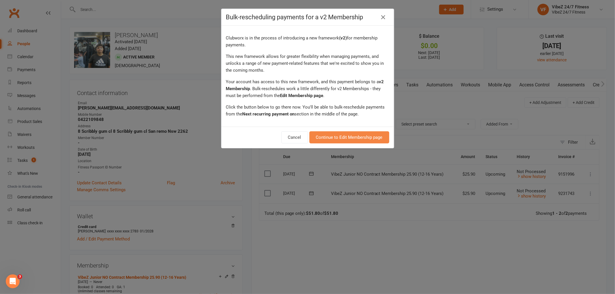
click at [341, 140] on link "Continue to Edit Membership page" at bounding box center [349, 138] width 80 height 12
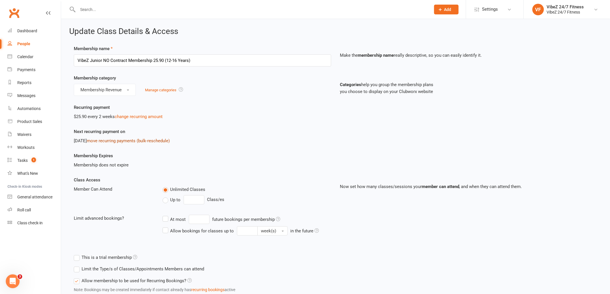
click at [136, 141] on link "move recurring payments (bulk-reschedule)" at bounding box center [128, 140] width 83 height 5
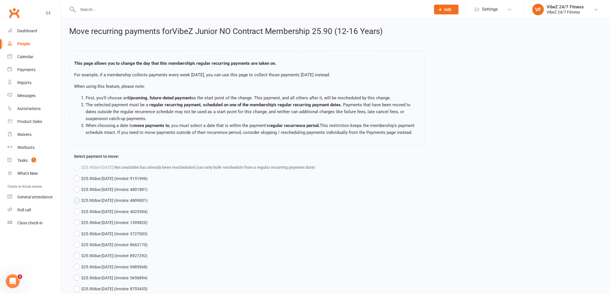
scroll to position [32, 0]
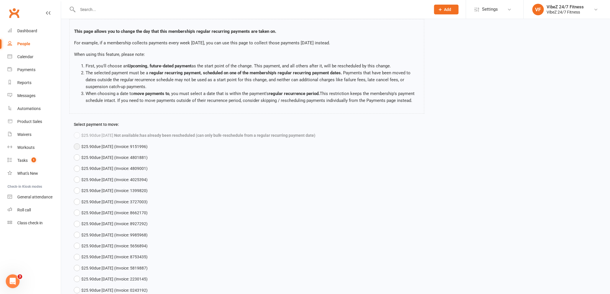
click at [78, 152] on button "$25.90 due [DATE] (Invoice: 9151996)" at bounding box center [111, 146] width 74 height 11
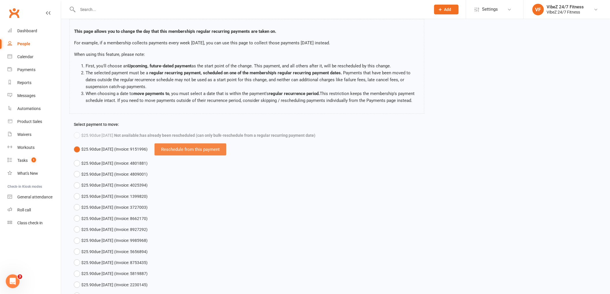
click at [205, 156] on div "Reschedule from this payment" at bounding box center [191, 150] width 72 height 12
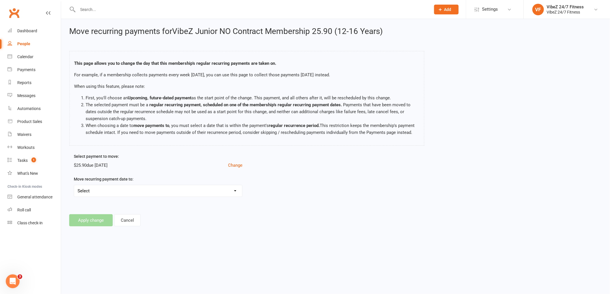
scroll to position [0, 0]
click at [152, 194] on select "Select [DATE] - Move payments back by 7 days [DATE] - Move payments back by 6 d…" at bounding box center [159, 191] width 170 height 12
select select "[DATE]"
click at [74, 192] on select "Select [DATE] - Move payments back by 7 days [DATE] - Move payments back by 6 d…" at bounding box center [159, 191] width 170 height 12
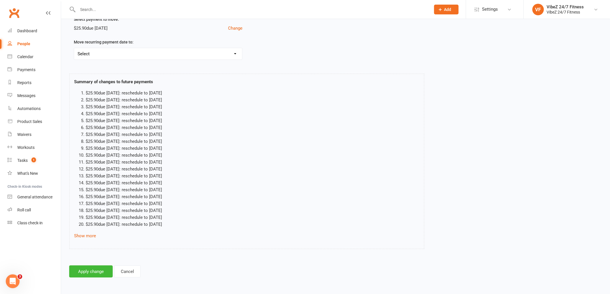
scroll to position [144, 0]
click at [78, 275] on button "Apply change" at bounding box center [91, 272] width 44 height 12
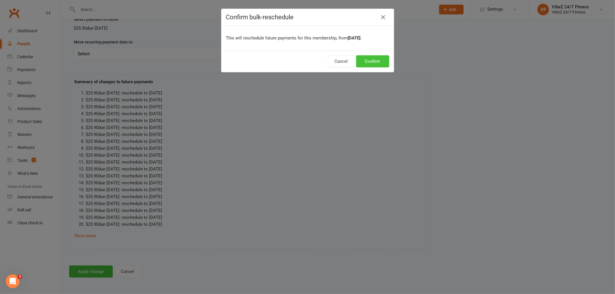
click at [369, 62] on button "Confirm" at bounding box center [372, 61] width 33 height 12
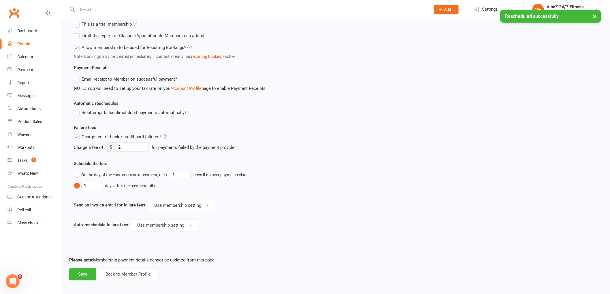
scroll to position [236, 0]
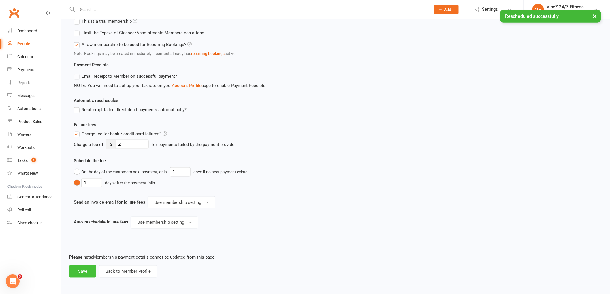
click at [85, 271] on button "Save" at bounding box center [82, 272] width 27 height 12
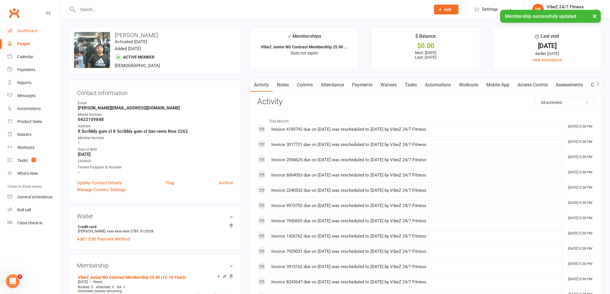
click at [39, 33] on link "Dashboard" at bounding box center [33, 31] width 53 height 13
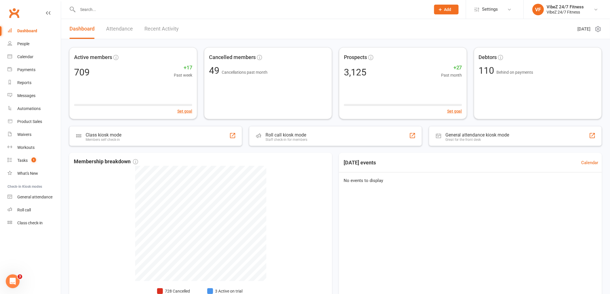
click at [98, 13] on div at bounding box center [248, 9] width 358 height 19
click at [98, 12] on input "text" at bounding box center [251, 9] width 351 height 8
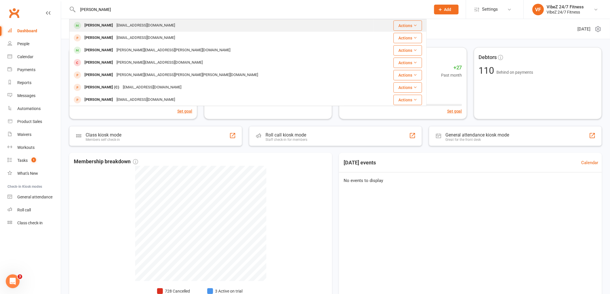
type input "[PERSON_NAME]"
click at [132, 27] on div "[EMAIL_ADDRESS][DOMAIN_NAME]" at bounding box center [146, 25] width 62 height 8
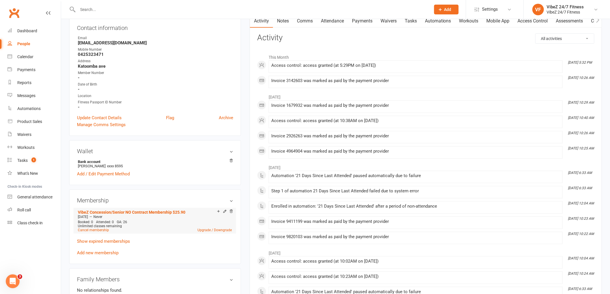
scroll to position [96, 0]
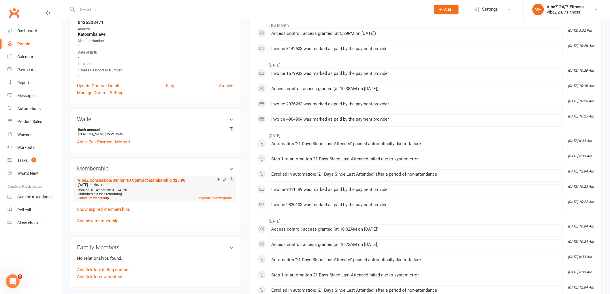
click at [105, 196] on link "Cancel membership" at bounding box center [93, 198] width 31 height 4
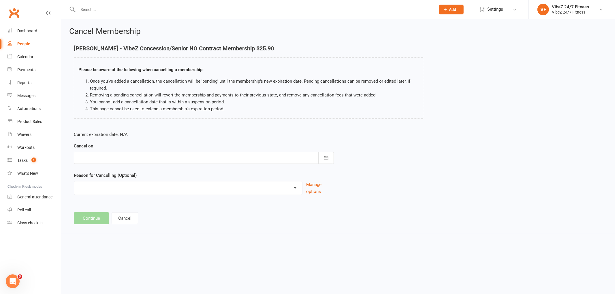
click at [130, 161] on div at bounding box center [204, 158] width 260 height 12
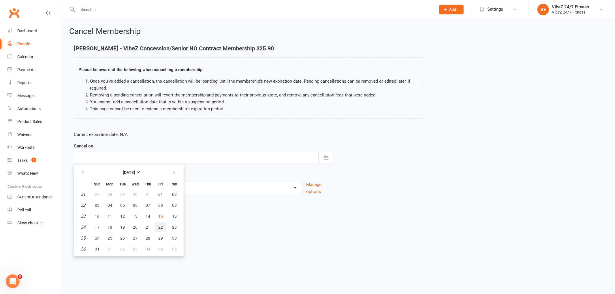
click at [159, 226] on span "22" at bounding box center [160, 227] width 5 height 5
type input "[DATE]"
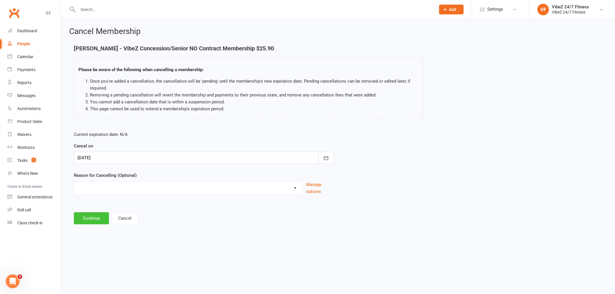
click at [90, 215] on button "Continue" at bounding box center [91, 219] width 35 height 12
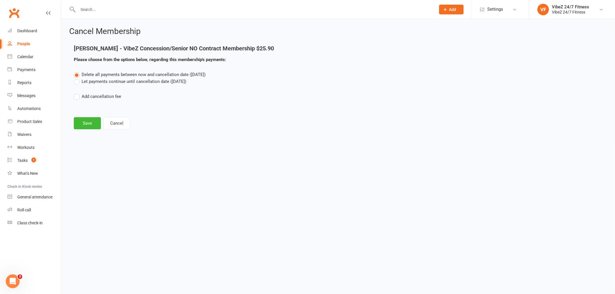
click at [82, 79] on label "Let payments continue until cancellation date ([DATE])" at bounding box center [130, 81] width 112 height 7
click at [78, 78] on input "Let payments continue until cancellation date ([DATE])" at bounding box center [76, 78] width 4 height 0
drag, startPoint x: 91, startPoint y: 129, endPoint x: 103, endPoint y: 137, distance: 15.2
click at [102, 137] on div "Cancel Membership [PERSON_NAME] - VibeZ Concession/Senior NO Contract Membershi…" at bounding box center [338, 79] width 554 height 120
click at [92, 130] on div "Cancel Membership [PERSON_NAME] - VibeZ Concession/Senior NO Contract Membershi…" at bounding box center [338, 79] width 554 height 120
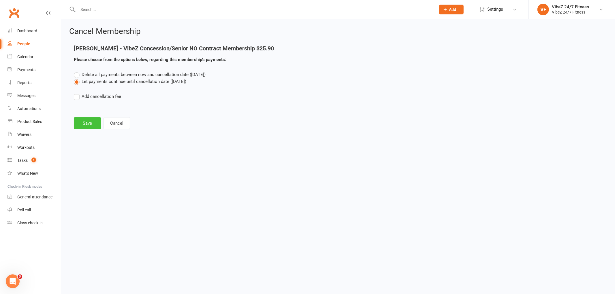
click at [91, 124] on button "Save" at bounding box center [87, 123] width 27 height 12
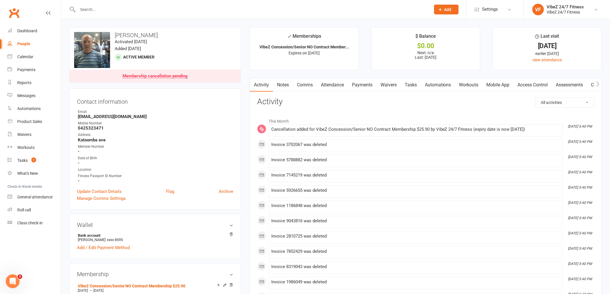
click at [529, 84] on link "Access Control" at bounding box center [533, 84] width 38 height 13
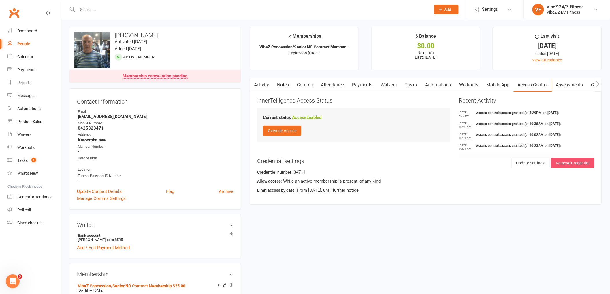
click at [584, 166] on button "Remove Credential" at bounding box center [572, 163] width 43 height 10
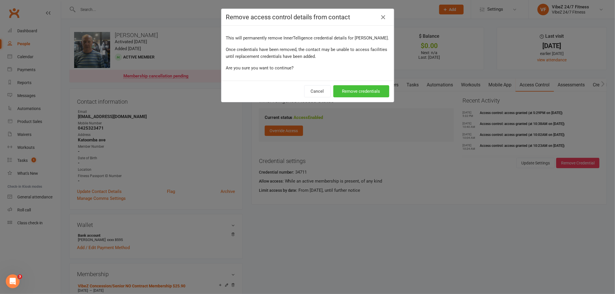
click at [361, 89] on button "Remove credentials" at bounding box center [361, 91] width 56 height 12
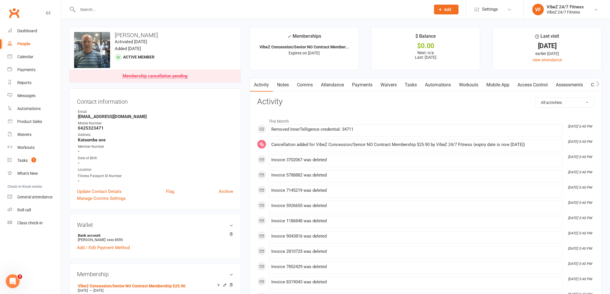
click at [528, 82] on link "Access Control" at bounding box center [533, 84] width 38 height 13
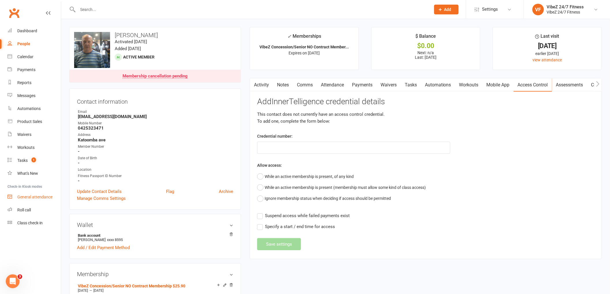
click at [31, 197] on div "General attendance" at bounding box center [34, 197] width 35 height 5
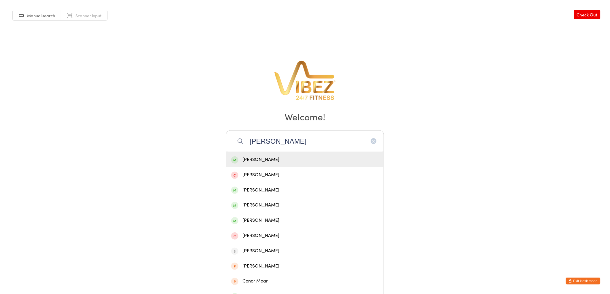
type input "xavier mor"
click at [294, 158] on div "Xavier Morgan" at bounding box center [305, 160] width 148 height 8
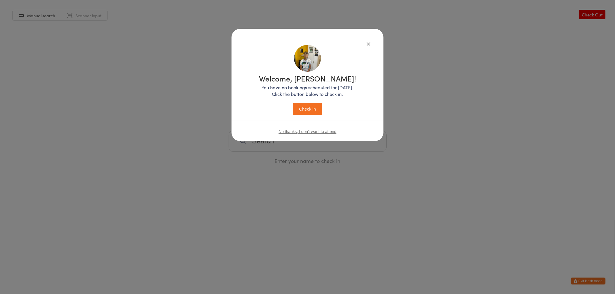
click at [318, 110] on button "Check in" at bounding box center [307, 109] width 29 height 12
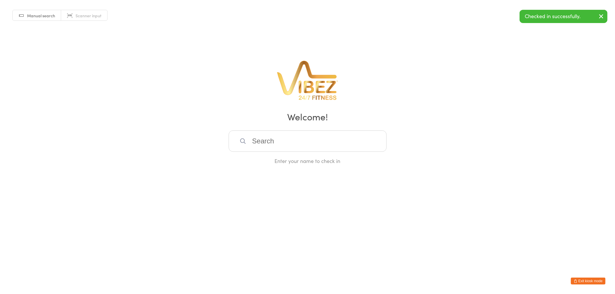
click at [306, 133] on input "search" at bounding box center [308, 141] width 158 height 21
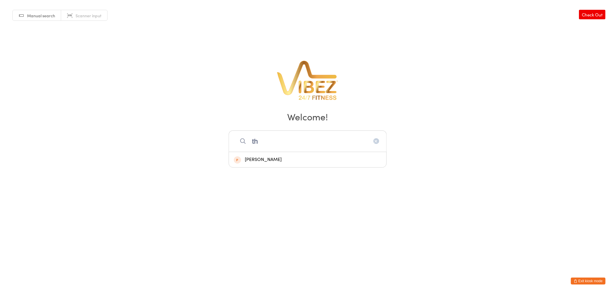
type input "t"
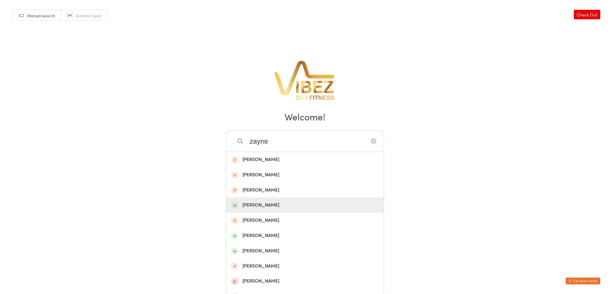
type input "zayne"
click at [305, 209] on div "Zaiyne Thatcher" at bounding box center [305, 206] width 148 height 8
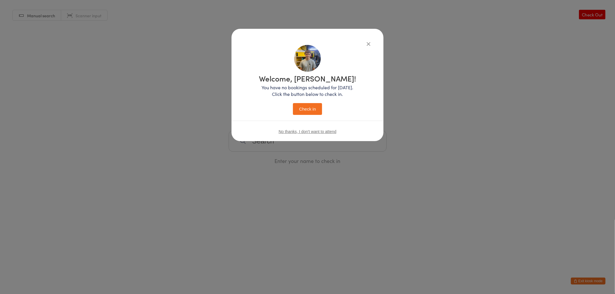
click at [307, 113] on button "Check in" at bounding box center [307, 109] width 29 height 12
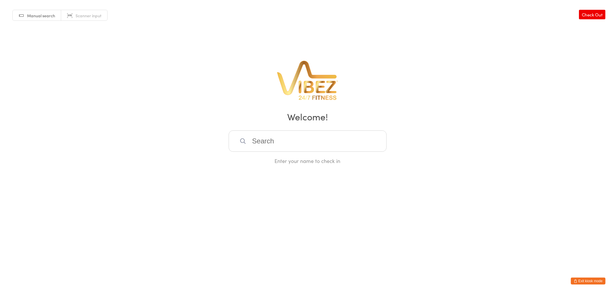
click at [577, 281] on icon "button" at bounding box center [575, 281] width 3 height 3
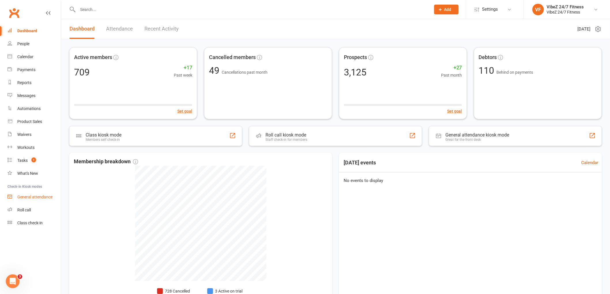
click at [37, 193] on link "General attendance" at bounding box center [33, 197] width 53 height 13
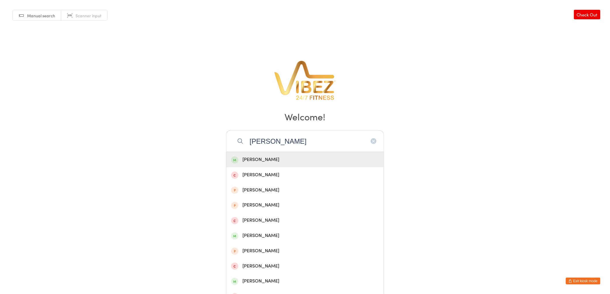
type input "[PERSON_NAME]"
click at [320, 159] on div "[PERSON_NAME]" at bounding box center [305, 160] width 148 height 8
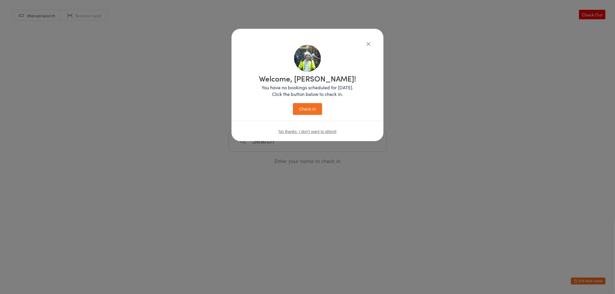
click at [314, 107] on button "Check in" at bounding box center [307, 109] width 29 height 12
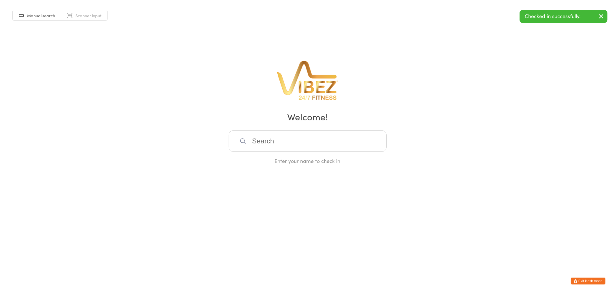
click at [284, 146] on input "search" at bounding box center [308, 141] width 158 height 21
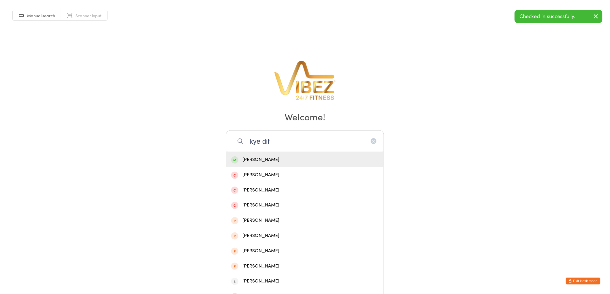
type input "kye dif"
click at [283, 156] on div "[PERSON_NAME]" at bounding box center [305, 160] width 148 height 8
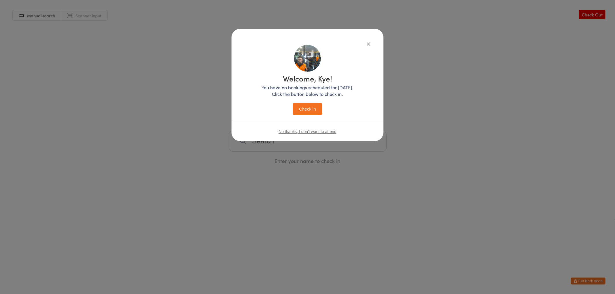
click at [307, 107] on button "Check in" at bounding box center [307, 109] width 29 height 12
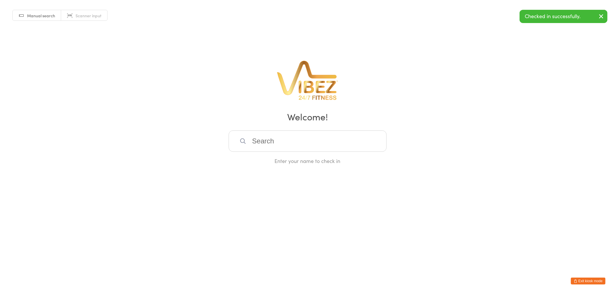
click at [295, 136] on input "search" at bounding box center [308, 141] width 158 height 21
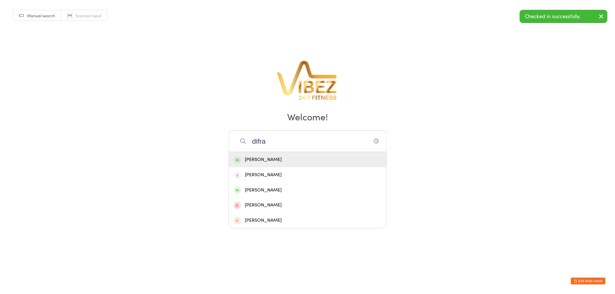
type input "difra"
click at [433, 122] on h2 "Welcome!" at bounding box center [308, 116] width 604 height 13
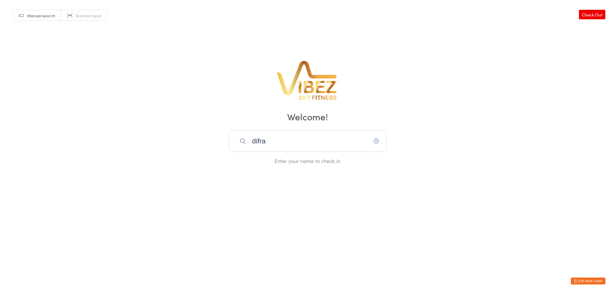
click at [593, 276] on html "You have now entered Kiosk Mode. Members will be able to check themselves in us…" at bounding box center [307, 147] width 615 height 294
click at [575, 283] on icon "button" at bounding box center [575, 281] width 3 height 3
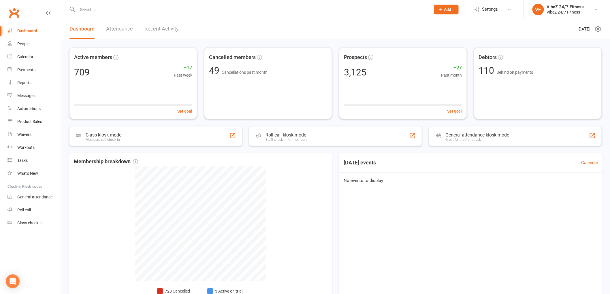
click at [118, 8] on input "text" at bounding box center [251, 9] width 351 height 8
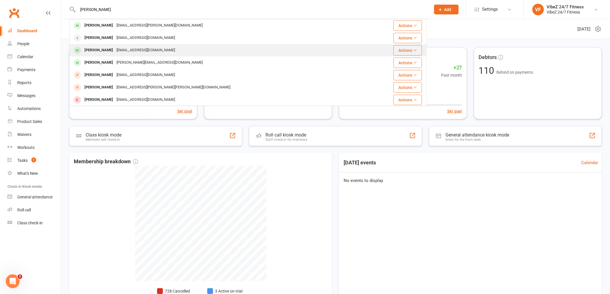
type input "difranco"
click at [154, 48] on div "Jakson Difranco noemail@gmail.com" at bounding box center [218, 50] width 297 height 12
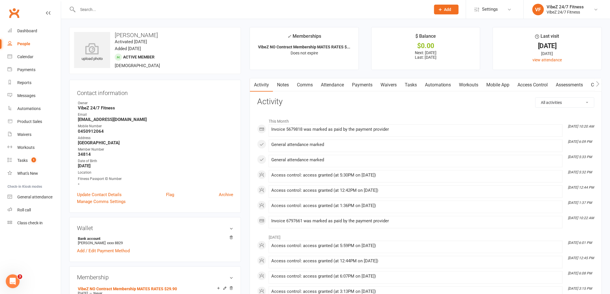
click at [141, 12] on input "text" at bounding box center [251, 9] width 351 height 8
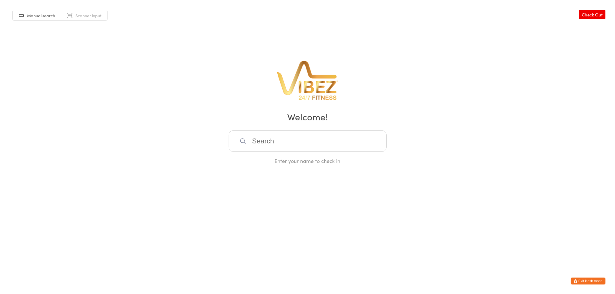
click at [266, 142] on input "search" at bounding box center [308, 141] width 158 height 21
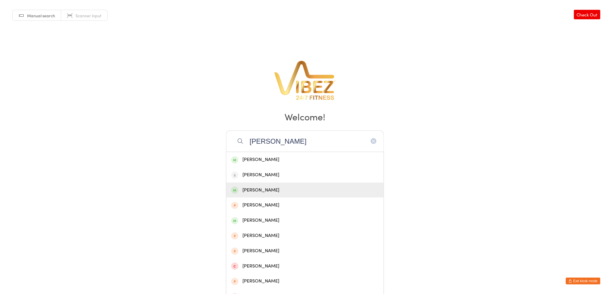
type input "[PERSON_NAME]"
click at [298, 188] on div "[PERSON_NAME]" at bounding box center [305, 191] width 148 height 8
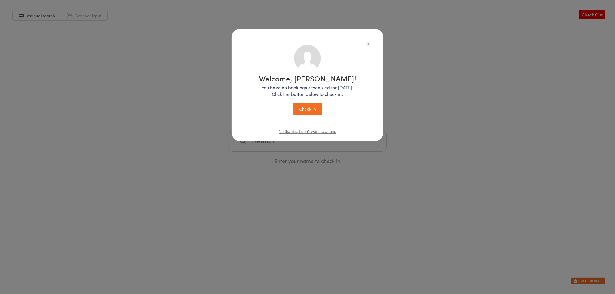
click at [315, 109] on button "Check in" at bounding box center [307, 109] width 29 height 12
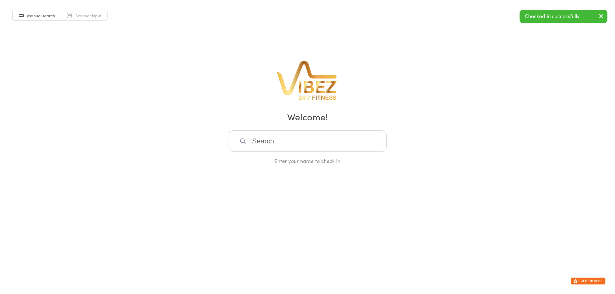
click at [580, 281] on button "Exit kiosk mode" at bounding box center [588, 281] width 35 height 7
